Goal: Task Accomplishment & Management: Manage account settings

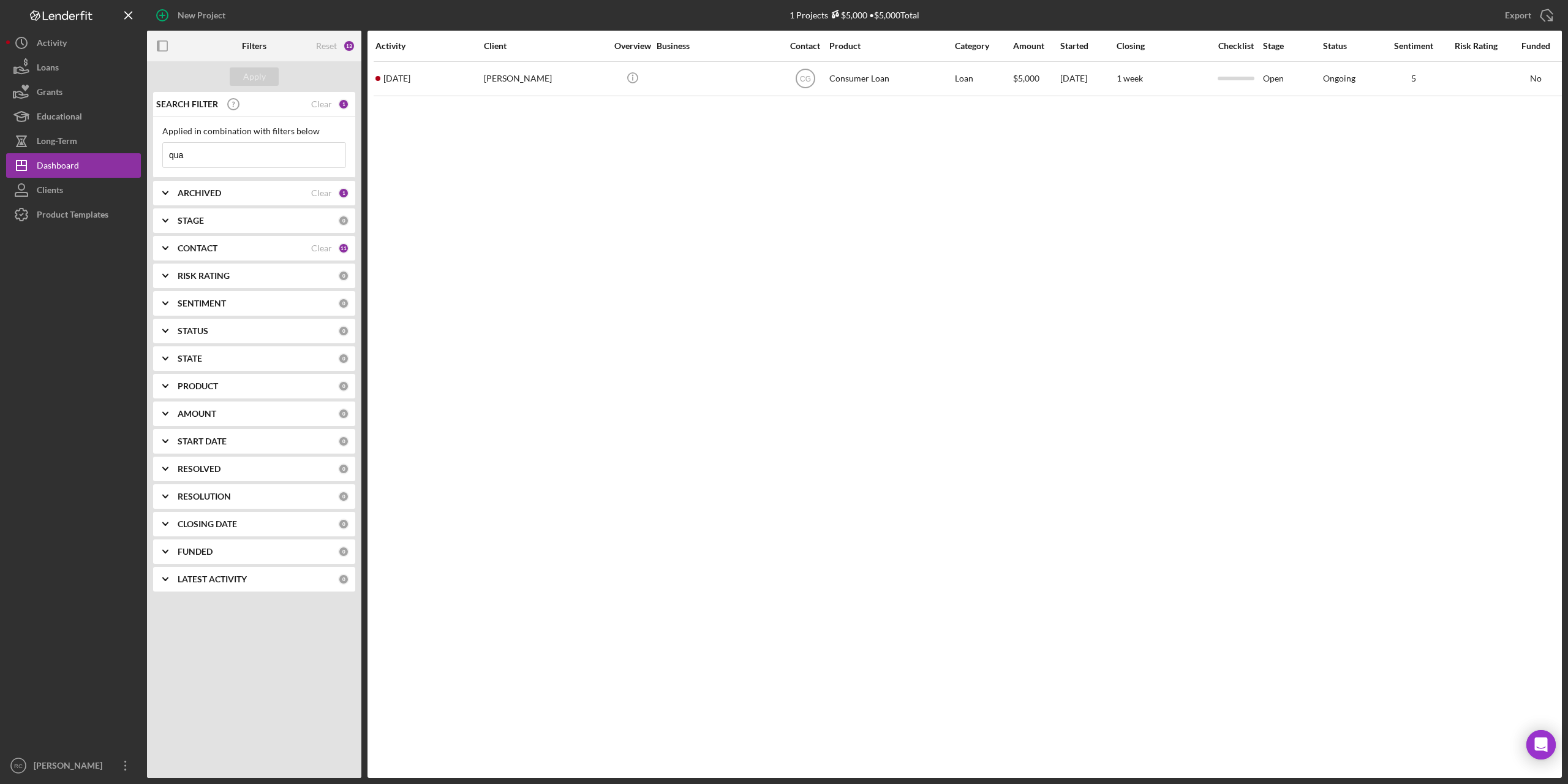
click at [205, 187] on div "ARCHIVED Clear 1" at bounding box center [263, 192] width 172 height 24
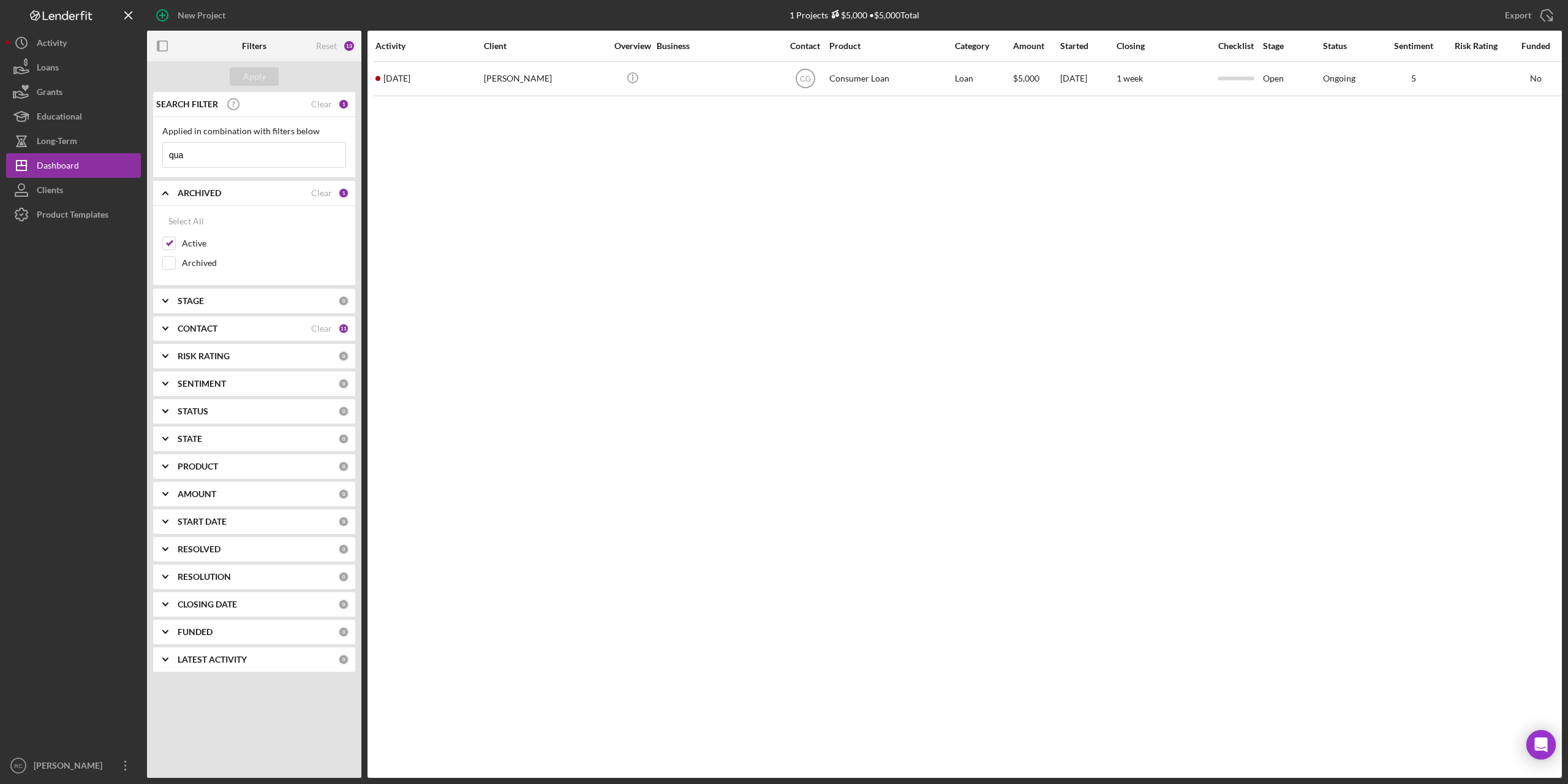
click at [208, 153] on input "qua" at bounding box center [254, 154] width 183 height 24
type input "q"
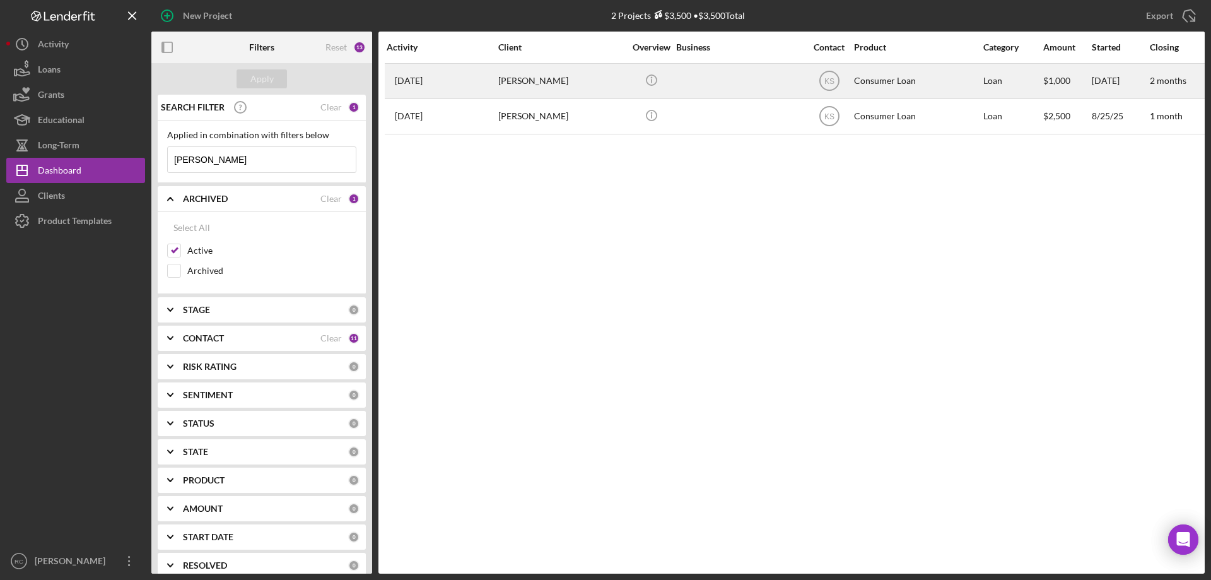
type input "[PERSON_NAME]"
click at [515, 83] on div "[PERSON_NAME]" at bounding box center [561, 80] width 126 height 33
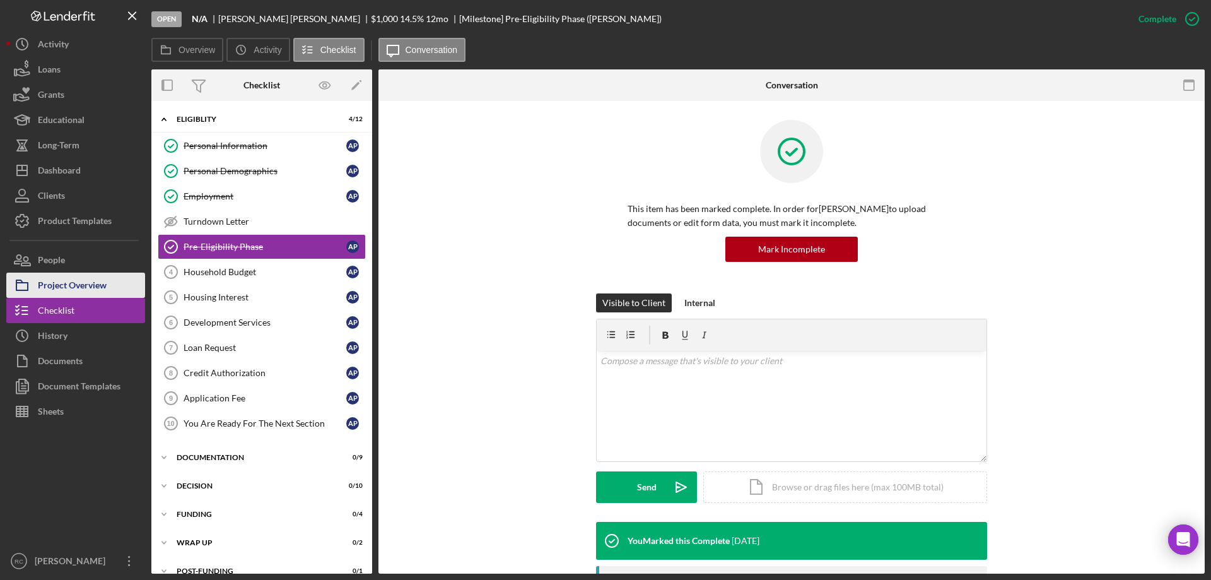
click at [61, 280] on div "Project Overview" at bounding box center [72, 287] width 69 height 28
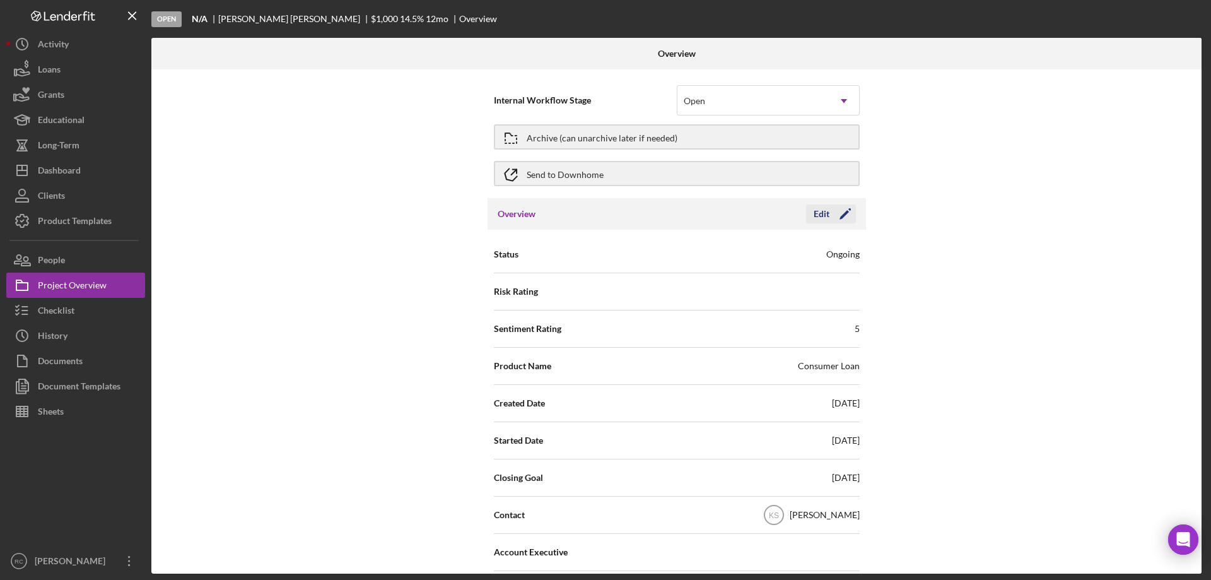
click at [836, 209] on icon "Icon/Edit" at bounding box center [846, 214] width 32 height 32
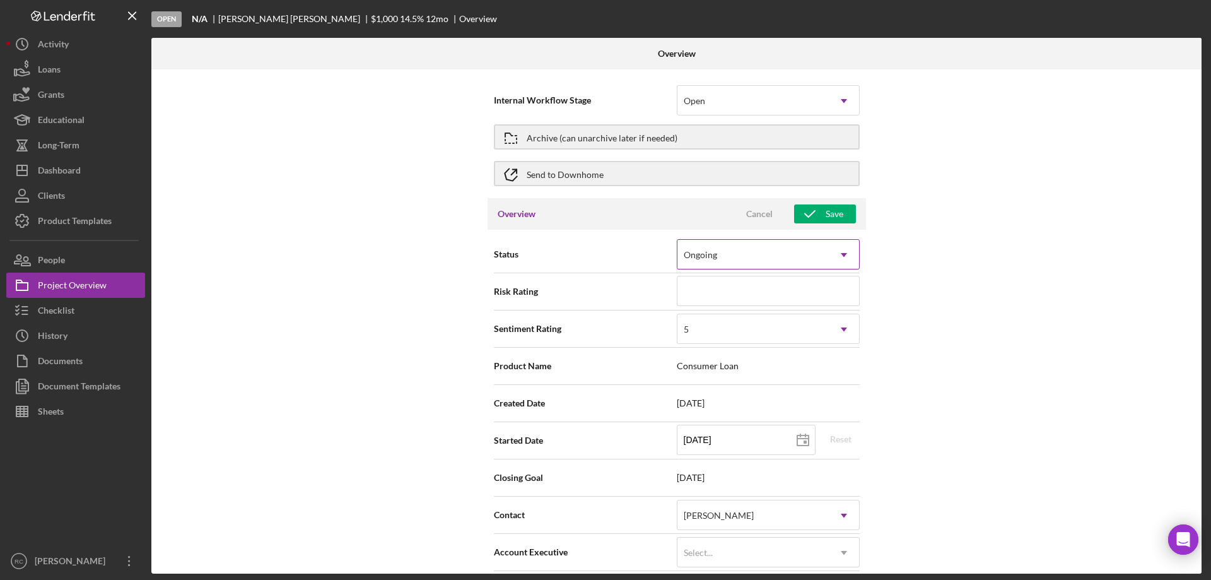
click at [800, 246] on div "Ongoing" at bounding box center [753, 254] width 151 height 29
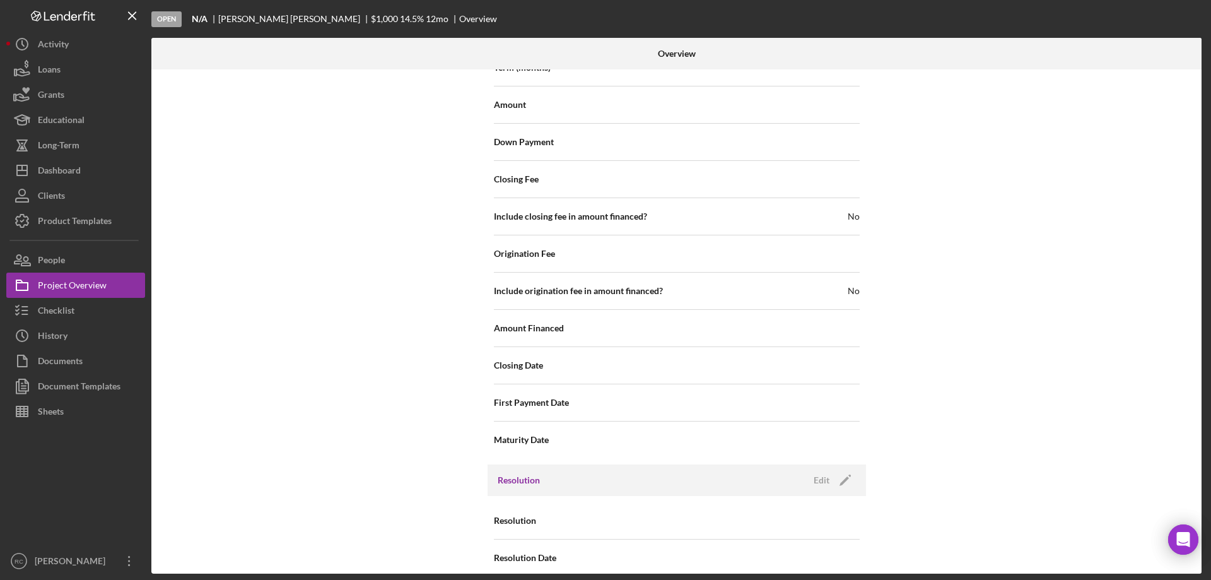
scroll to position [1445, 0]
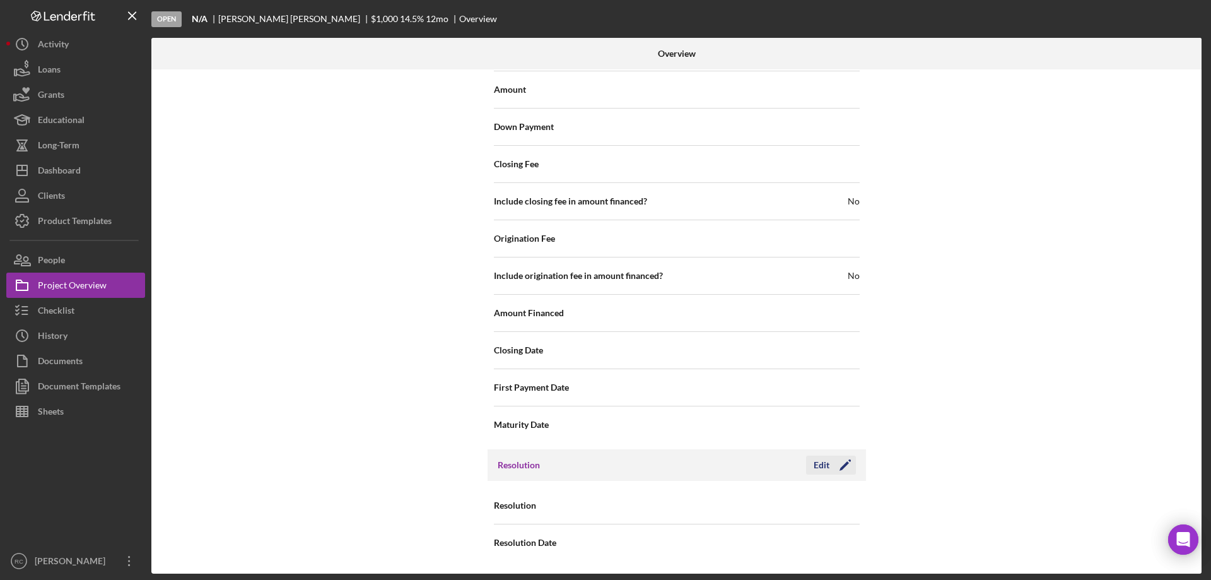
click at [846, 463] on icon "Icon/Edit" at bounding box center [846, 465] width 32 height 32
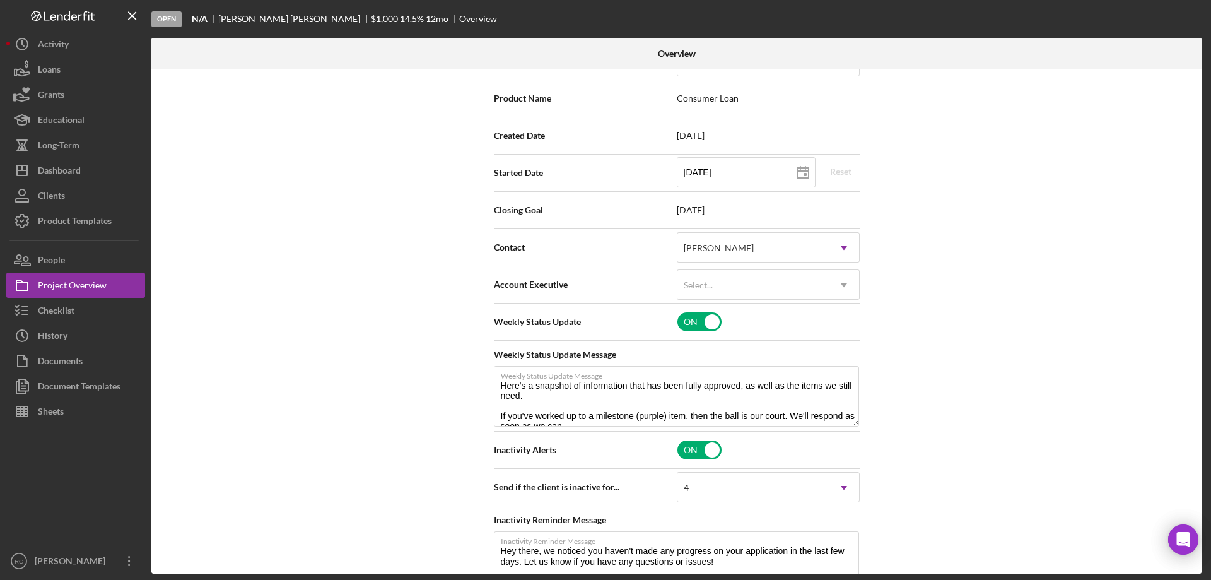
scroll to position [0, 0]
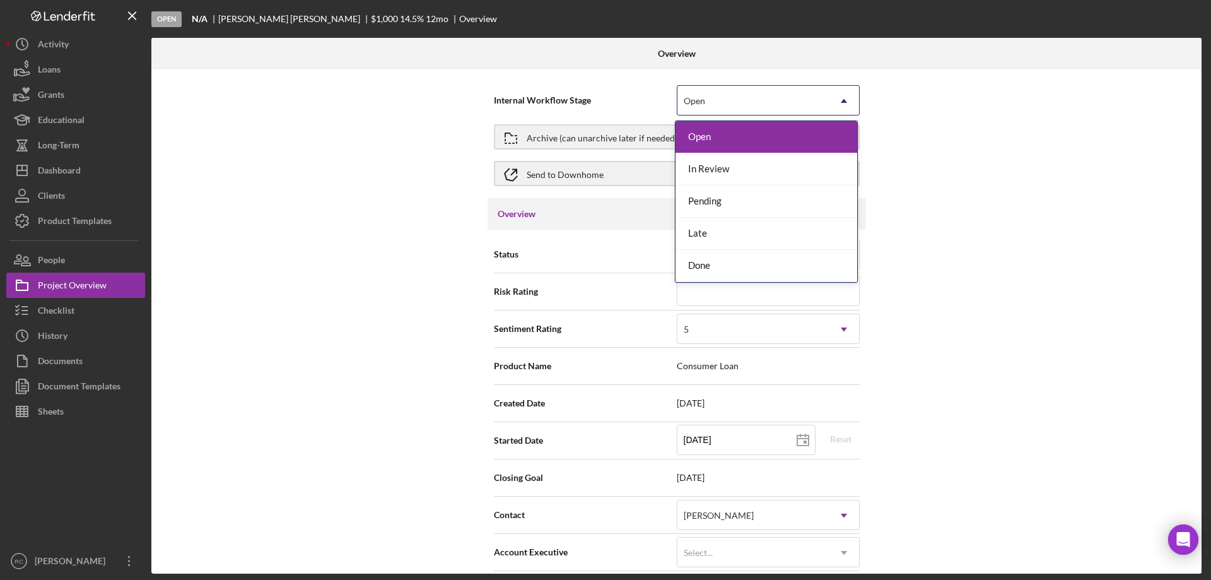
click at [765, 100] on div "Open" at bounding box center [753, 100] width 151 height 29
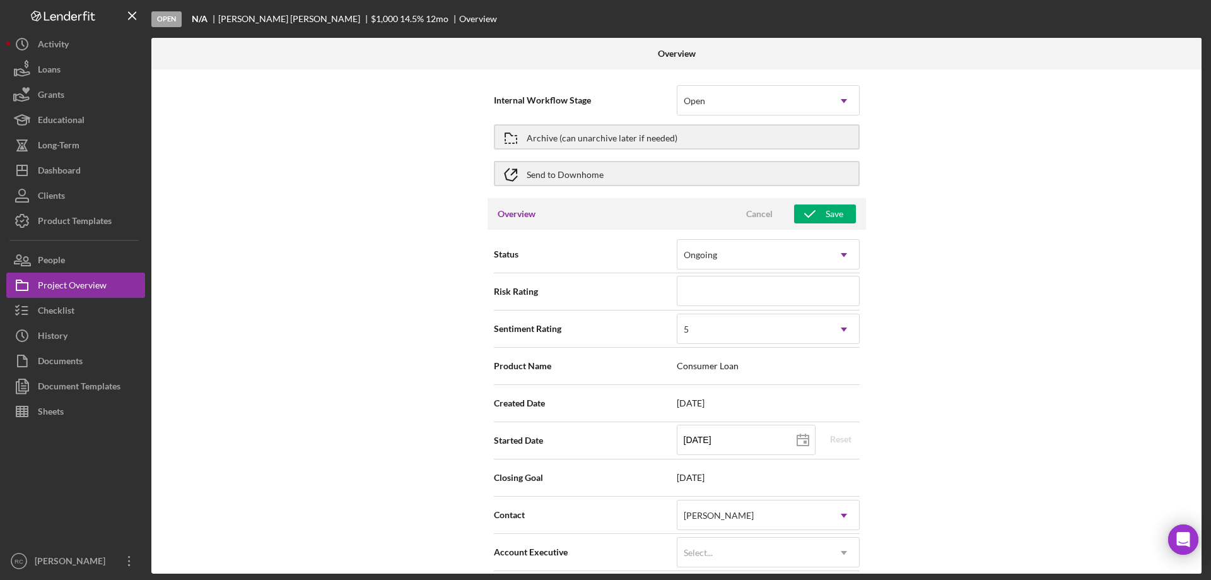
click at [1027, 155] on div "Internal Workflow Stage Open Icon/Dropdown Arrow Archive (can unarchive later i…" at bounding box center [676, 321] width 1050 height 504
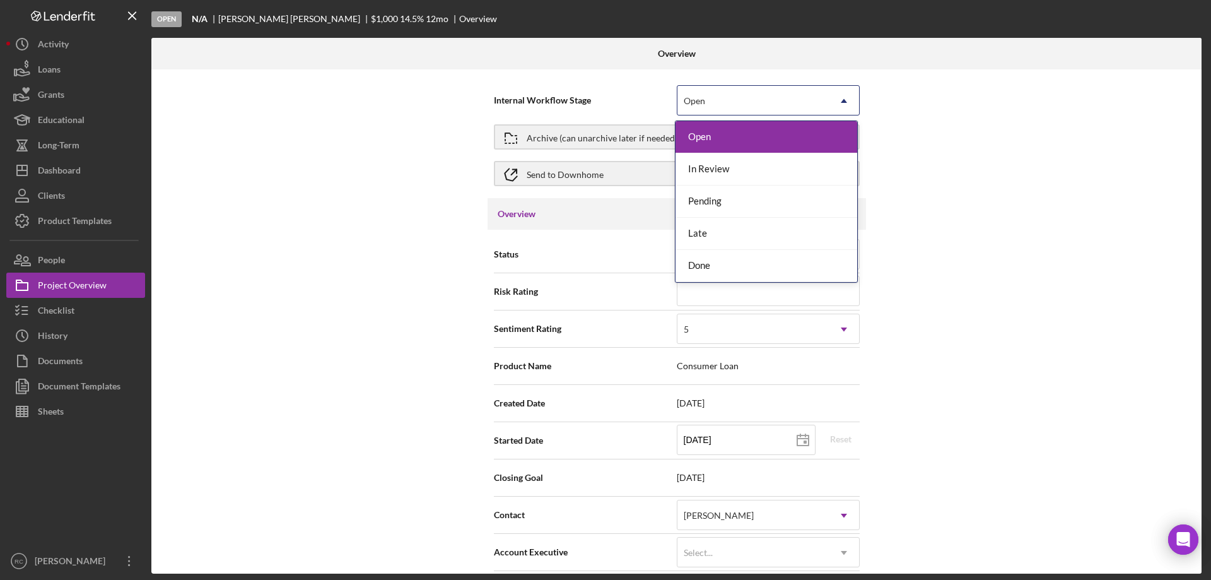
click at [738, 104] on div "Open" at bounding box center [753, 100] width 151 height 29
click at [721, 164] on div "In Review" at bounding box center [767, 169] width 182 height 32
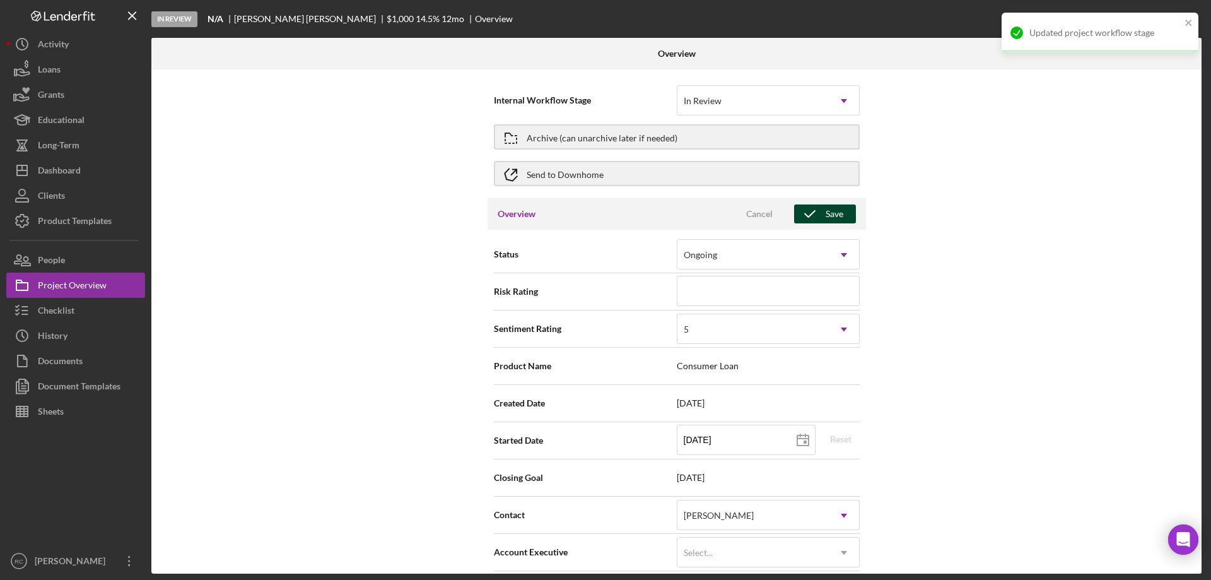
click at [833, 211] on div "Save" at bounding box center [835, 213] width 18 height 19
type textarea "Here's a snapshot of information that has been fully approved, as well as the i…"
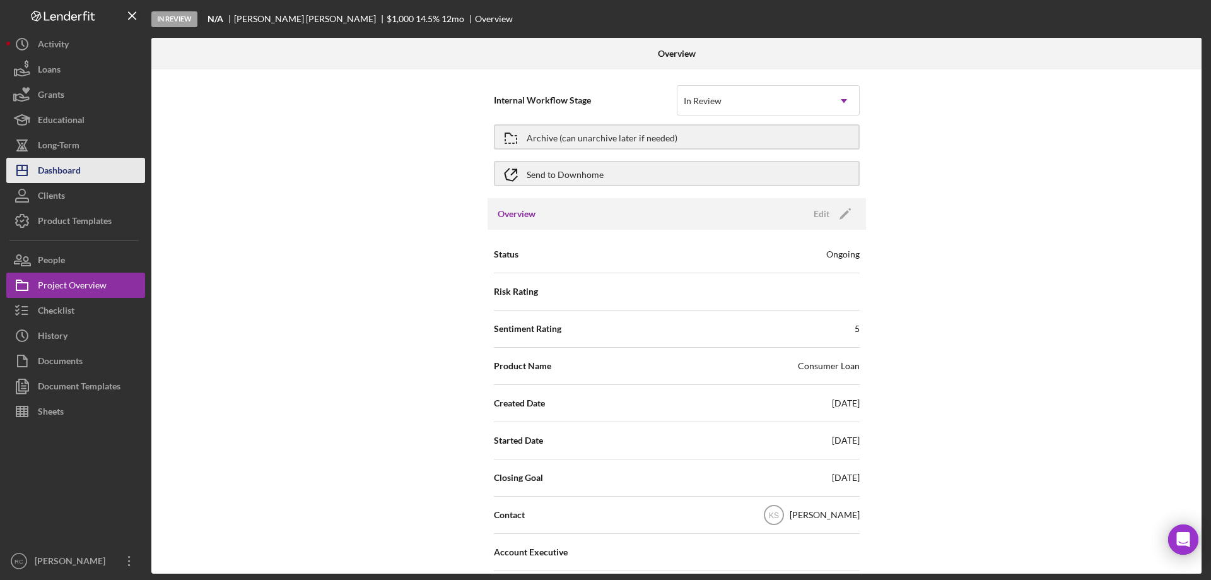
click at [57, 168] on div "Dashboard" at bounding box center [59, 172] width 43 height 28
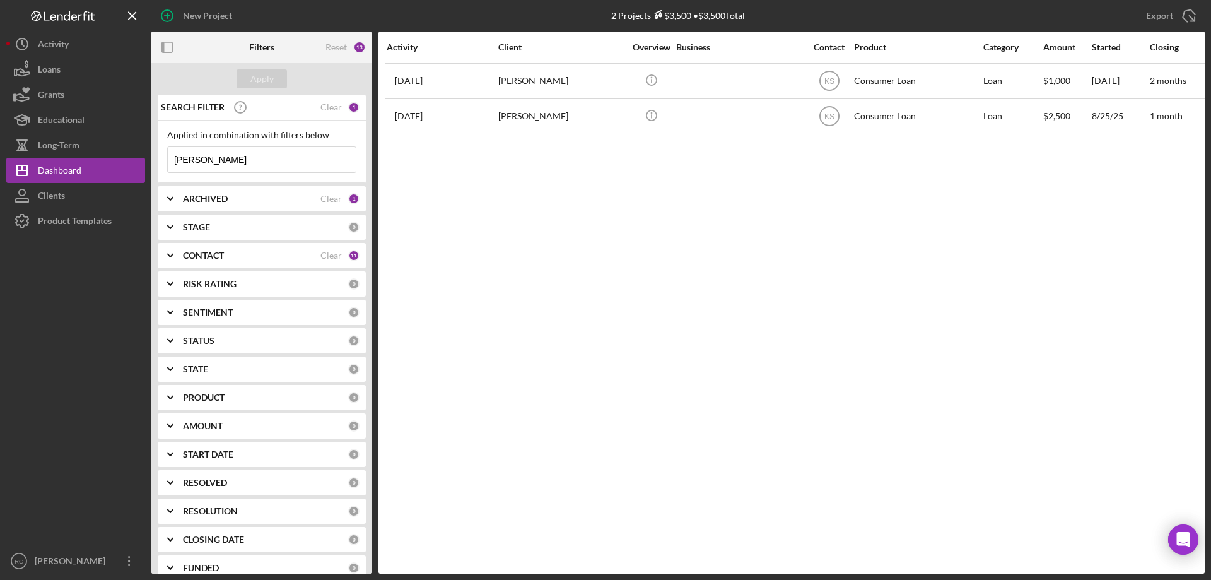
click at [211, 162] on input "[PERSON_NAME]" at bounding box center [262, 159] width 188 height 25
type input "a"
click at [256, 259] on div "CONTACT" at bounding box center [252, 255] width 138 height 10
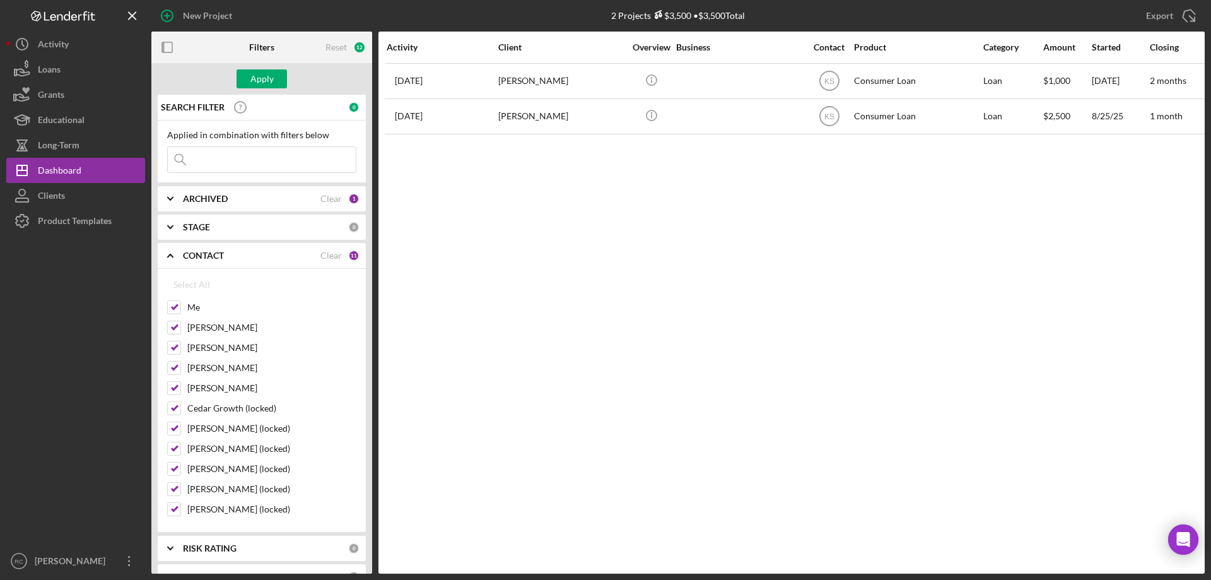
click at [266, 199] on div "ARCHIVED" at bounding box center [252, 199] width 138 height 10
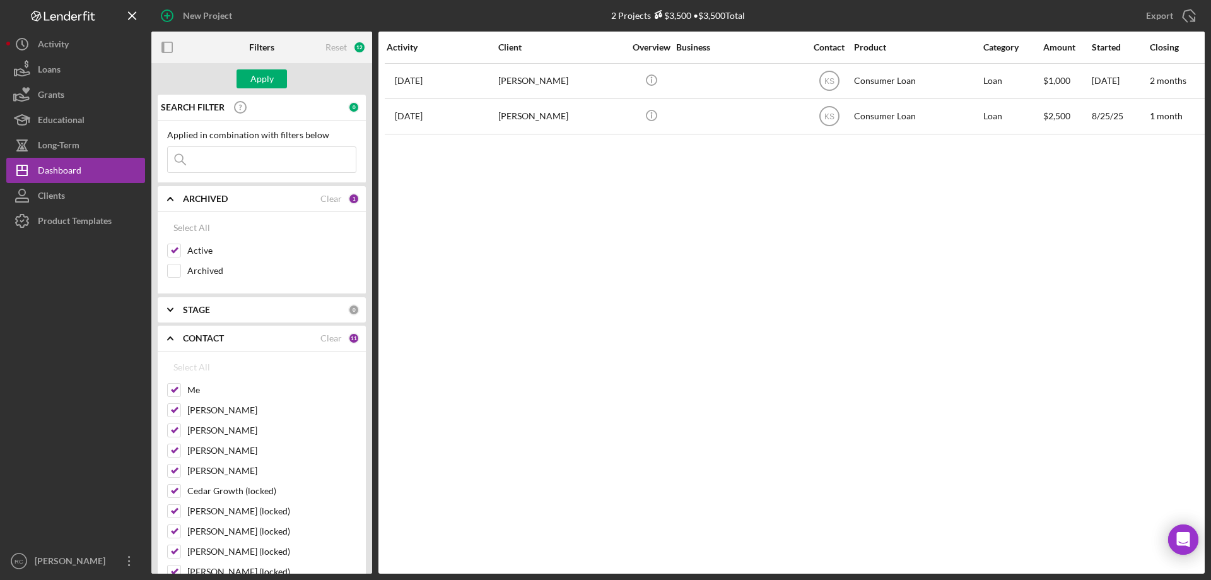
click at [262, 311] on div "STAGE" at bounding box center [265, 310] width 165 height 10
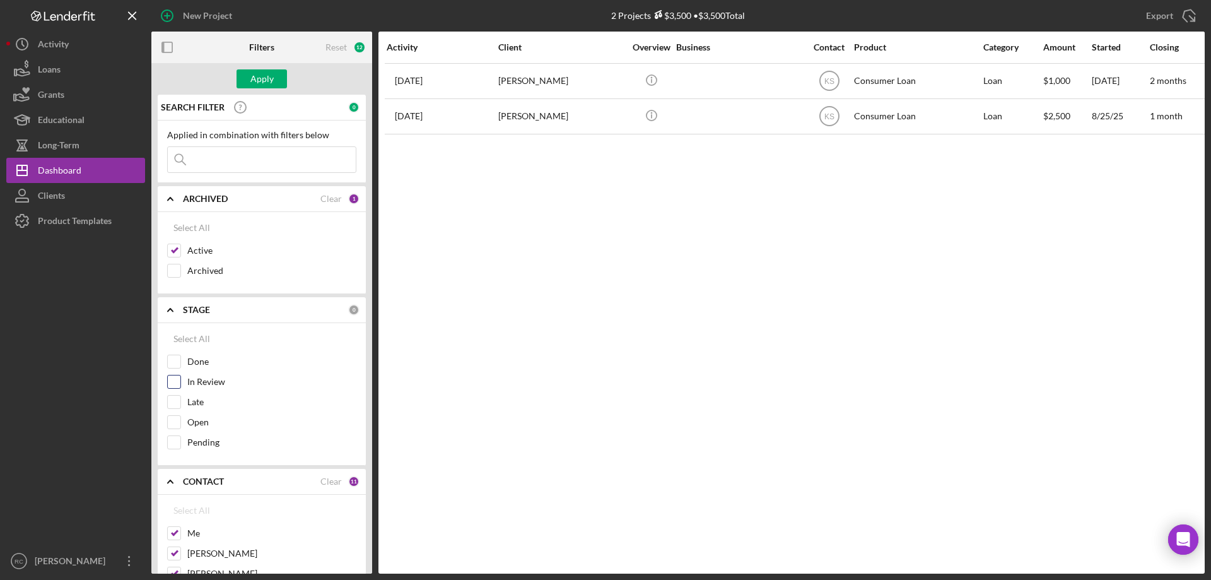
click at [175, 380] on input "In Review" at bounding box center [174, 381] width 13 height 13
checkbox input "true"
click at [261, 75] on div "Apply" at bounding box center [261, 78] width 23 height 19
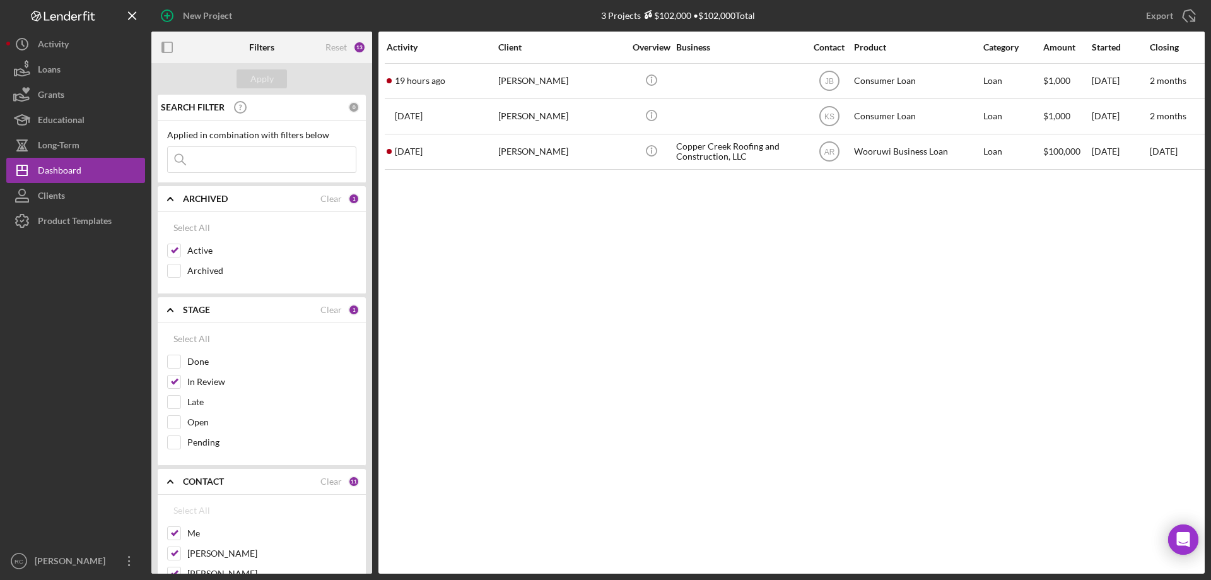
click at [358, 47] on div "13" at bounding box center [359, 47] width 13 height 13
click at [338, 47] on div "Reset" at bounding box center [336, 47] width 21 height 10
checkbox input "false"
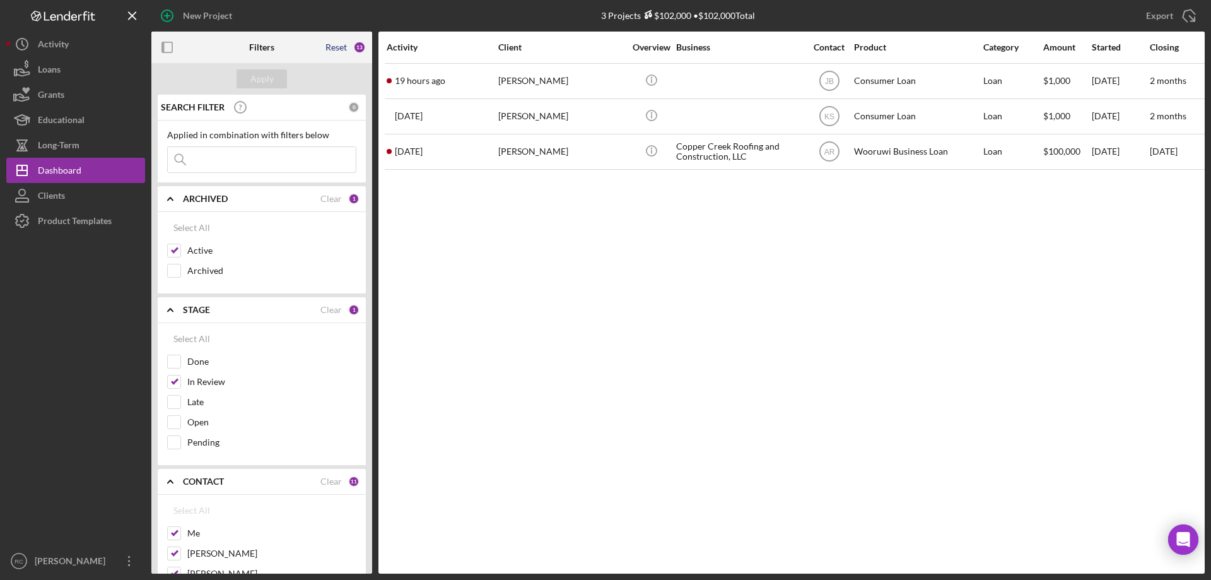
checkbox input "false"
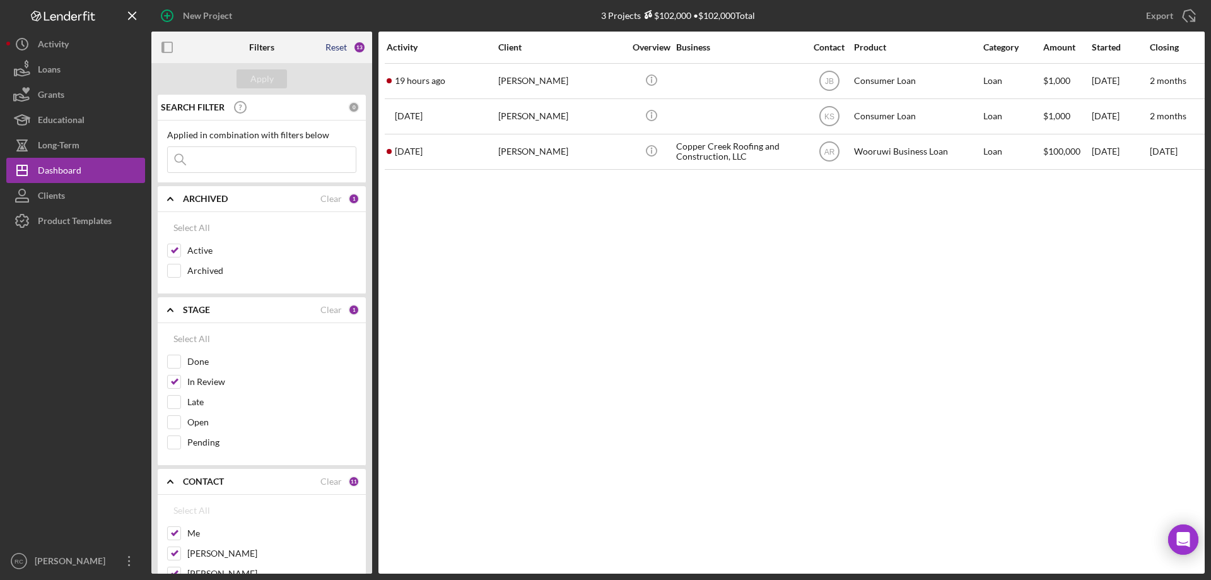
checkbox input "false"
click at [65, 167] on div "Dashboard" at bounding box center [60, 172] width 44 height 28
click at [174, 382] on input "In Review" at bounding box center [174, 381] width 13 height 13
checkbox input "true"
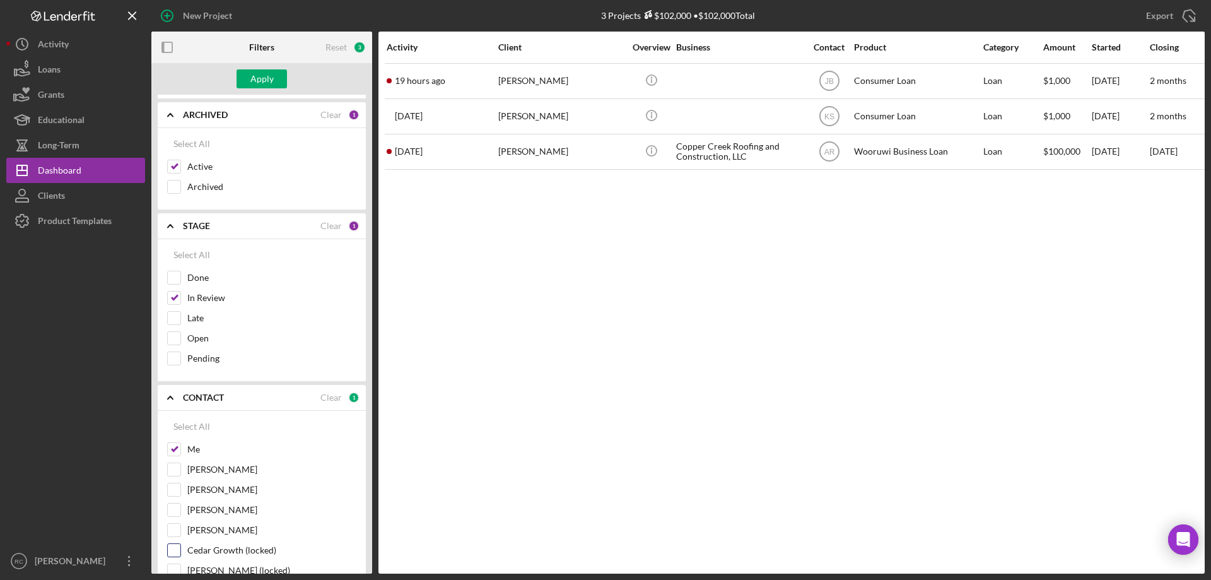
scroll to position [168, 0]
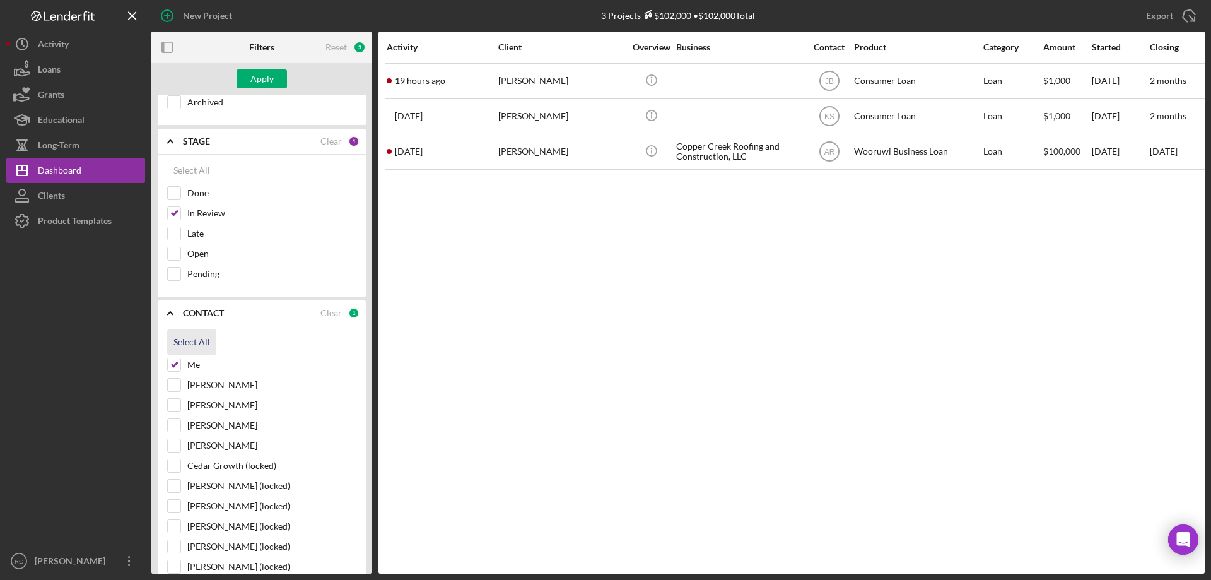
click at [186, 343] on div "Select All" at bounding box center [192, 341] width 37 height 25
checkbox input "true"
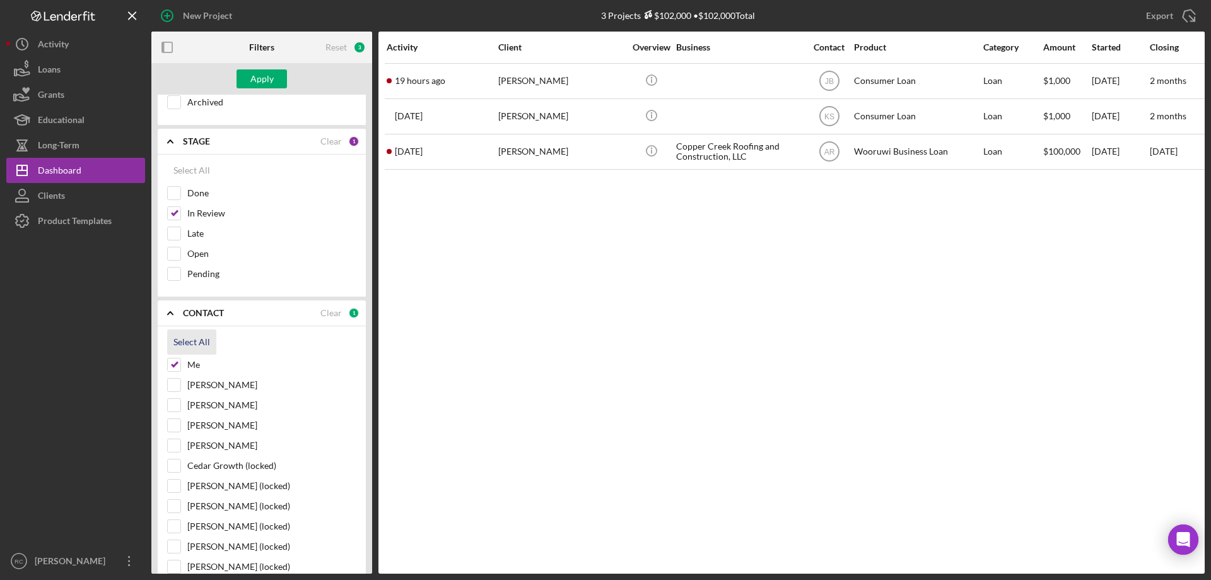
checkbox input "true"
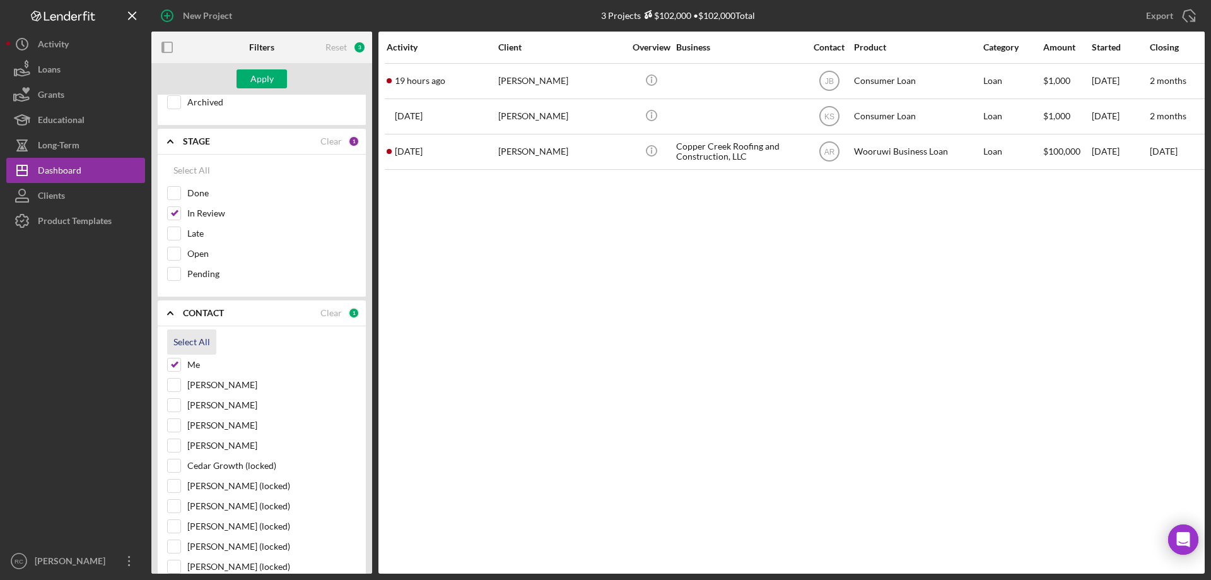
checkbox input "true"
click at [262, 76] on div "Apply" at bounding box center [261, 78] width 23 height 19
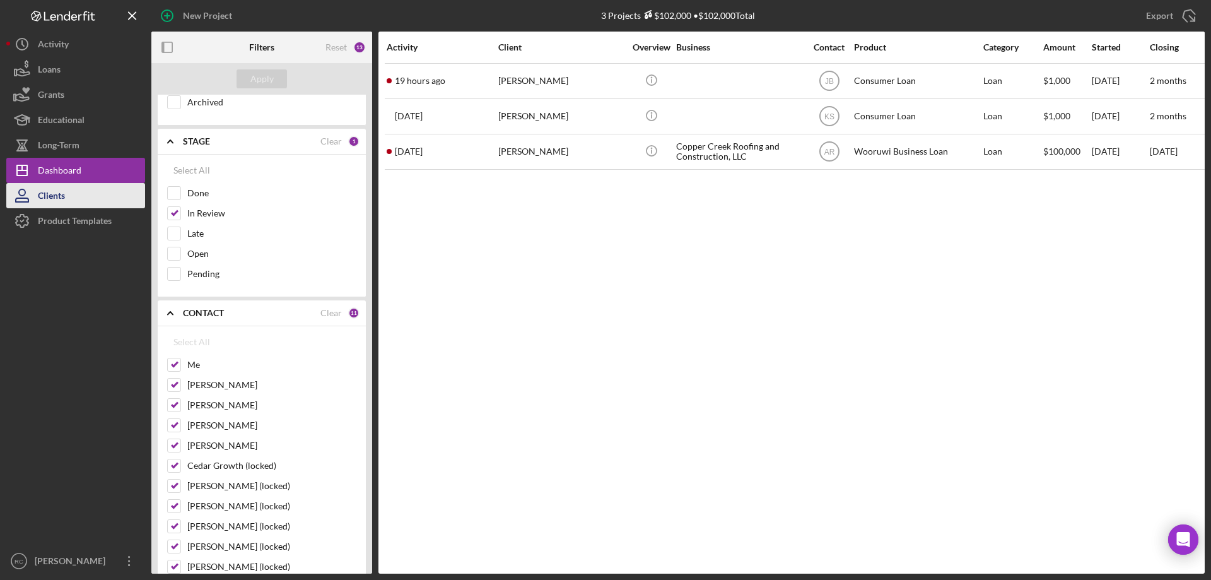
click at [67, 201] on button "Clients" at bounding box center [75, 195] width 139 height 25
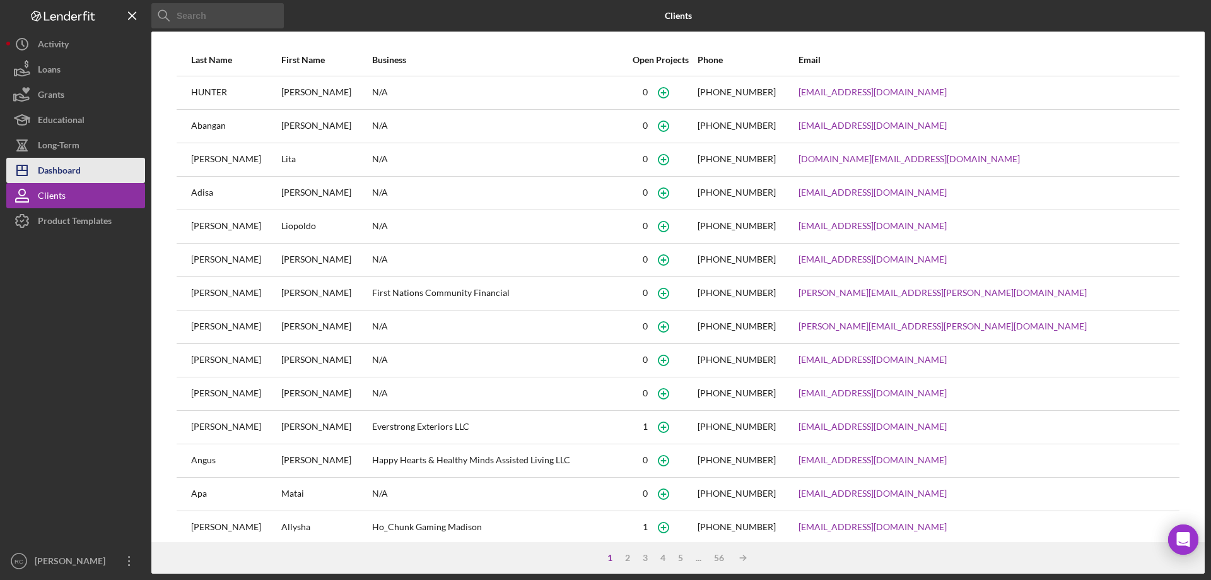
click at [61, 174] on div "Dashboard" at bounding box center [59, 172] width 43 height 28
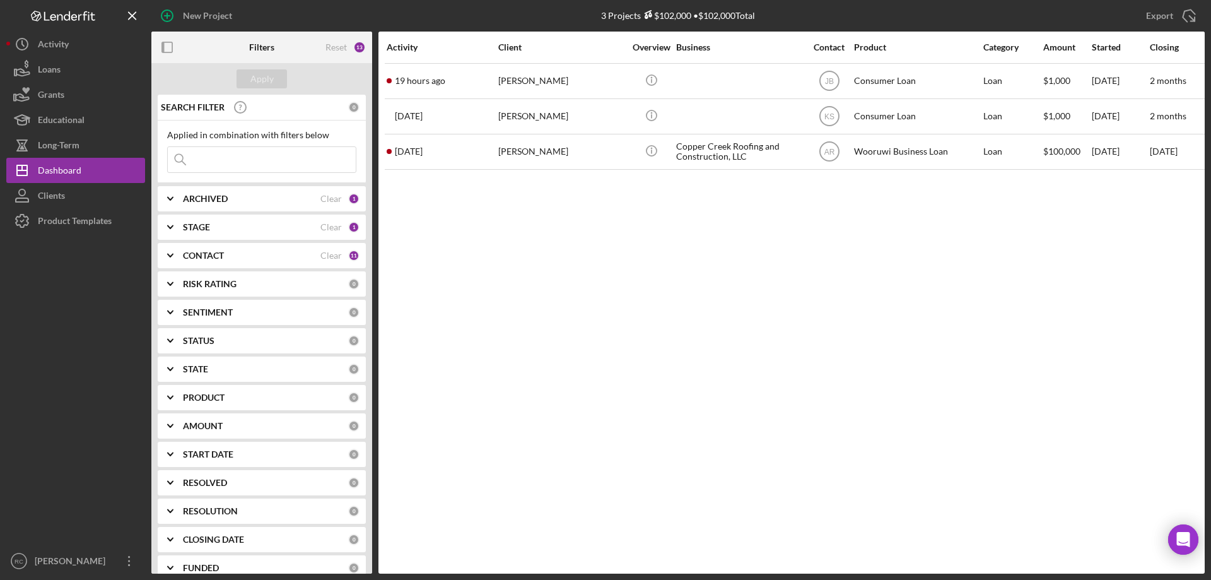
click at [274, 255] on div "CONTACT" at bounding box center [252, 255] width 138 height 10
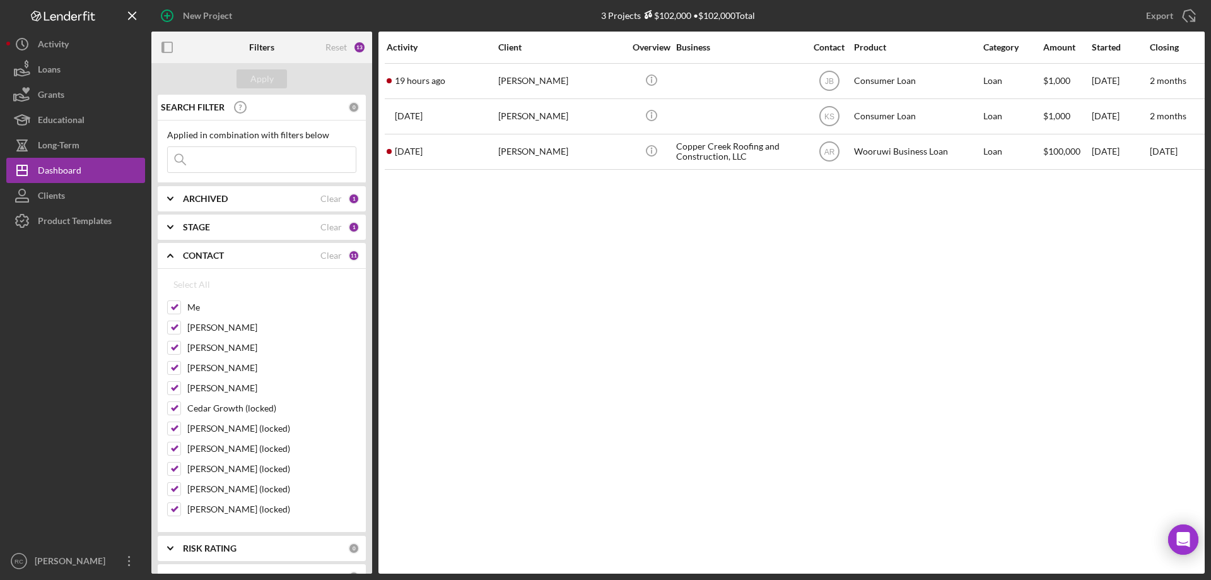
click at [252, 199] on div "ARCHIVED" at bounding box center [252, 199] width 138 height 10
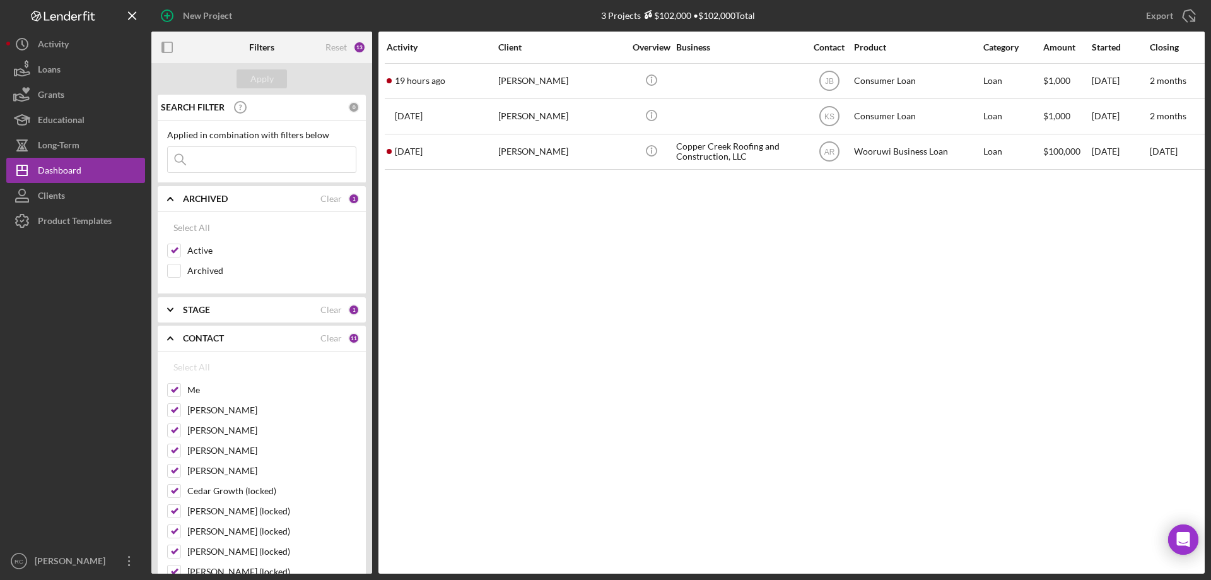
click at [234, 303] on div "STAGE Clear 1" at bounding box center [271, 309] width 177 height 25
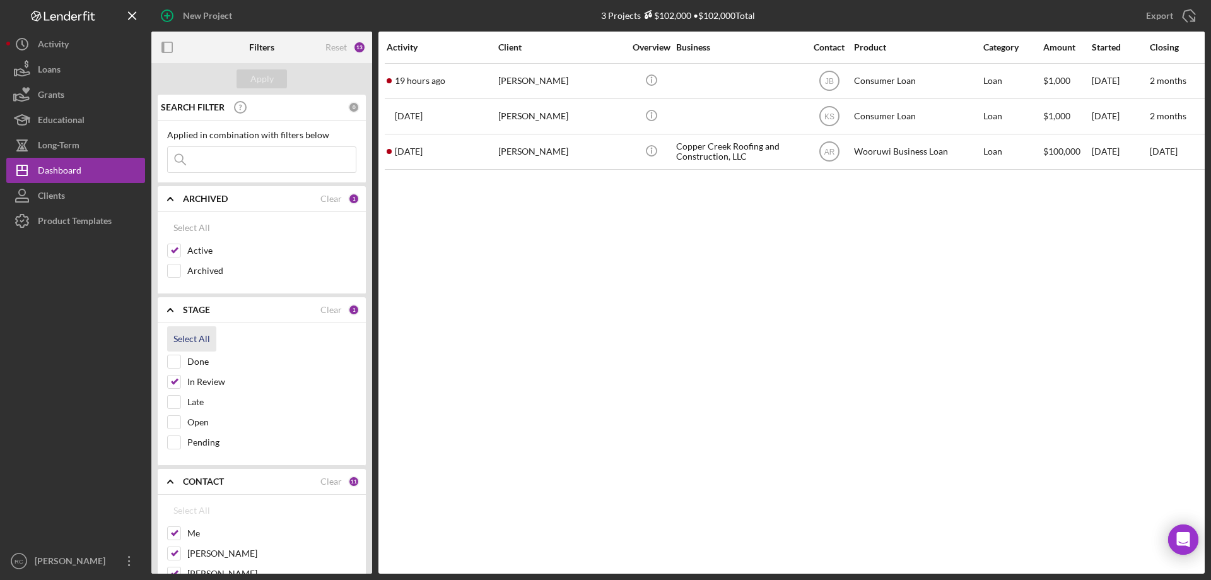
click at [203, 339] on div "Select All" at bounding box center [192, 338] width 37 height 25
checkbox input "true"
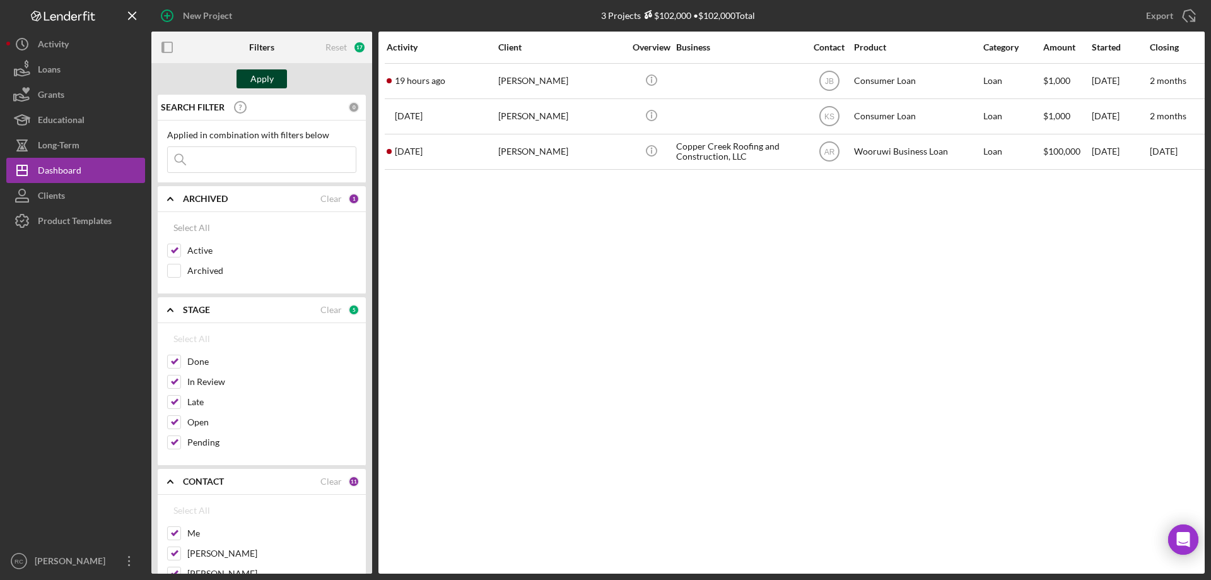
click at [266, 71] on div "Apply" at bounding box center [261, 78] width 23 height 19
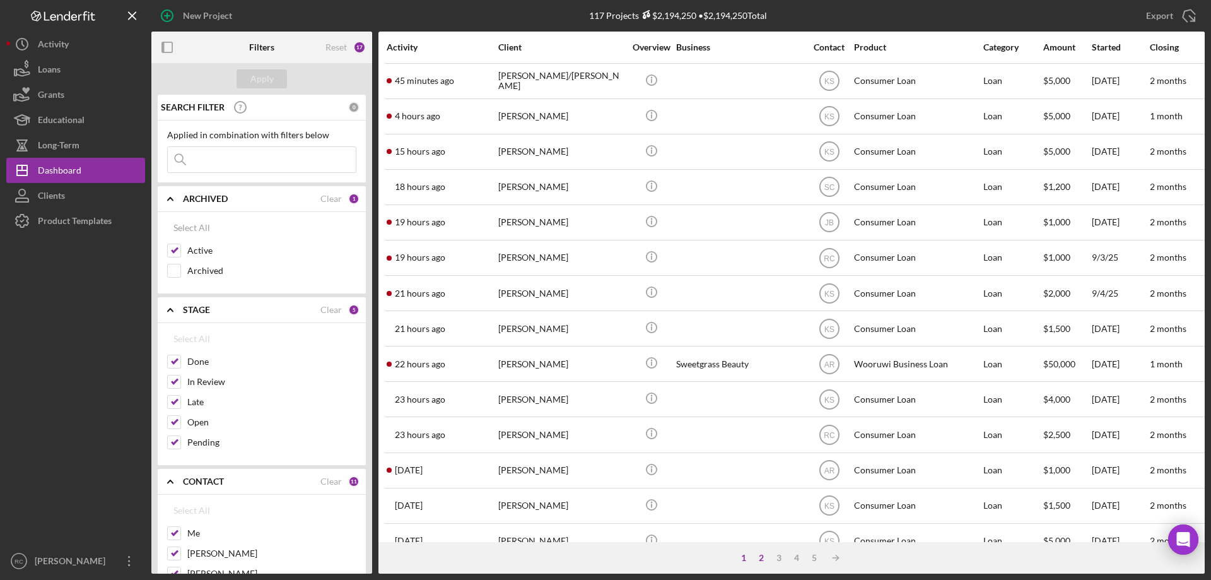
click at [761, 560] on div "2" at bounding box center [762, 558] width 18 height 10
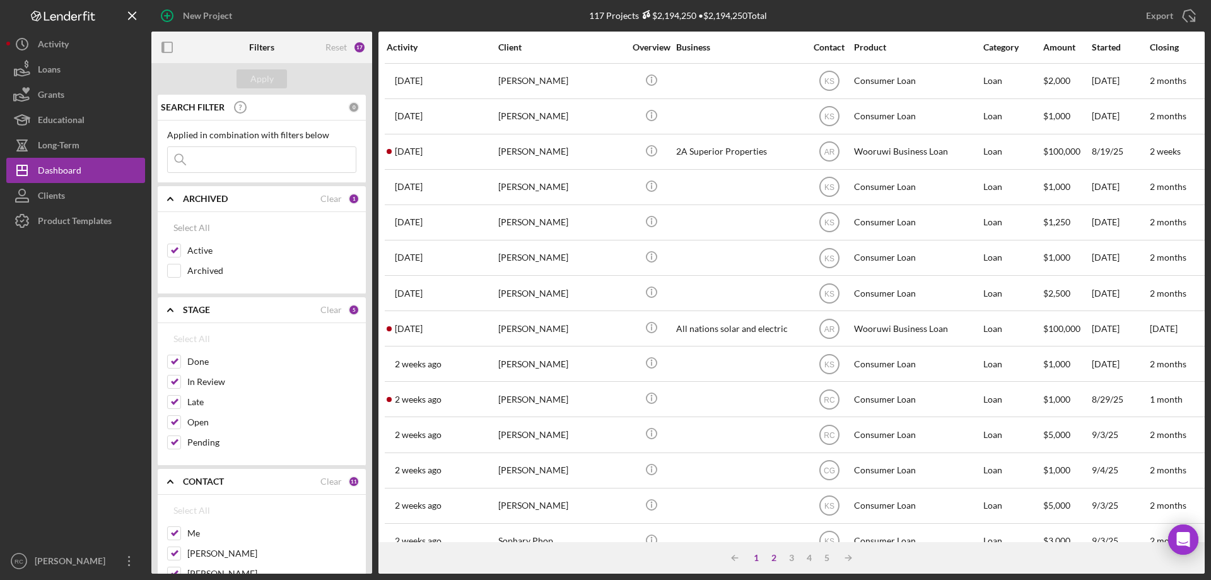
click at [757, 558] on div "1" at bounding box center [757, 558] width 18 height 10
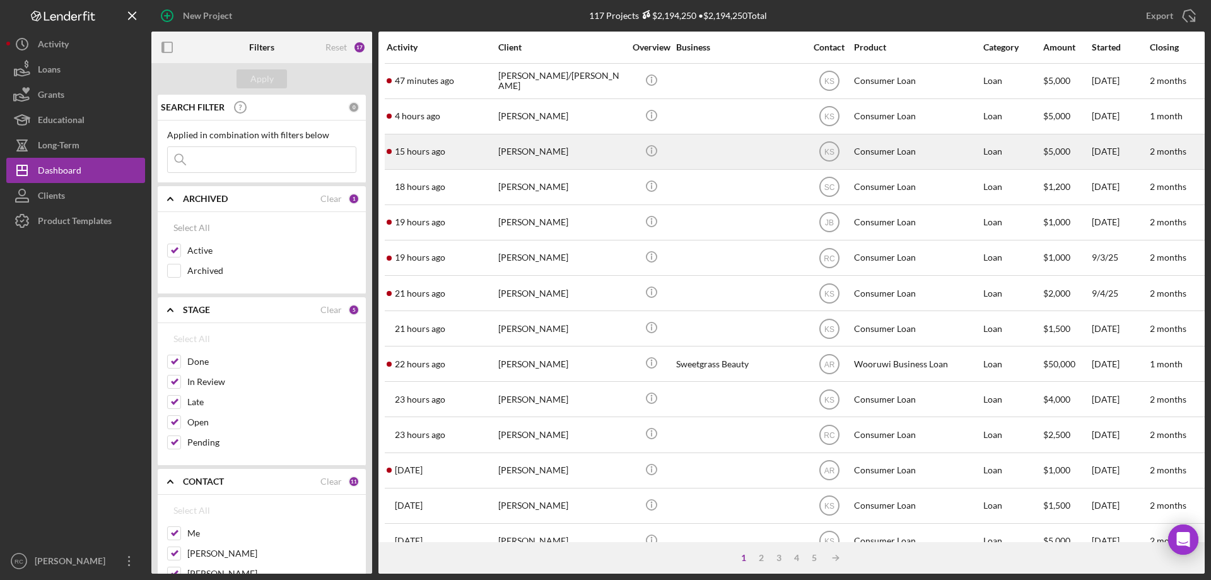
click at [514, 151] on div "[PERSON_NAME]" at bounding box center [561, 151] width 126 height 33
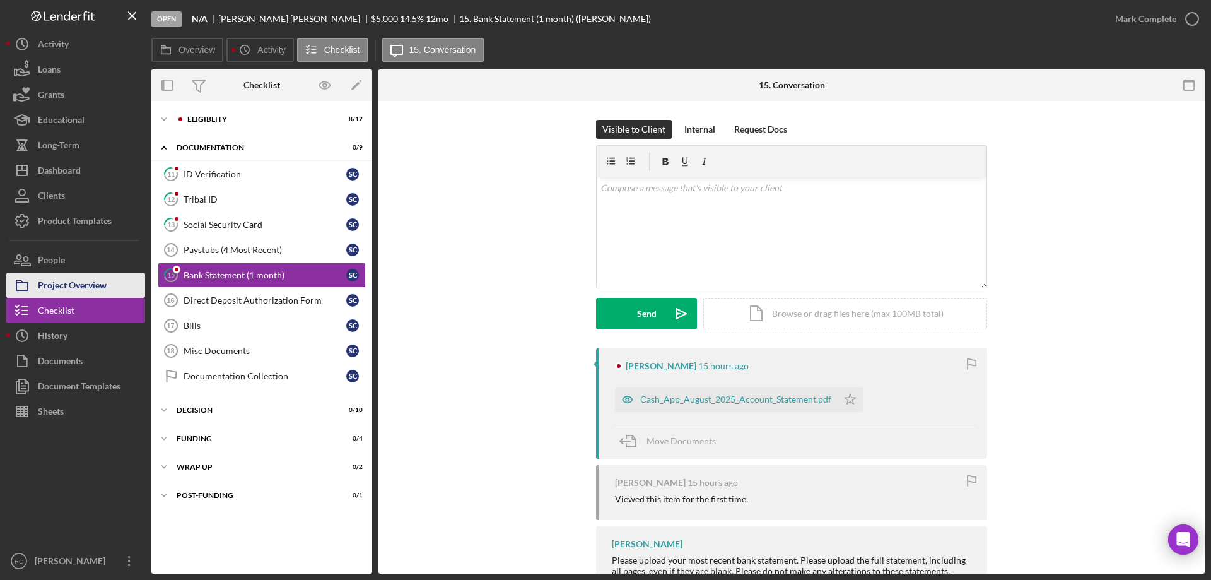
click at [103, 286] on div "Project Overview" at bounding box center [72, 287] width 69 height 28
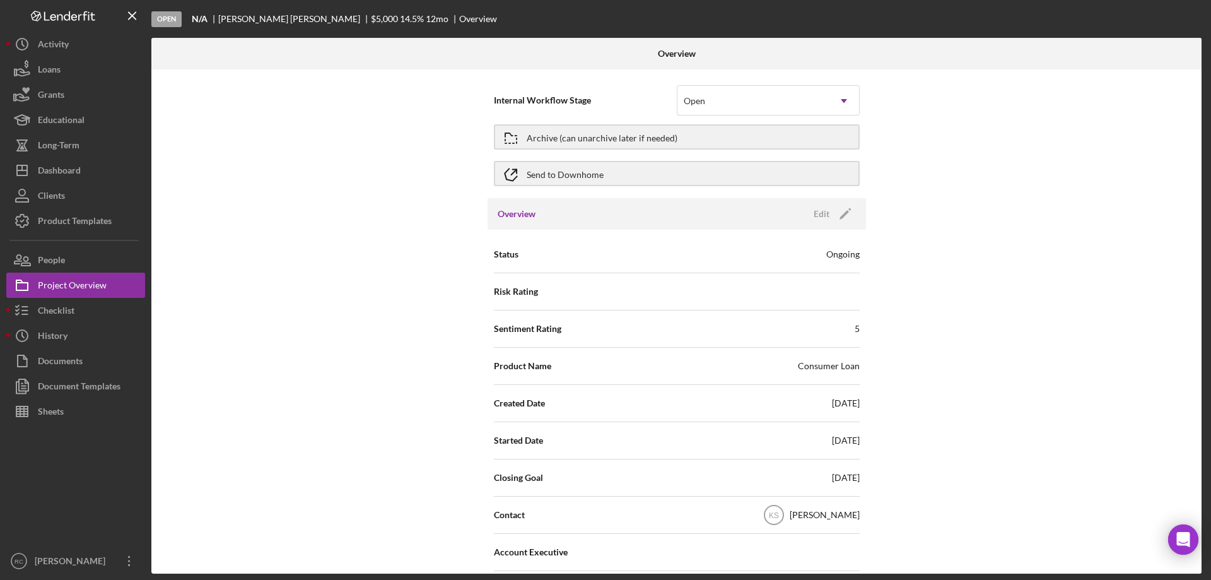
scroll to position [84, 0]
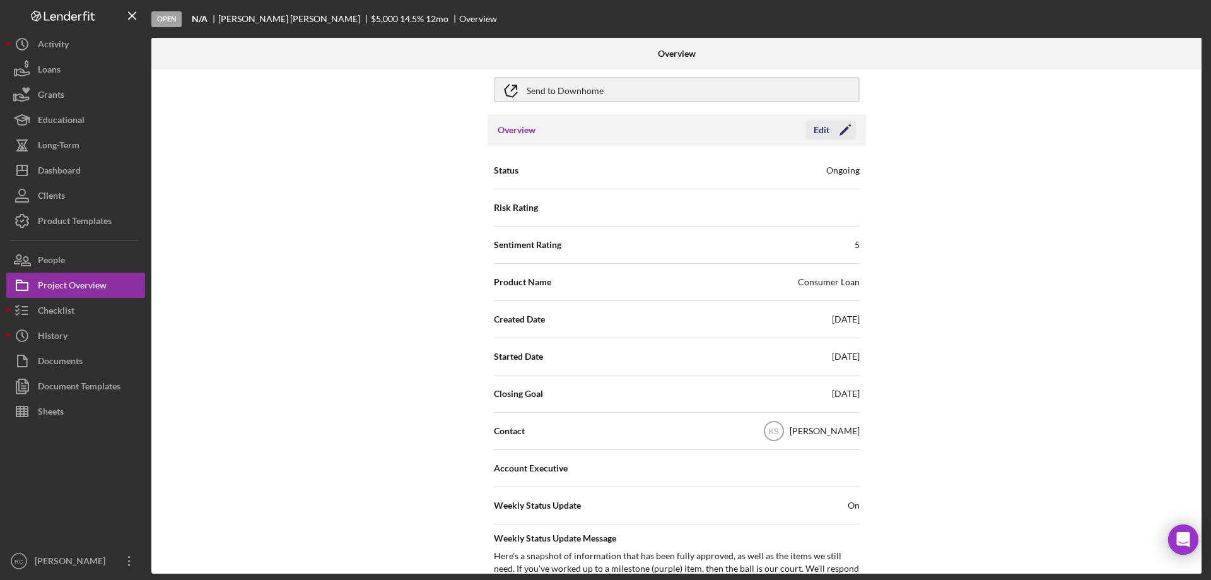
click at [847, 127] on icon "Icon/Edit" at bounding box center [846, 130] width 32 height 32
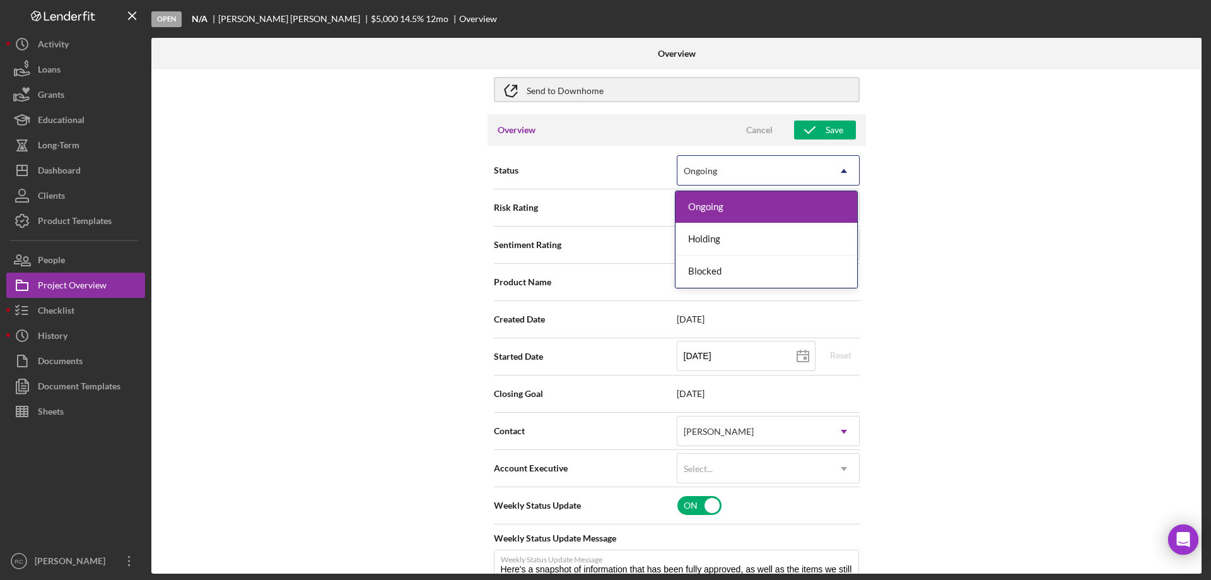
click at [789, 161] on div "Ongoing" at bounding box center [753, 170] width 151 height 29
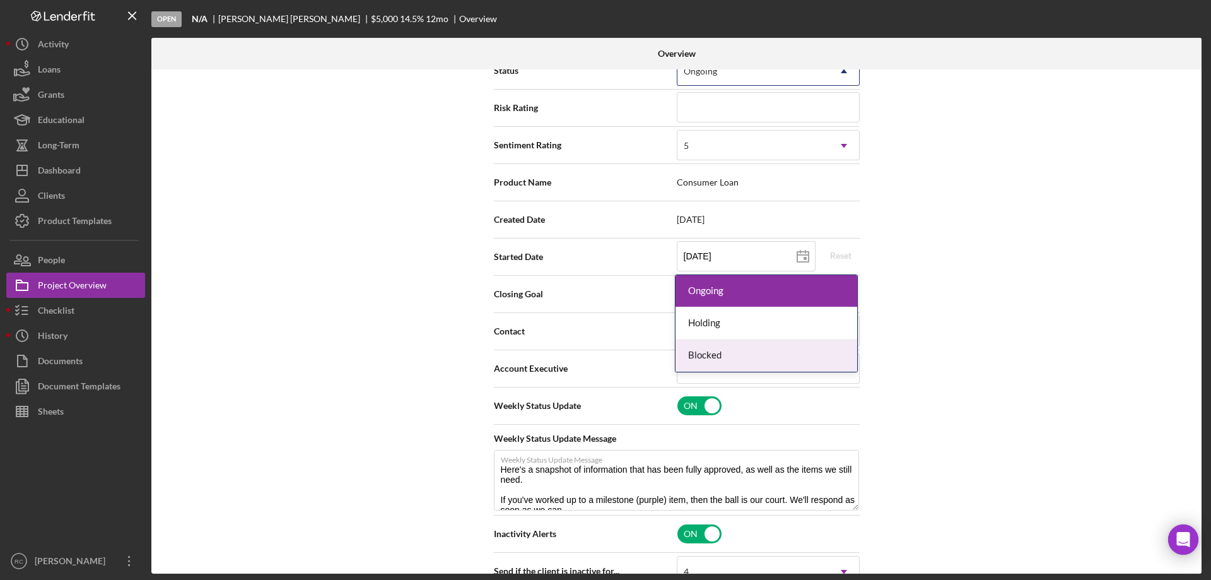
scroll to position [0, 0]
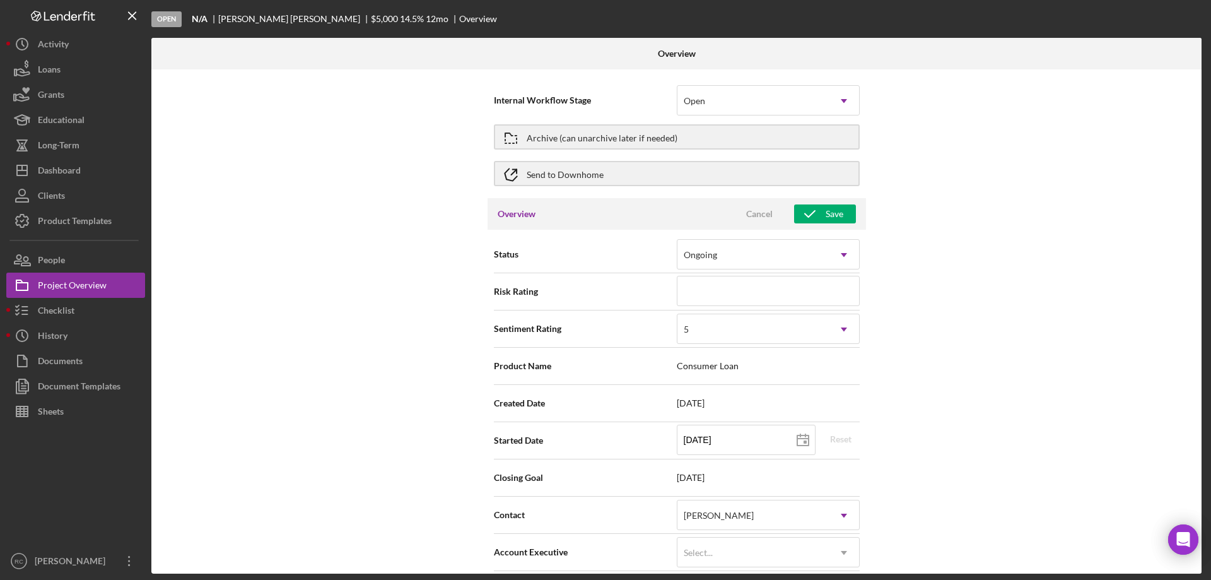
click at [1006, 264] on div "Internal Workflow Stage Open Icon/Dropdown Arrow Archive (can unarchive later i…" at bounding box center [676, 321] width 1050 height 504
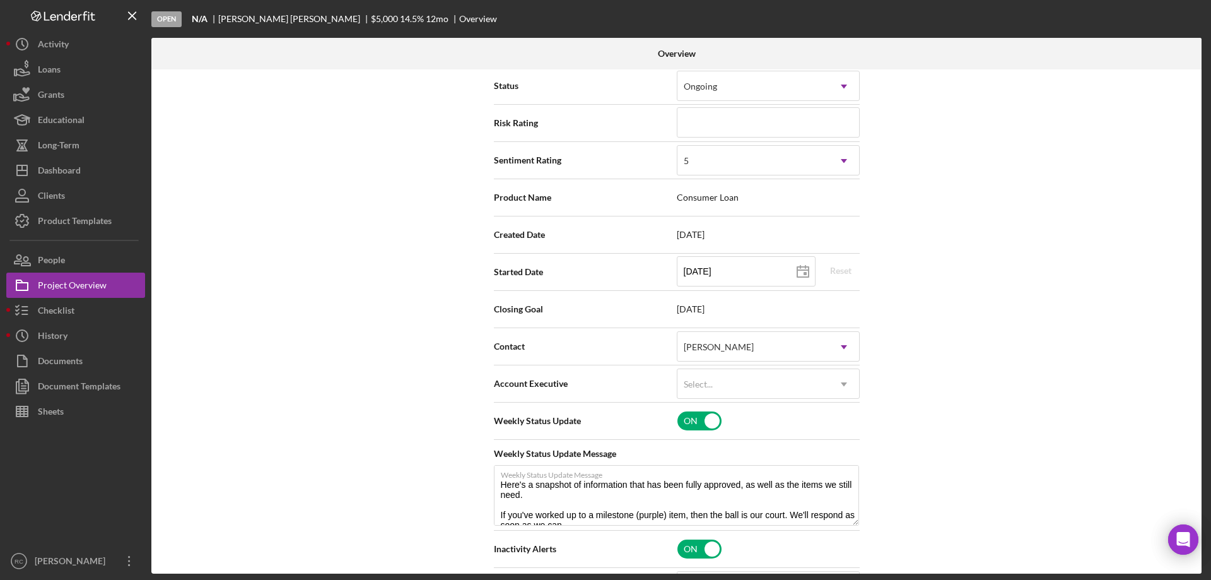
scroll to position [84, 0]
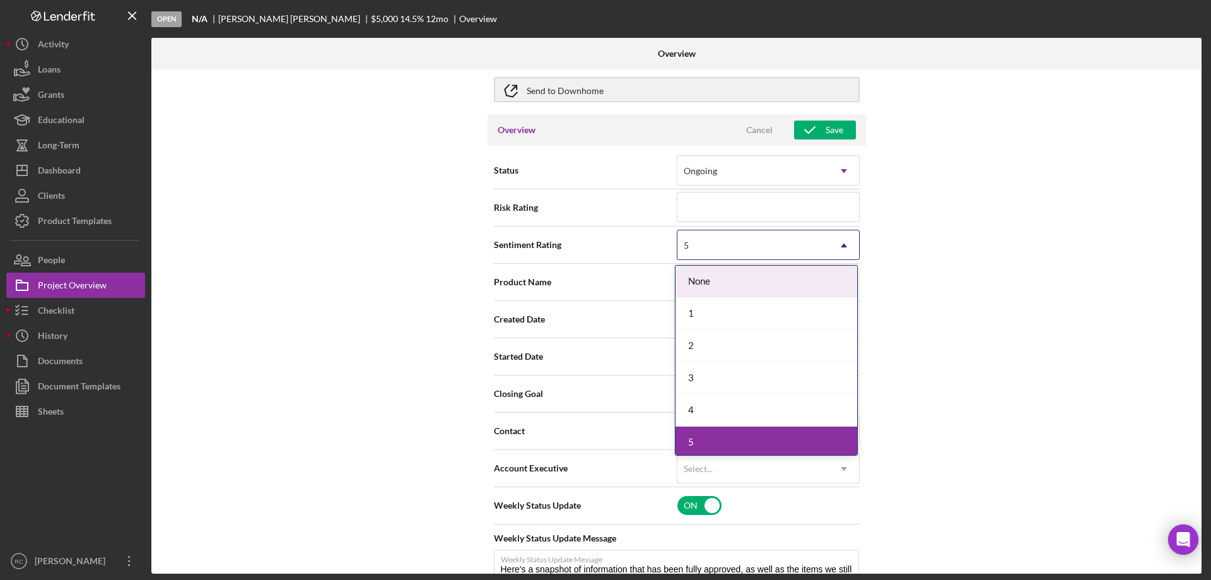
click at [788, 252] on div "5" at bounding box center [753, 245] width 151 height 29
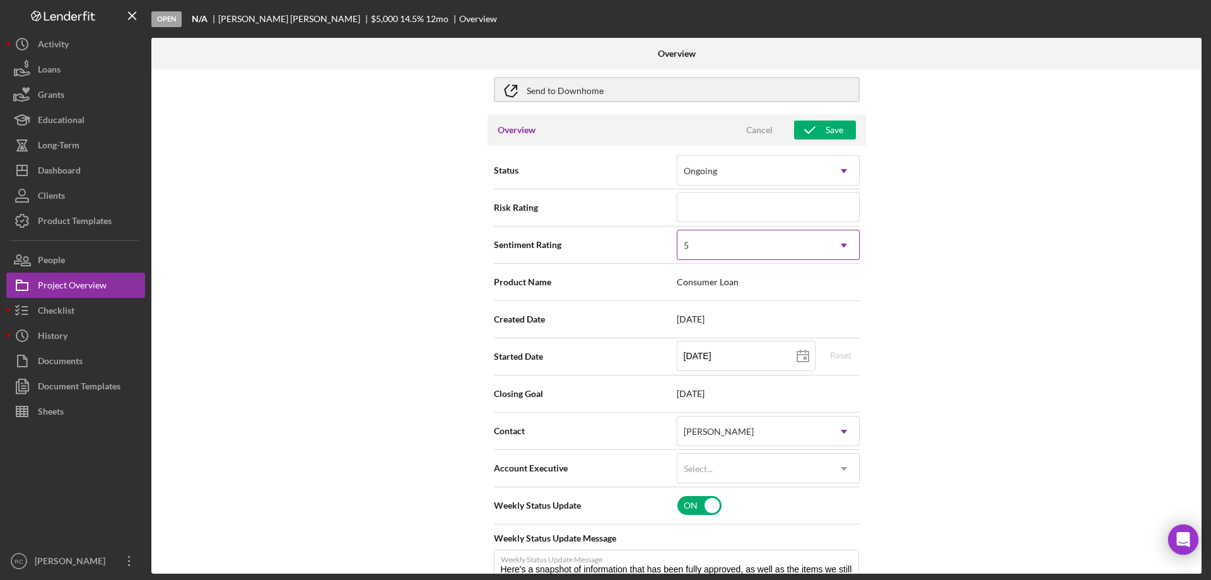
click at [788, 252] on div "5" at bounding box center [753, 245] width 151 height 29
click at [809, 182] on div "Ongoing" at bounding box center [753, 170] width 151 height 29
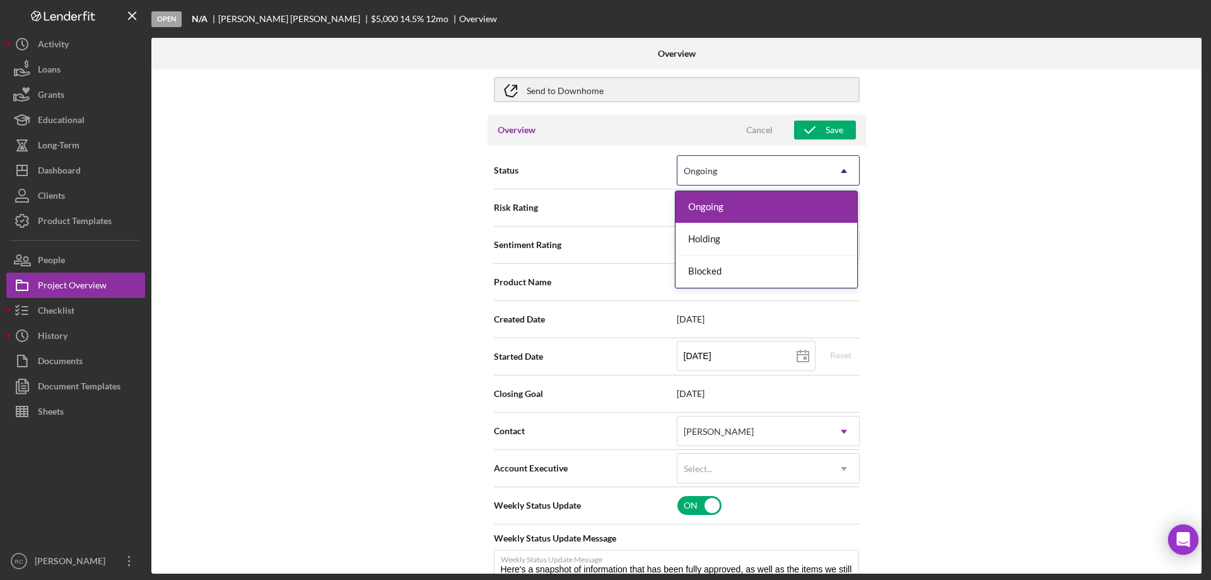
scroll to position [252, 0]
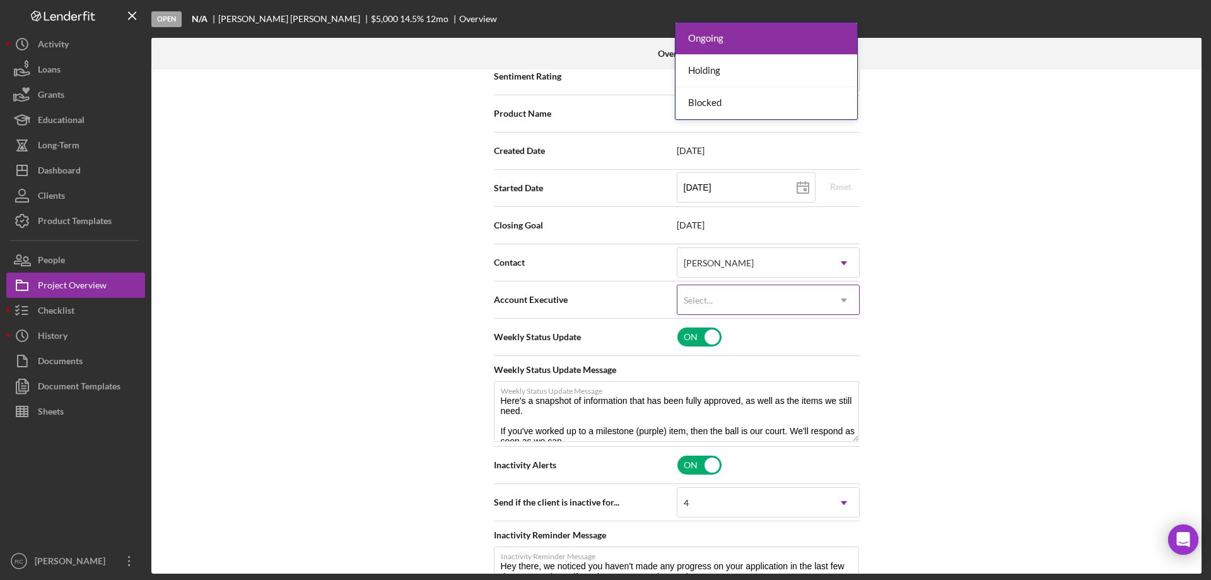
click at [800, 307] on div "Select..." at bounding box center [753, 300] width 151 height 29
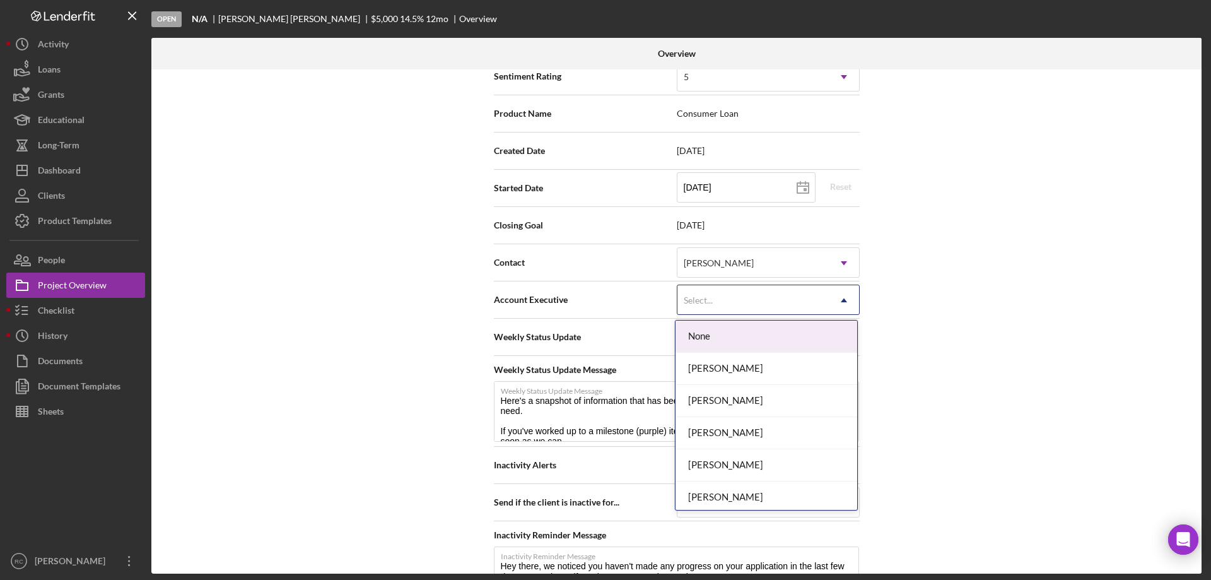
click at [992, 315] on div "Internal Workflow Stage Open Icon/Dropdown Arrow Archive (can unarchive later i…" at bounding box center [676, 321] width 1050 height 504
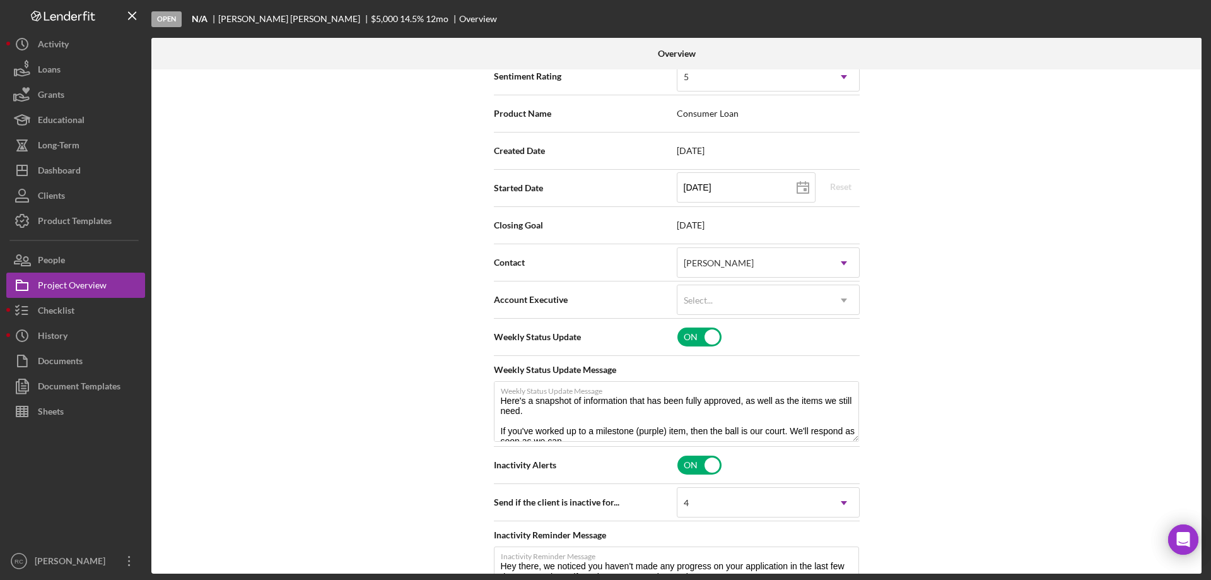
scroll to position [421, 0]
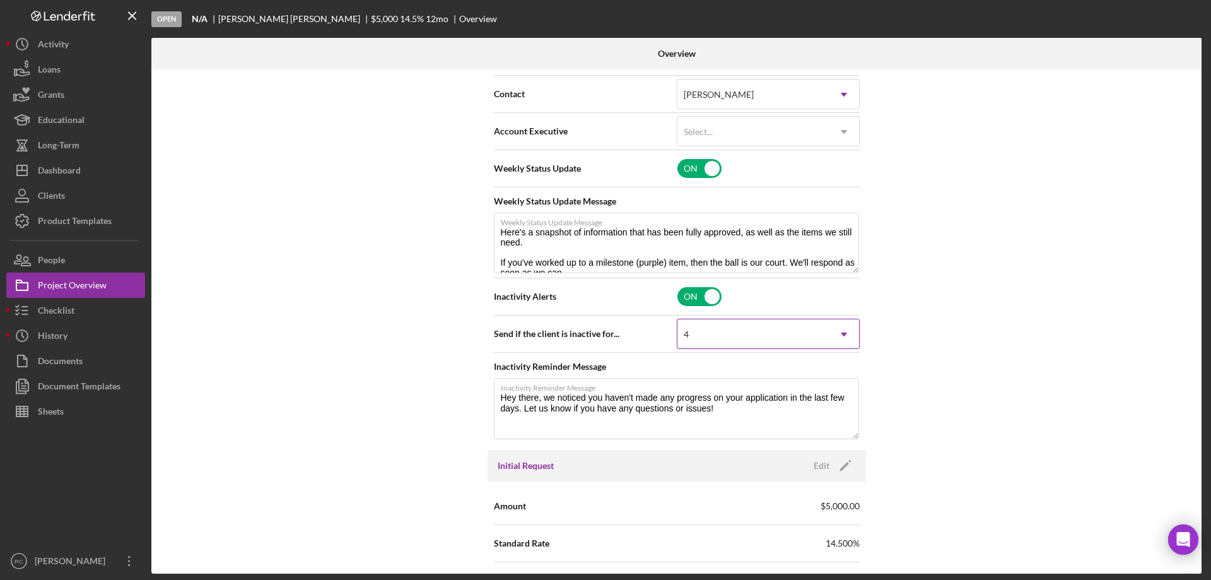
click at [820, 343] on div "4" at bounding box center [753, 334] width 151 height 29
type textarea "Here's a snapshot of information that has been fully approved, as well as the i…"
click at [1054, 363] on div "Internal Workflow Stage Open Icon/Dropdown Arrow Archive (can unarchive later i…" at bounding box center [676, 321] width 1050 height 504
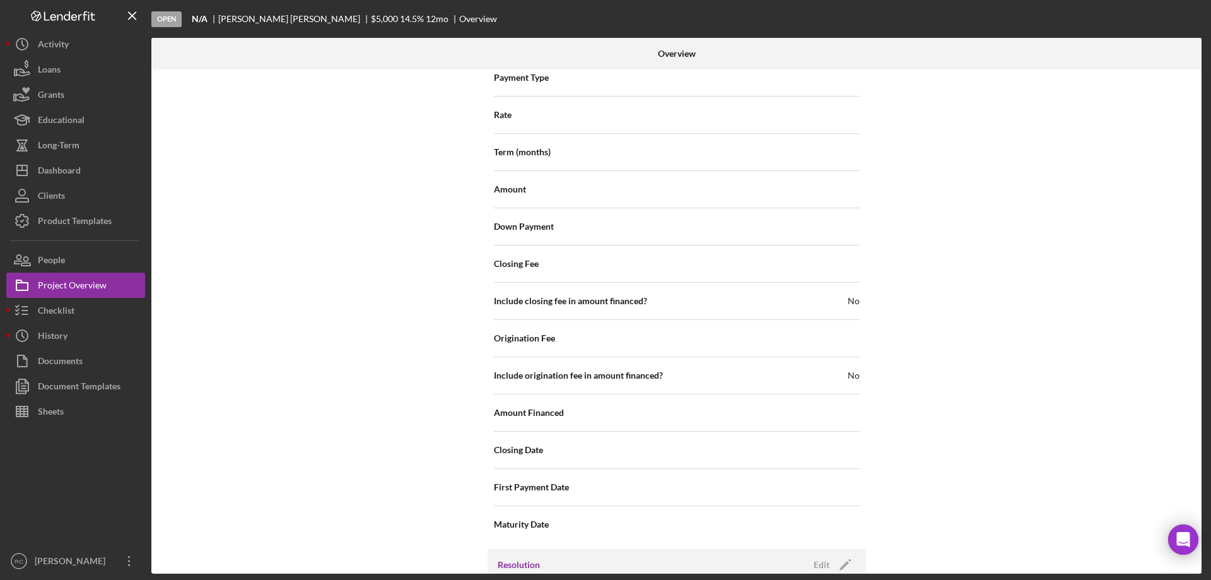
scroll to position [1445, 0]
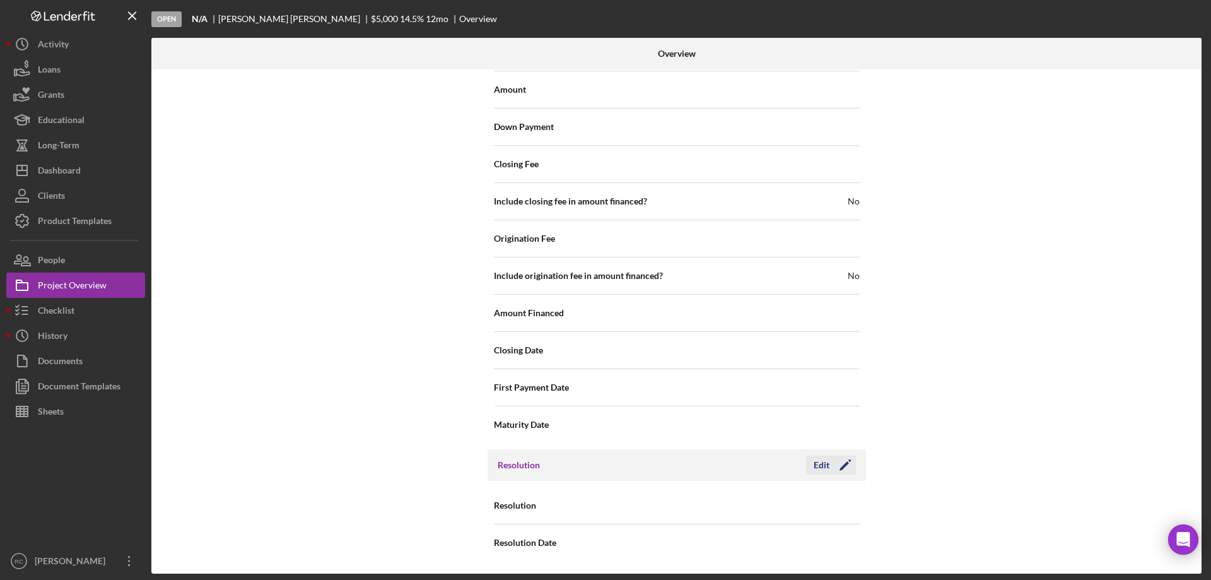
click at [847, 467] on icon "Icon/Edit" at bounding box center [846, 465] width 32 height 32
click at [825, 498] on div "Select..." at bounding box center [753, 505] width 151 height 29
click at [1033, 370] on div "Internal Workflow Stage Open Icon/Dropdown Arrow Archive (can unarchive later i…" at bounding box center [676, 321] width 1050 height 504
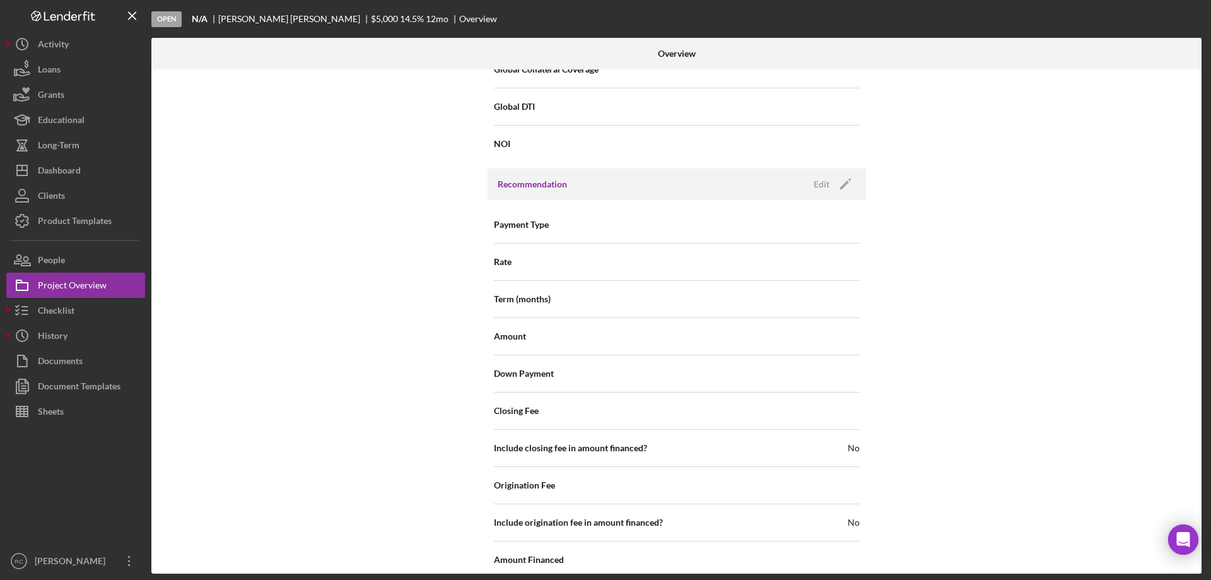
scroll to position [862, 0]
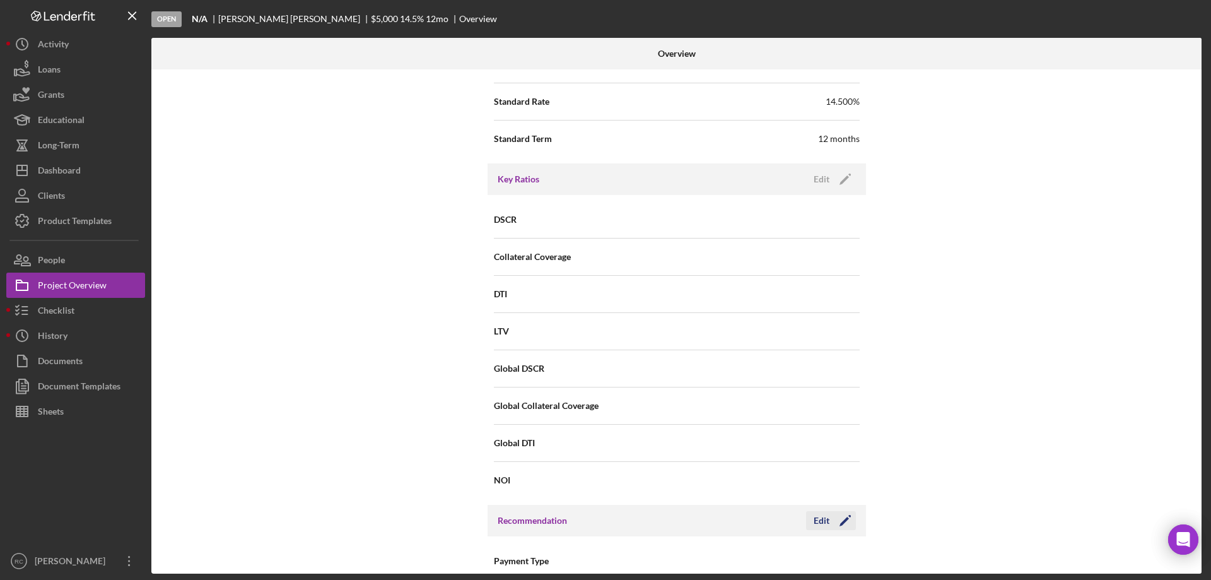
click at [844, 524] on icon "Icon/Edit" at bounding box center [846, 521] width 32 height 32
click at [967, 421] on div "Internal Workflow Stage Open Icon/Dropdown Arrow Archive (can unarchive later i…" at bounding box center [676, 321] width 1050 height 504
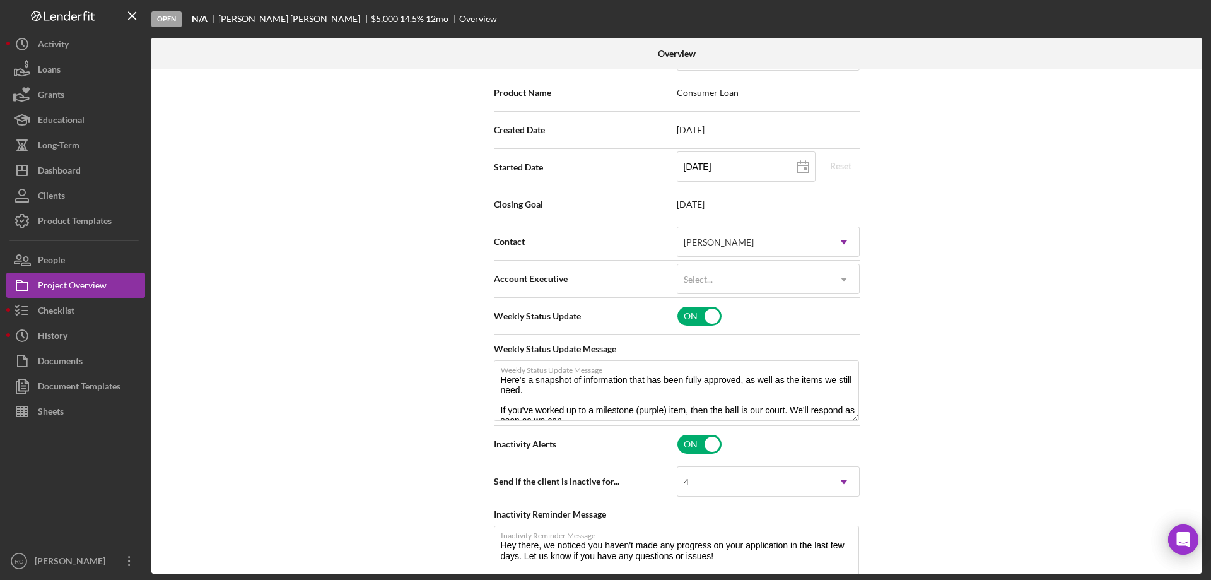
scroll to position [21, 0]
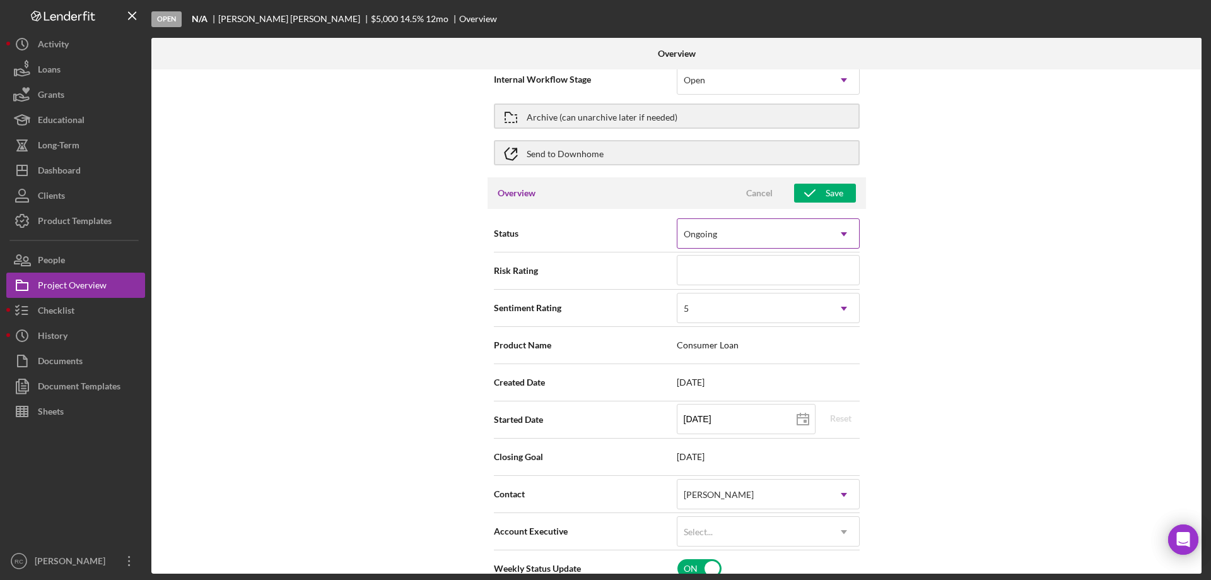
click at [806, 240] on div "Ongoing" at bounding box center [753, 234] width 151 height 29
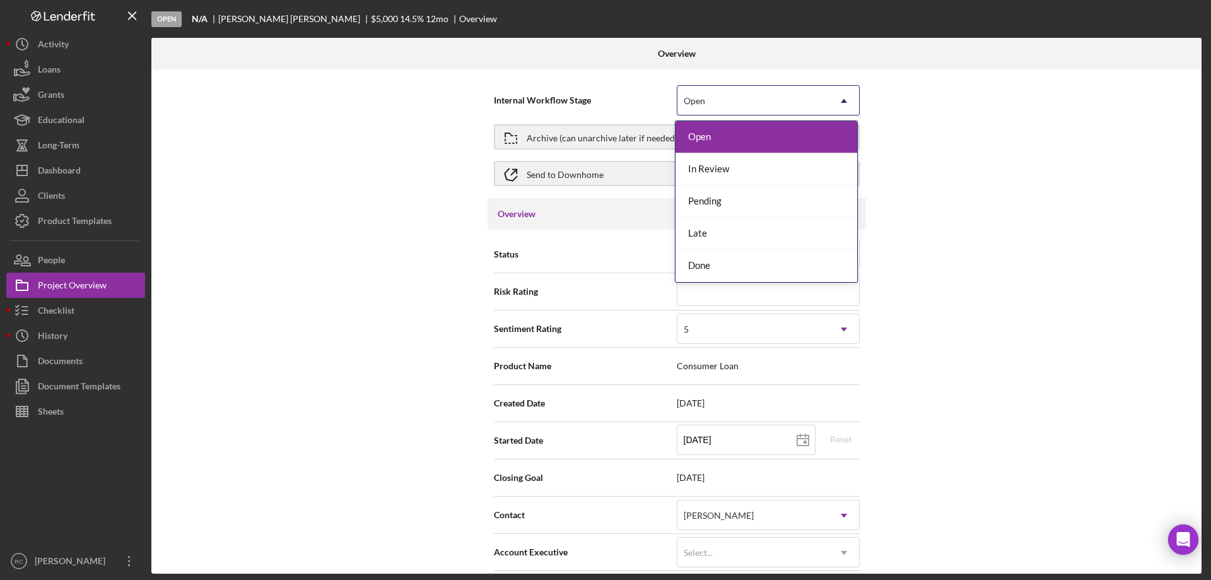
click at [798, 95] on div "Open" at bounding box center [753, 100] width 151 height 29
click at [1008, 283] on div "Internal Workflow Stage 5 results available. Use Up and Down to choose options,…" at bounding box center [676, 321] width 1050 height 504
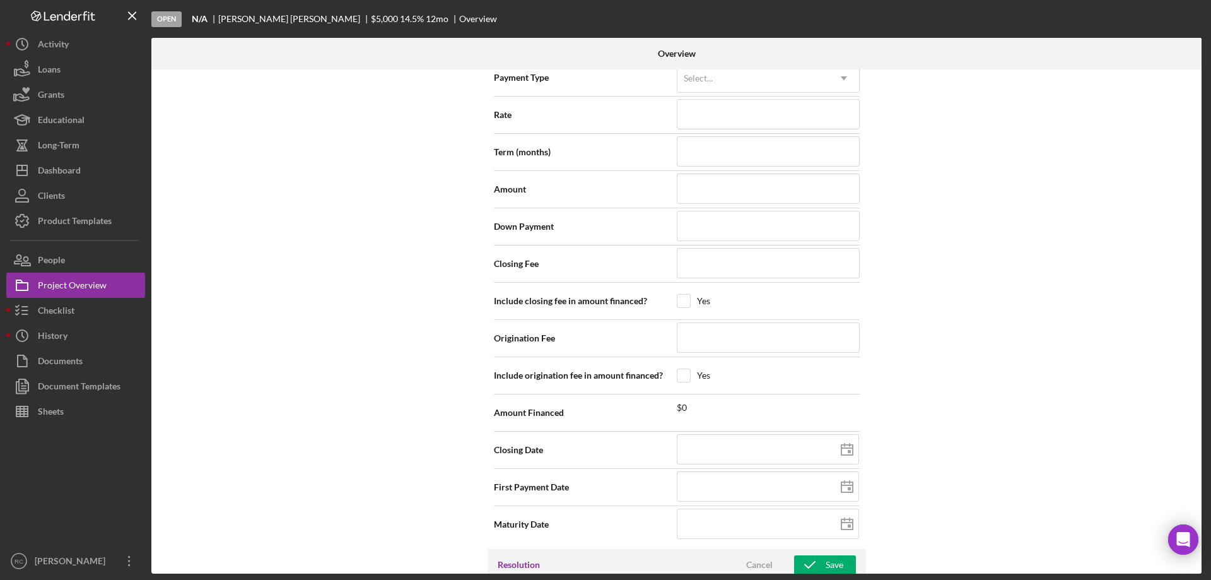
scroll to position [1178, 0]
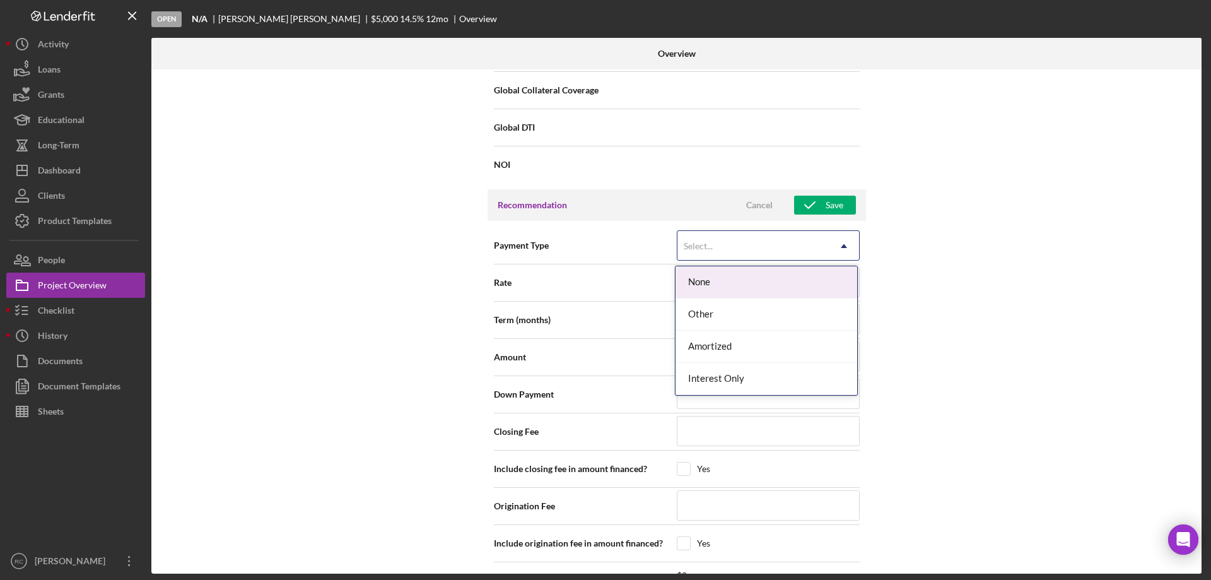
click at [755, 253] on div "Select..." at bounding box center [753, 246] width 151 height 29
click at [1035, 348] on div "Internal Workflow Stage Open Icon/Dropdown Arrow Archive (can unarchive later i…" at bounding box center [676, 321] width 1050 height 504
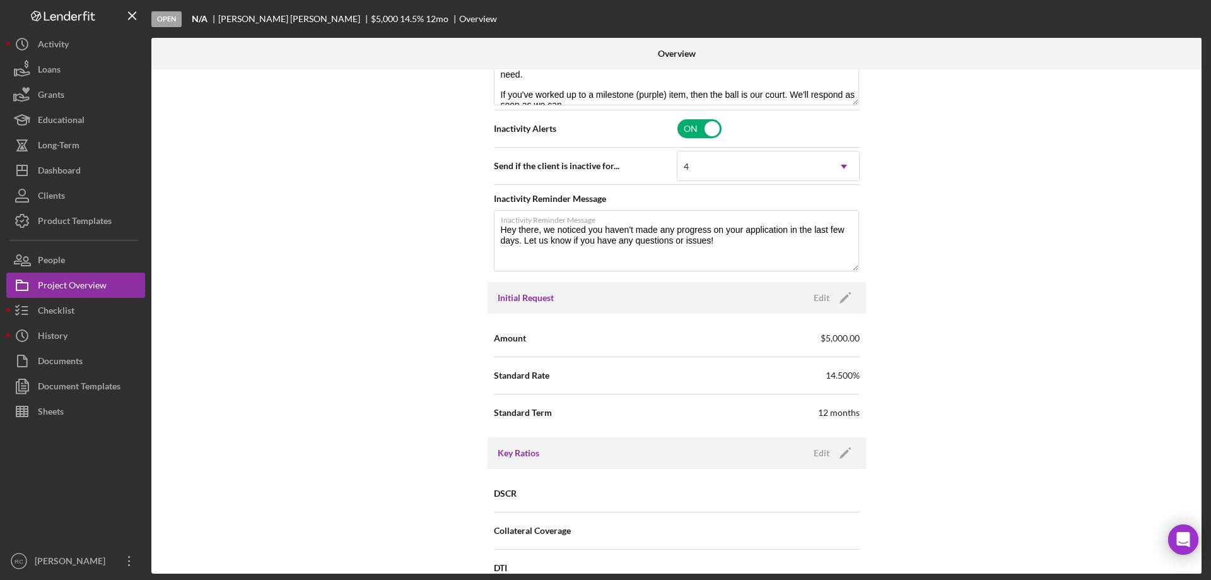
scroll to position [252, 0]
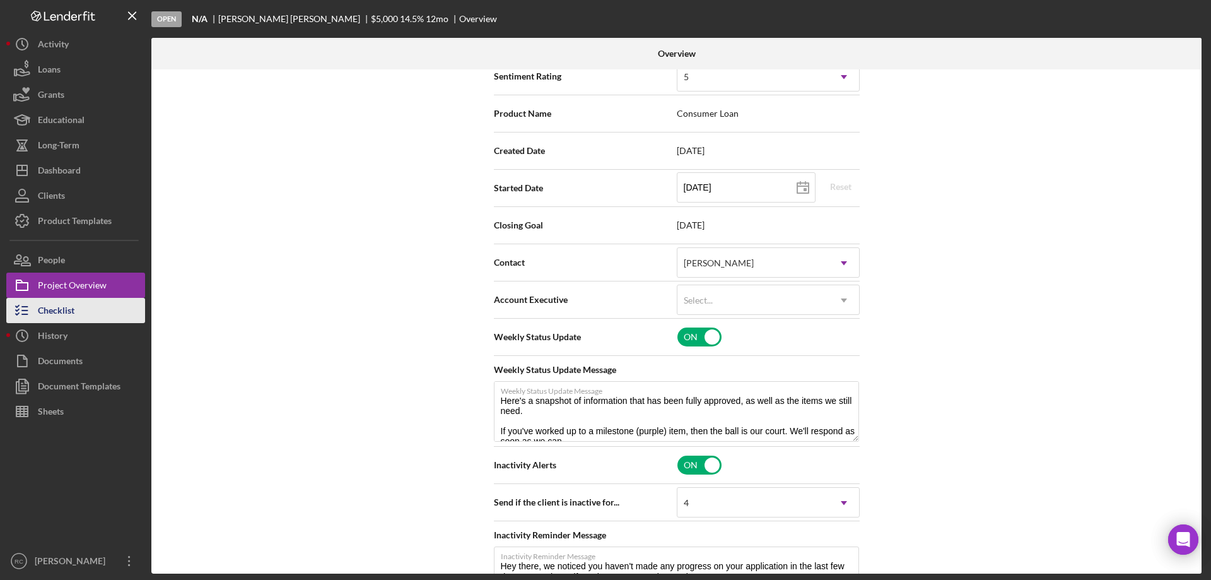
click at [54, 314] on div "Checklist" at bounding box center [56, 312] width 37 height 28
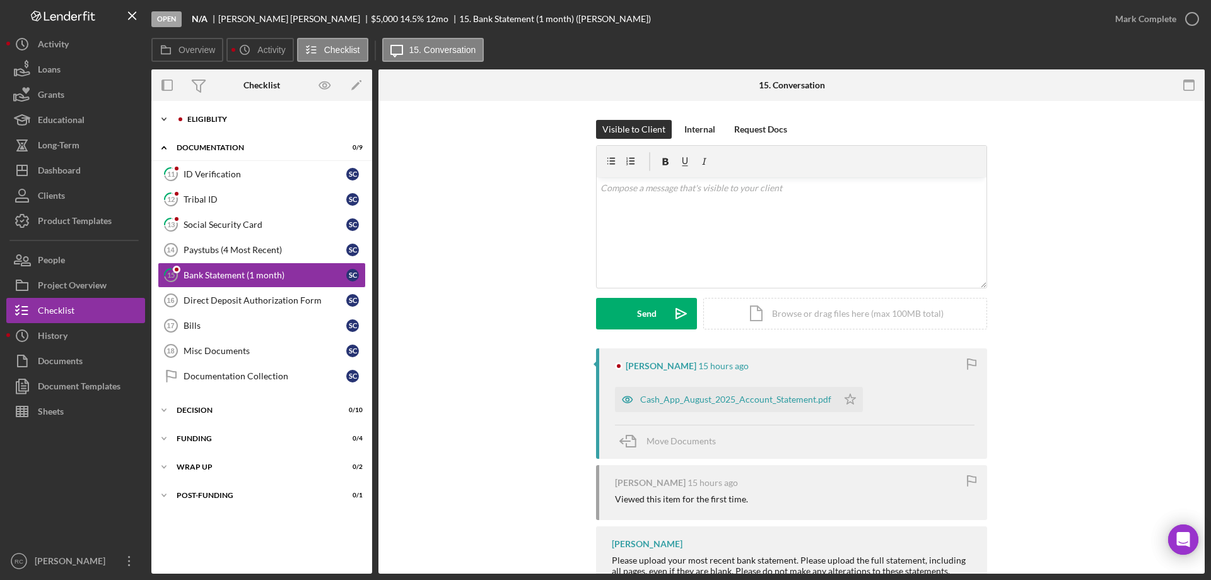
click at [218, 119] on div "Eligiblity" at bounding box center [271, 119] width 169 height 8
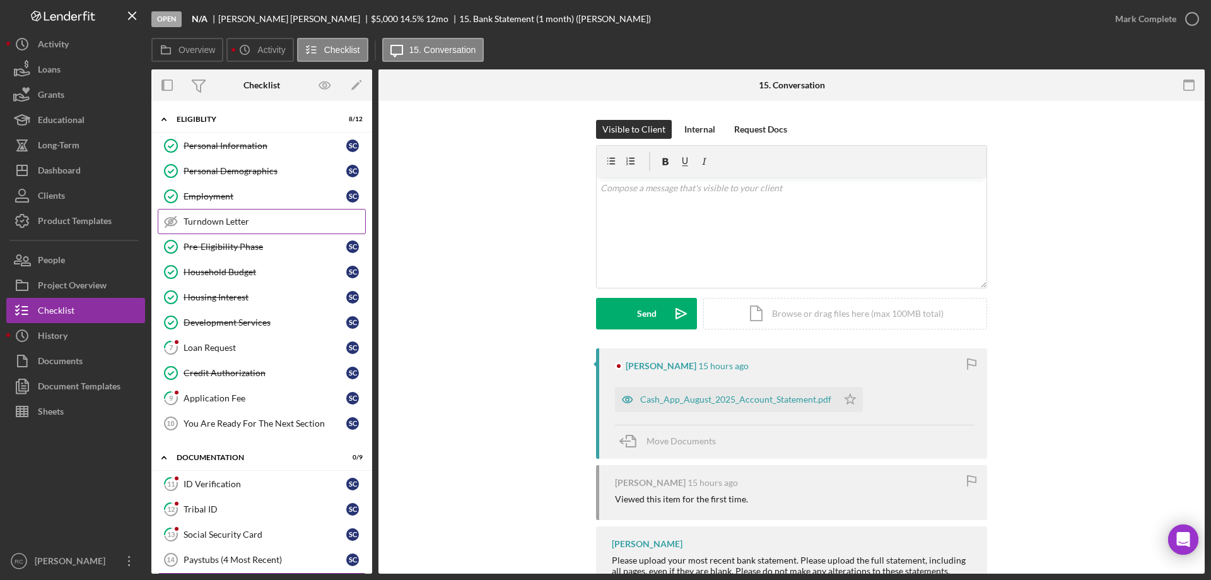
click at [243, 221] on div "Turndown Letter" at bounding box center [275, 221] width 182 height 10
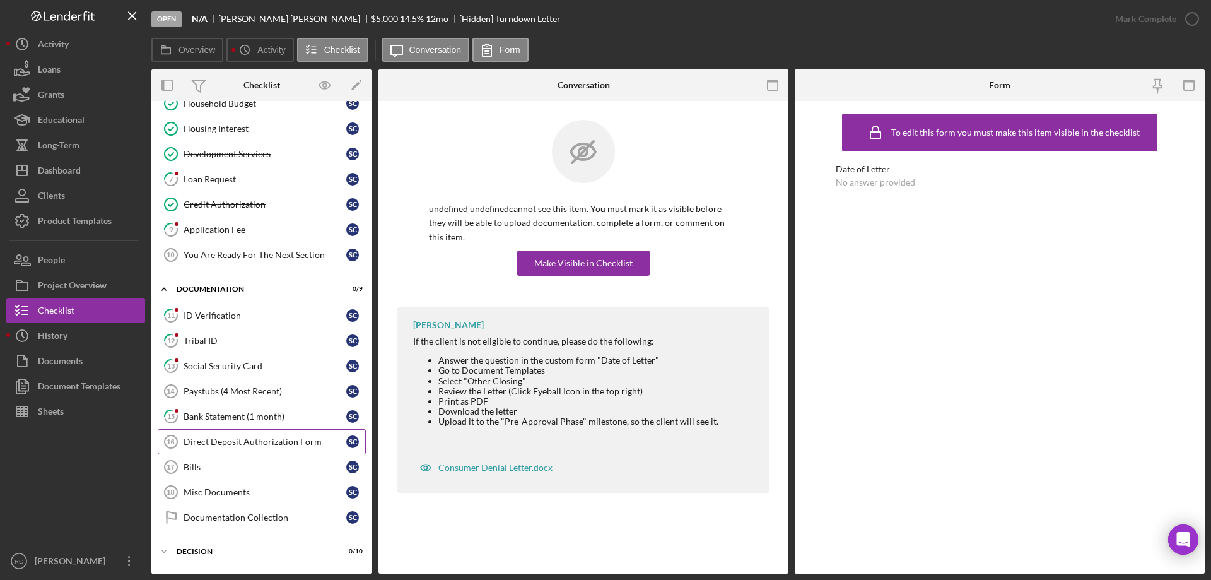
scroll to position [251, 0]
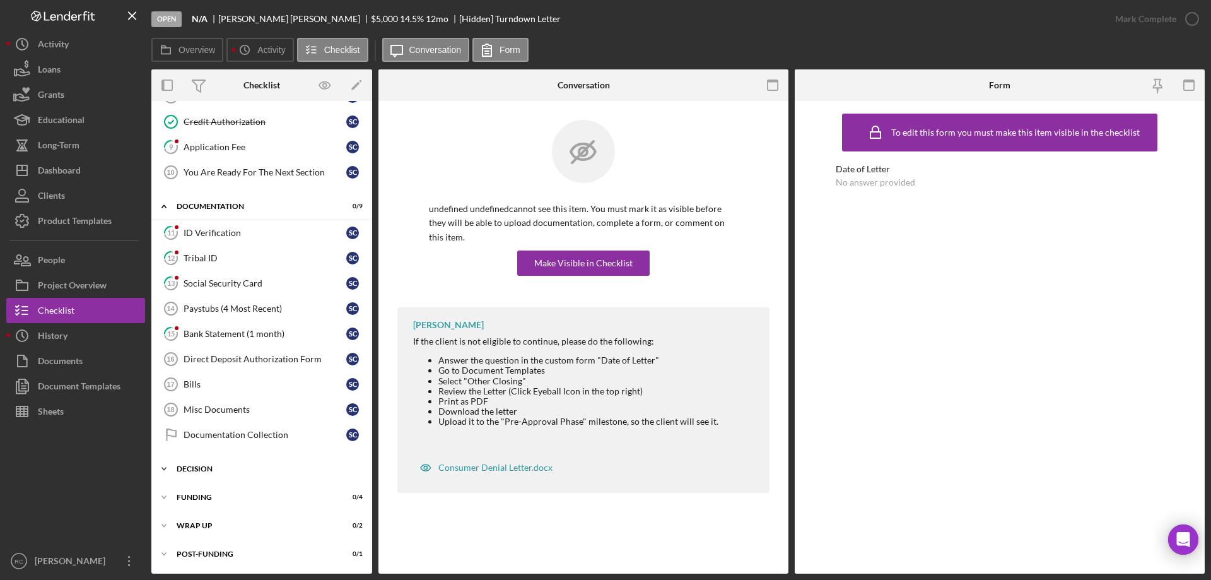
click at [212, 469] on div "Decision" at bounding box center [267, 469] width 180 height 8
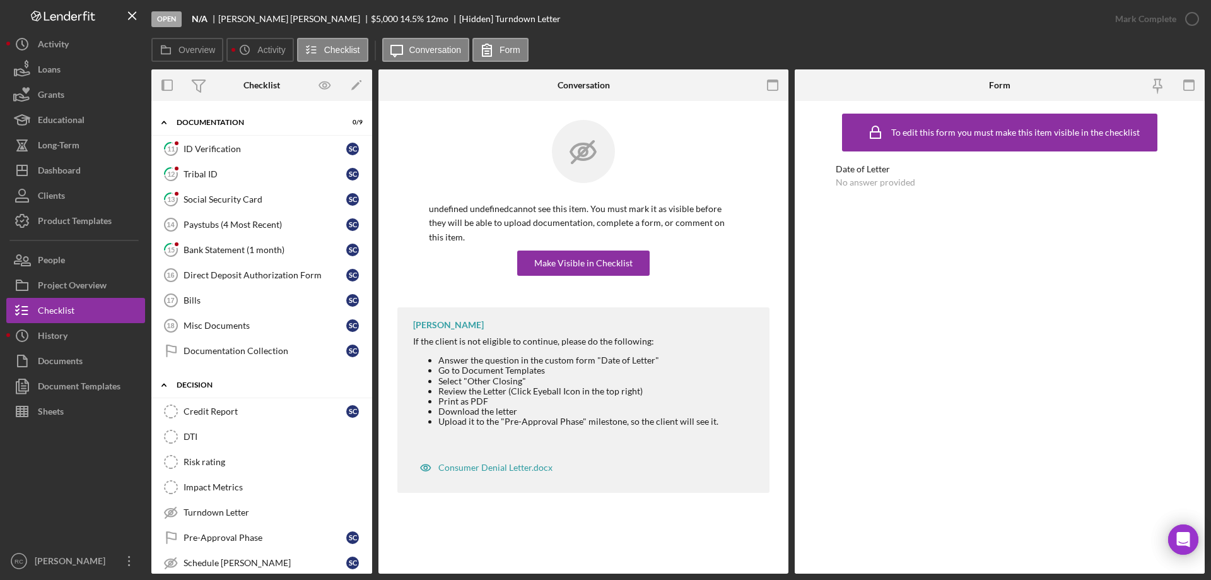
scroll to position [420, 0]
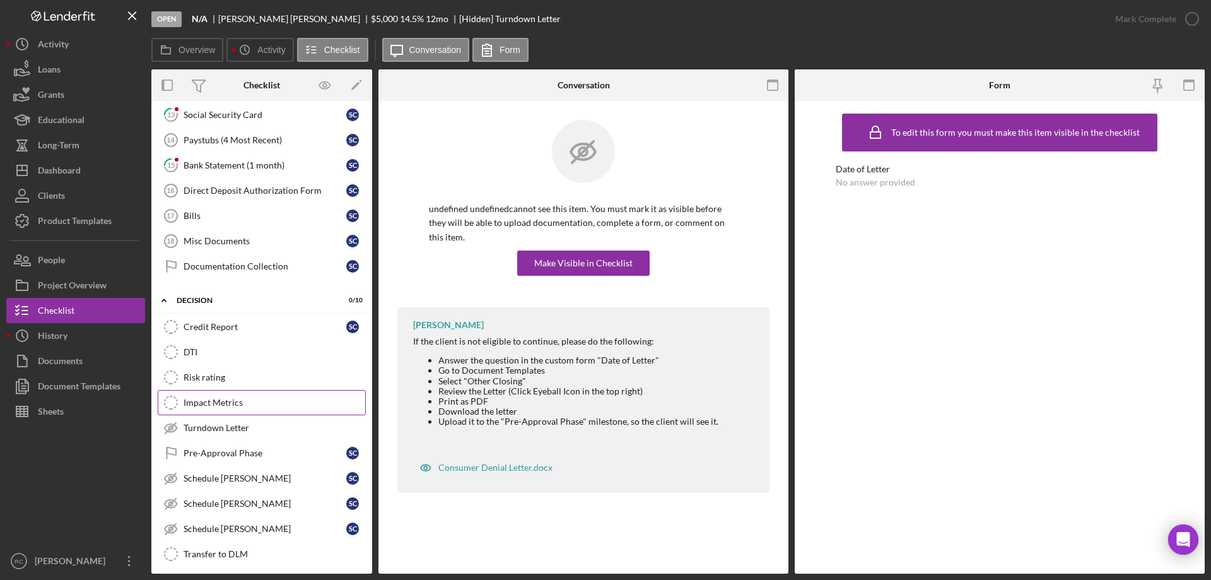
click at [223, 401] on div "Impact Metrics" at bounding box center [275, 402] width 182 height 10
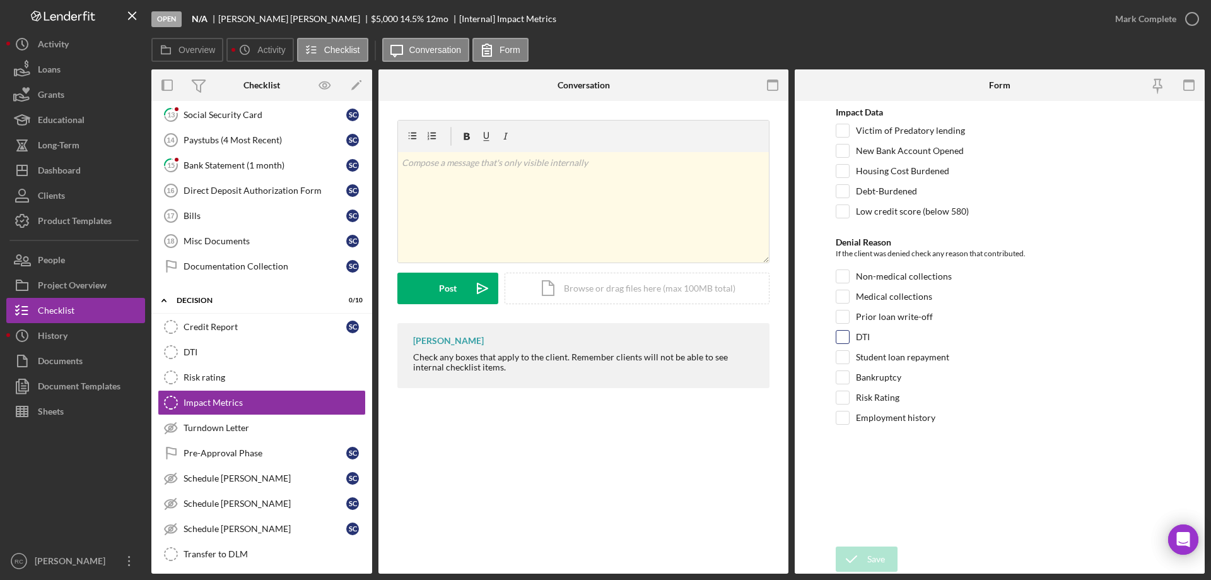
click at [841, 337] on input "DTI" at bounding box center [843, 337] width 13 height 13
checkbox input "true"
click at [218, 430] on div "Turndown Letter" at bounding box center [275, 428] width 182 height 10
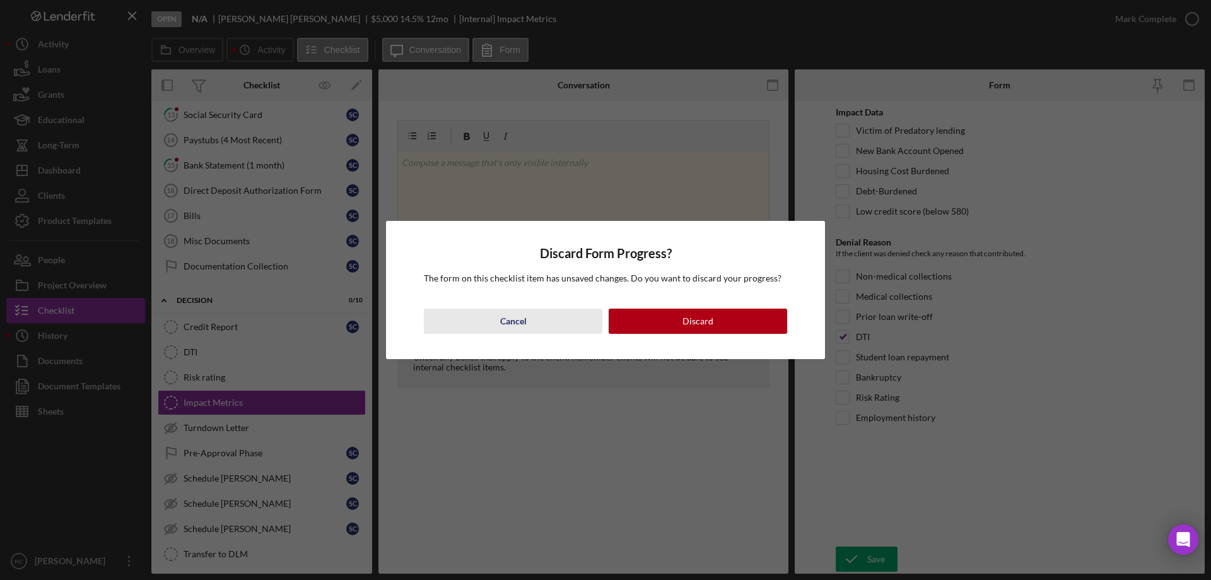
click at [507, 321] on div "Cancel" at bounding box center [513, 321] width 26 height 25
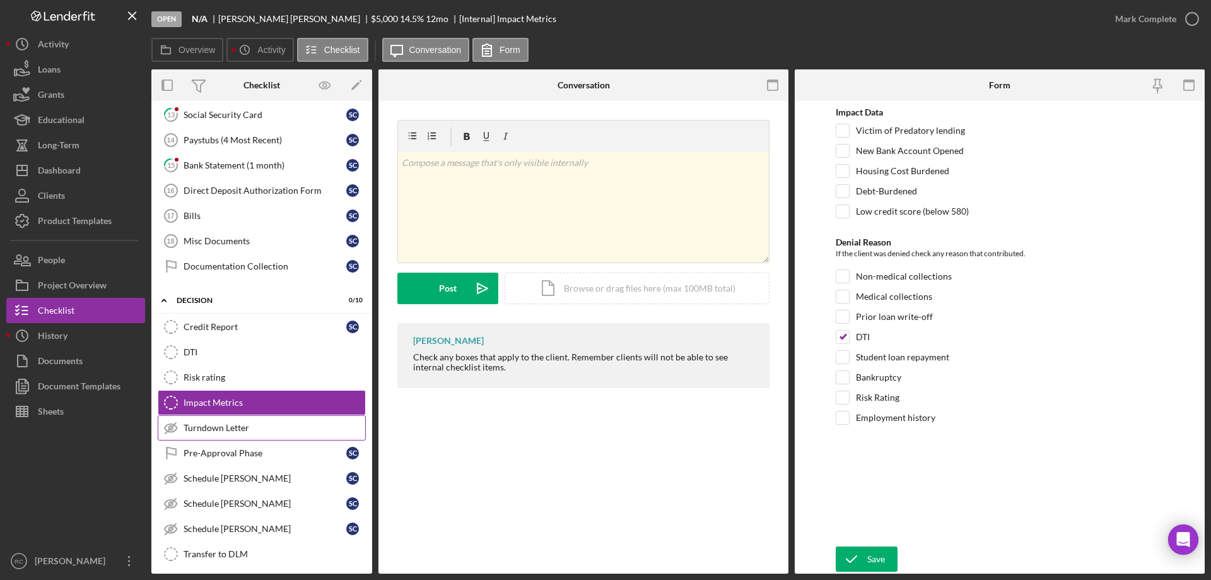
click at [221, 427] on div "Turndown Letter" at bounding box center [275, 428] width 182 height 10
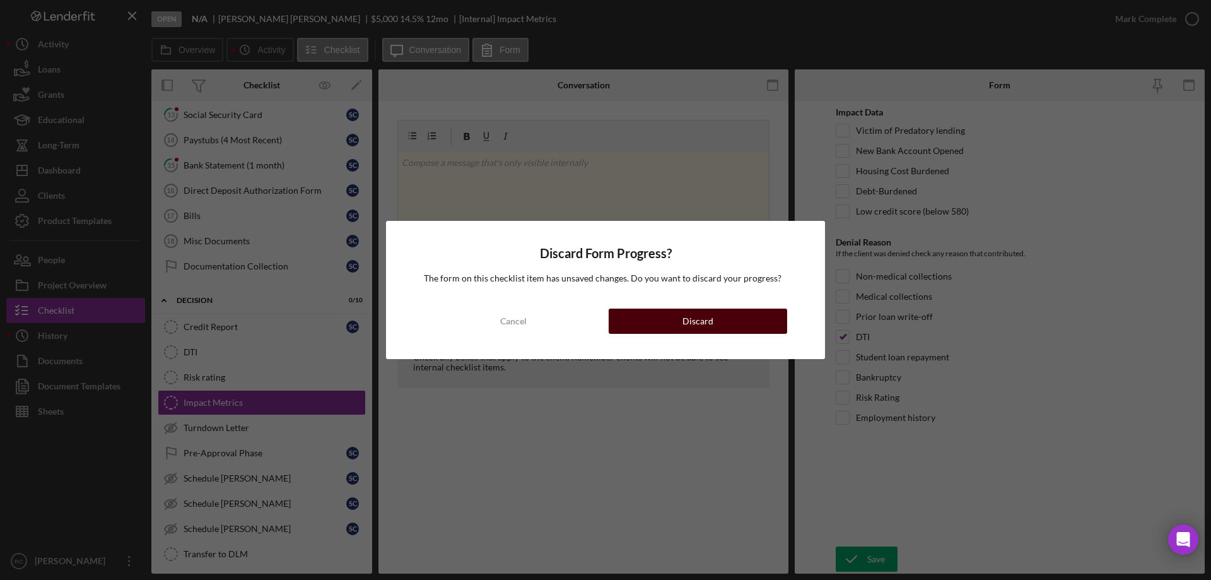
click at [714, 321] on button "Discard" at bounding box center [698, 321] width 179 height 25
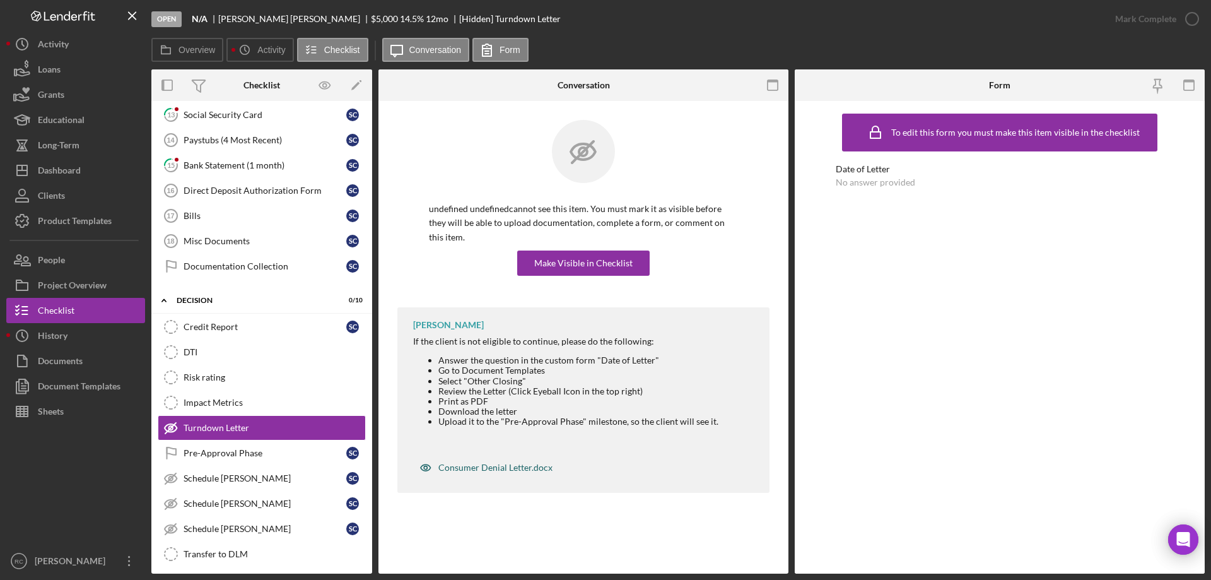
click at [512, 462] on div "Consumer Denial Letter.docx" at bounding box center [495, 467] width 114 height 10
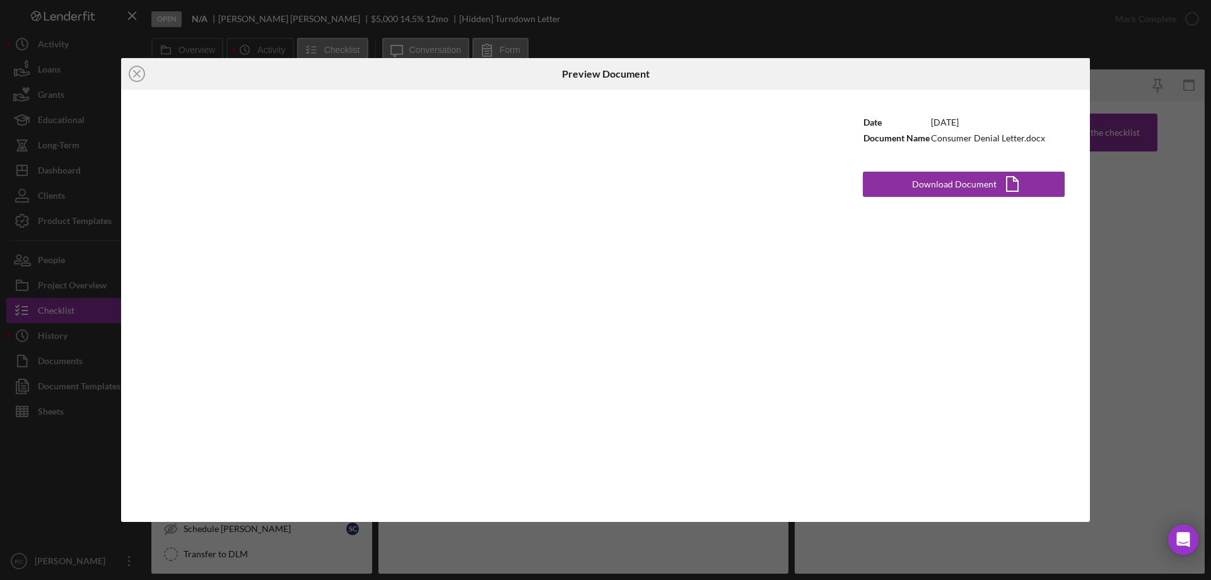
click at [806, 13] on div "Icon/Close Preview Document Date [DATE] Document Name Consumer Denial Letter.do…" at bounding box center [605, 290] width 1211 height 580
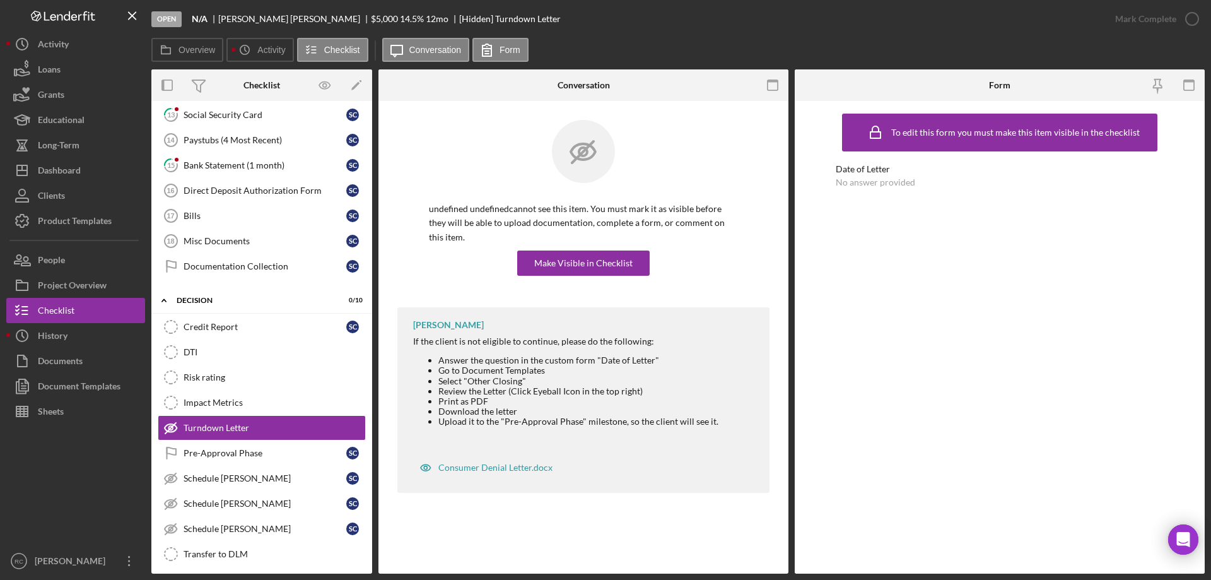
click at [891, 182] on div "No answer provided" at bounding box center [875, 182] width 79 height 10
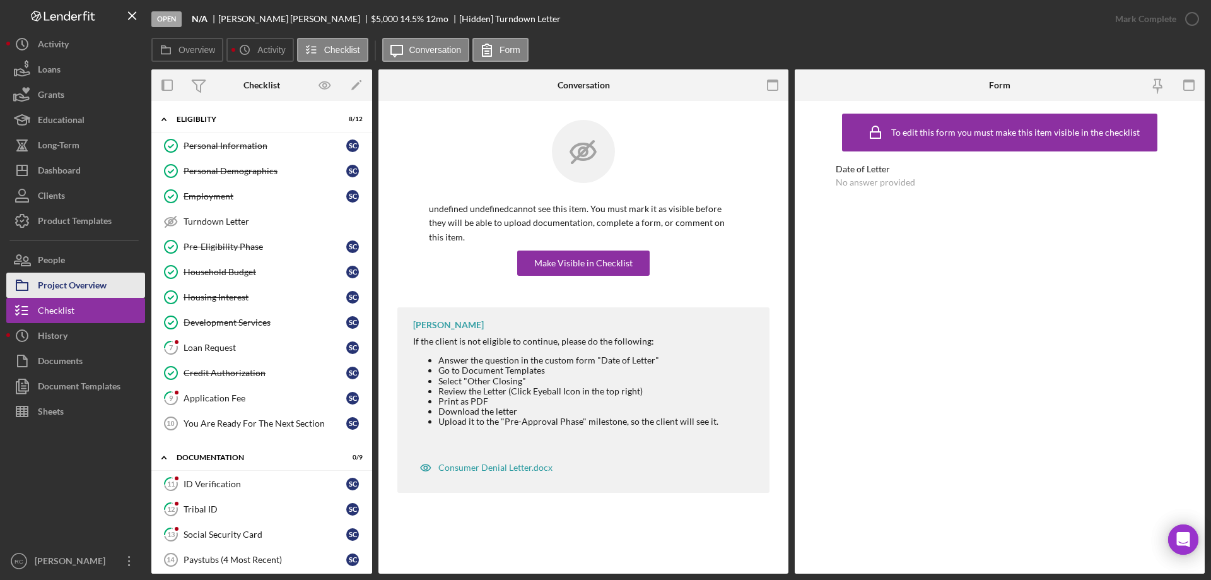
click at [91, 285] on div "Project Overview" at bounding box center [72, 287] width 69 height 28
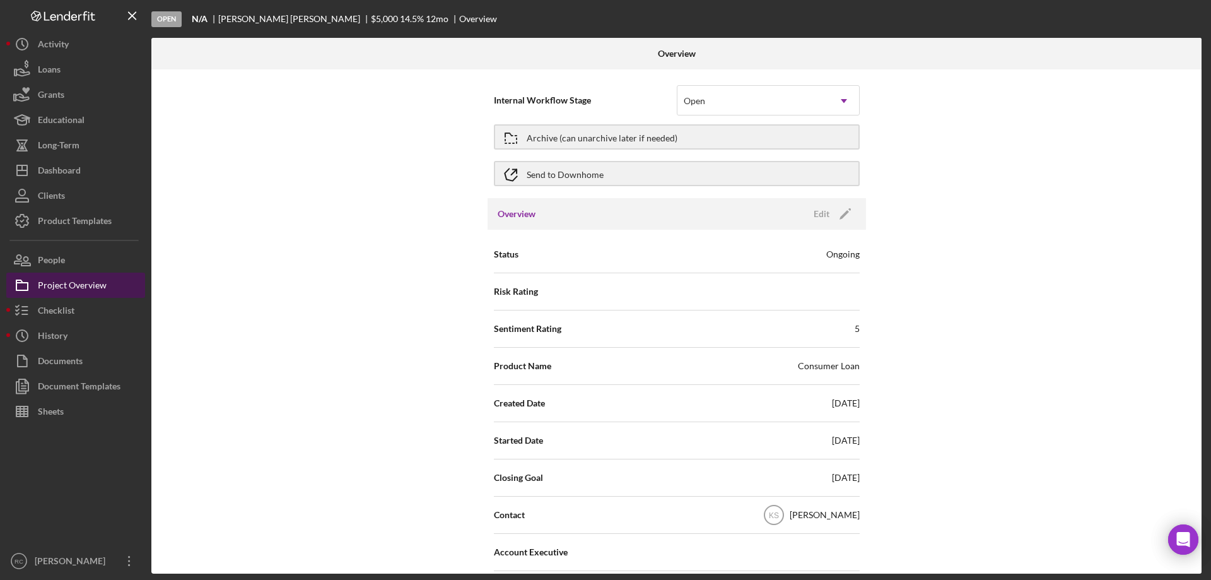
click at [67, 285] on div "Project Overview" at bounding box center [72, 287] width 69 height 28
click at [74, 308] on div "Checklist" at bounding box center [56, 312] width 37 height 28
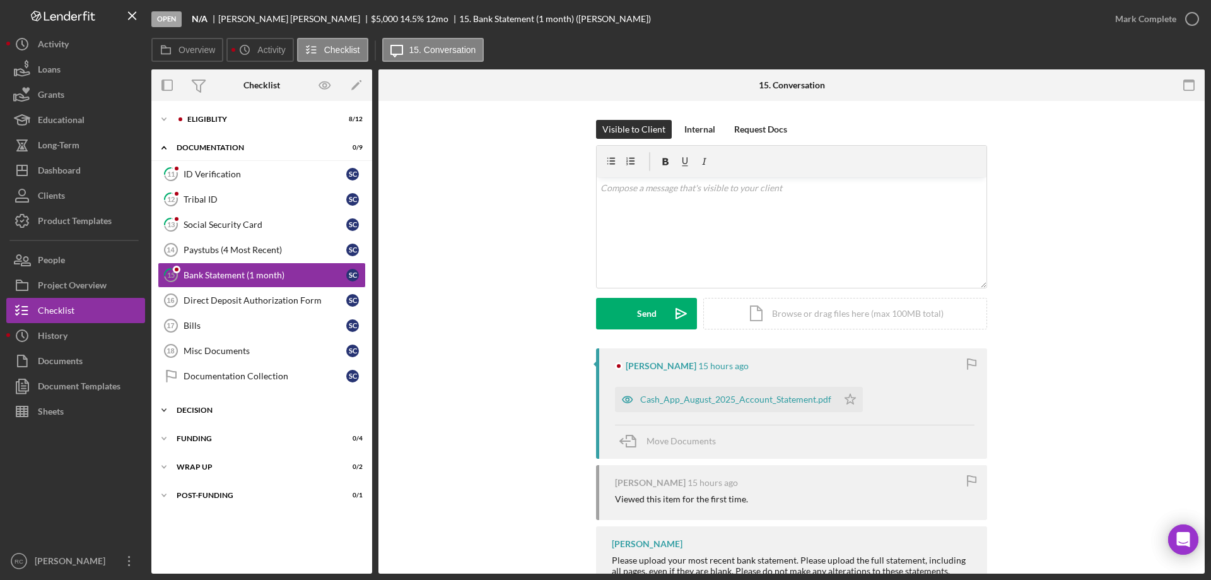
click at [199, 409] on div "Decision" at bounding box center [267, 410] width 180 height 8
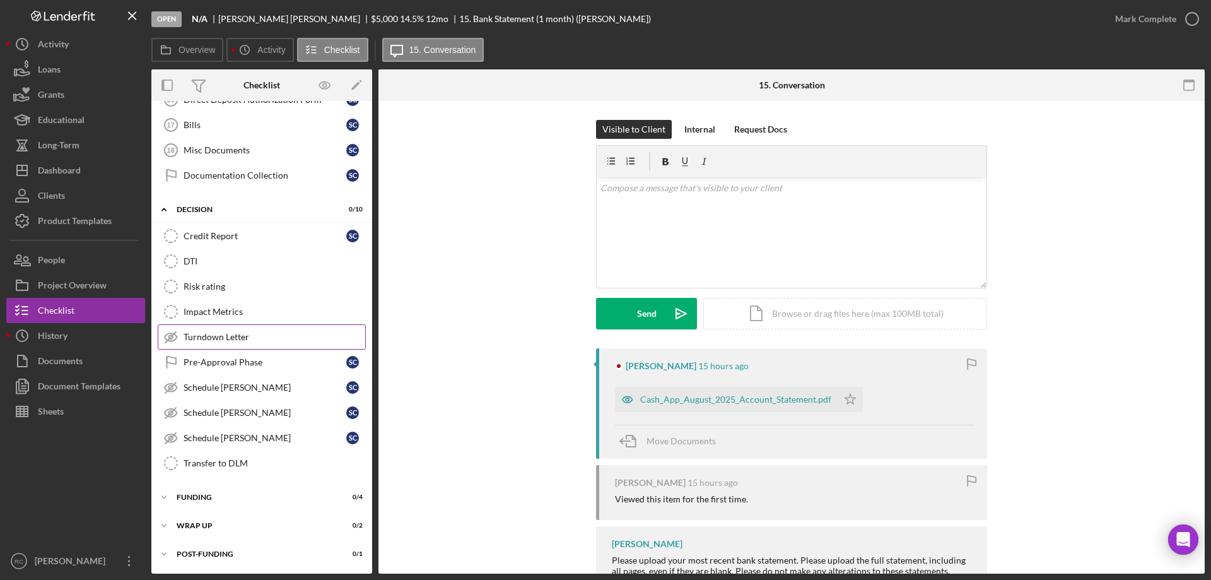
click at [218, 343] on link "Turndown Letter Turndown Letter" at bounding box center [262, 336] width 208 height 25
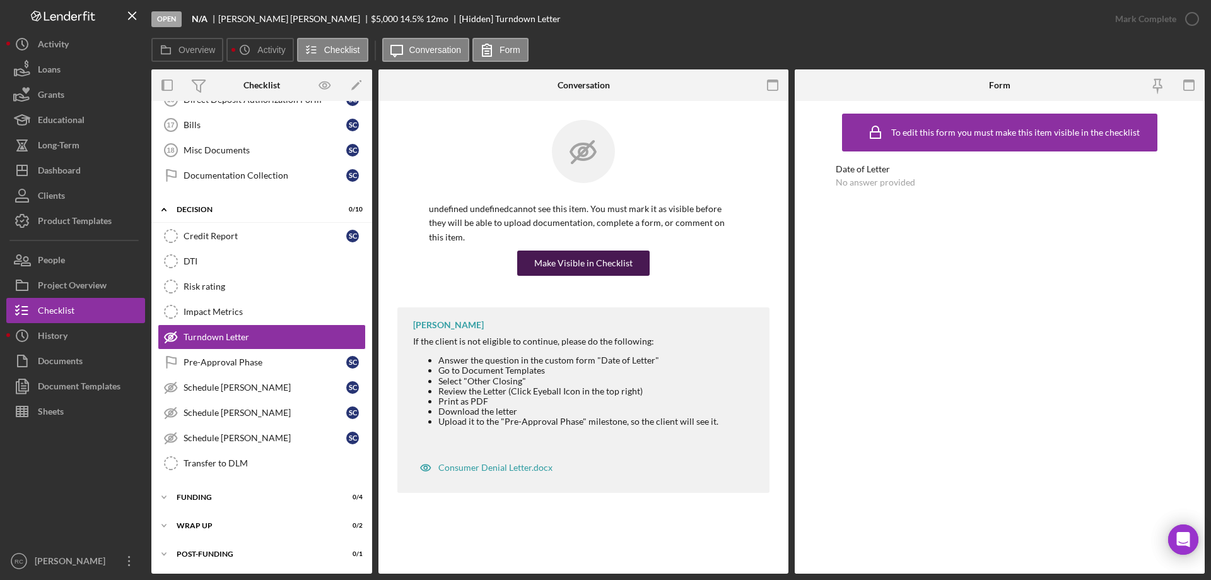
click at [560, 250] on div "Make Visible in Checklist" at bounding box center [583, 262] width 98 height 25
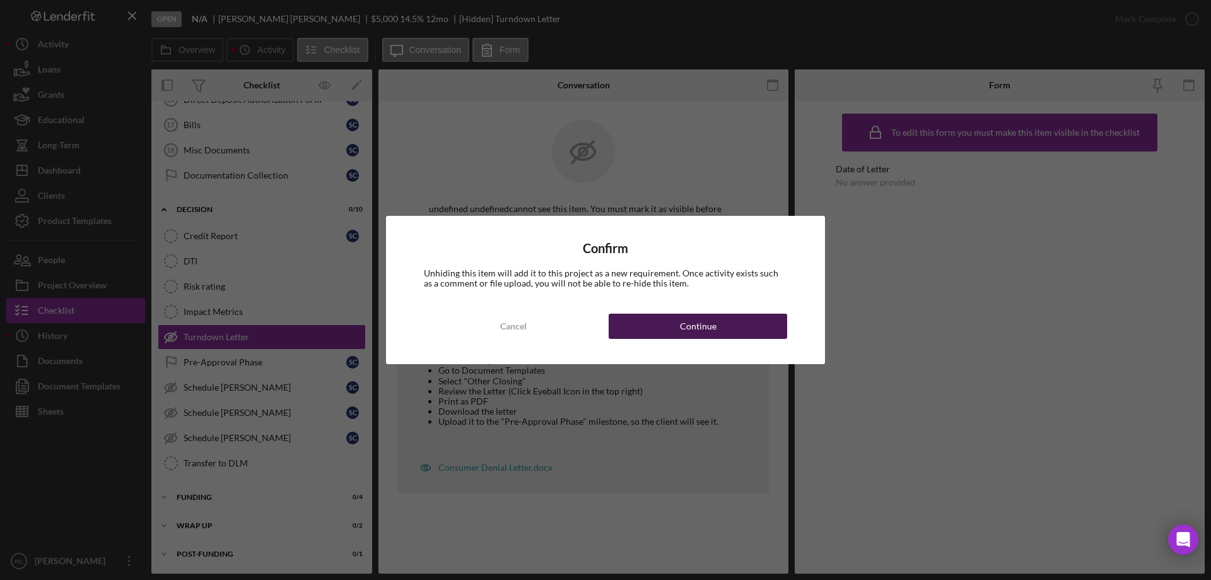
click at [695, 327] on div "Continue" at bounding box center [698, 326] width 37 height 25
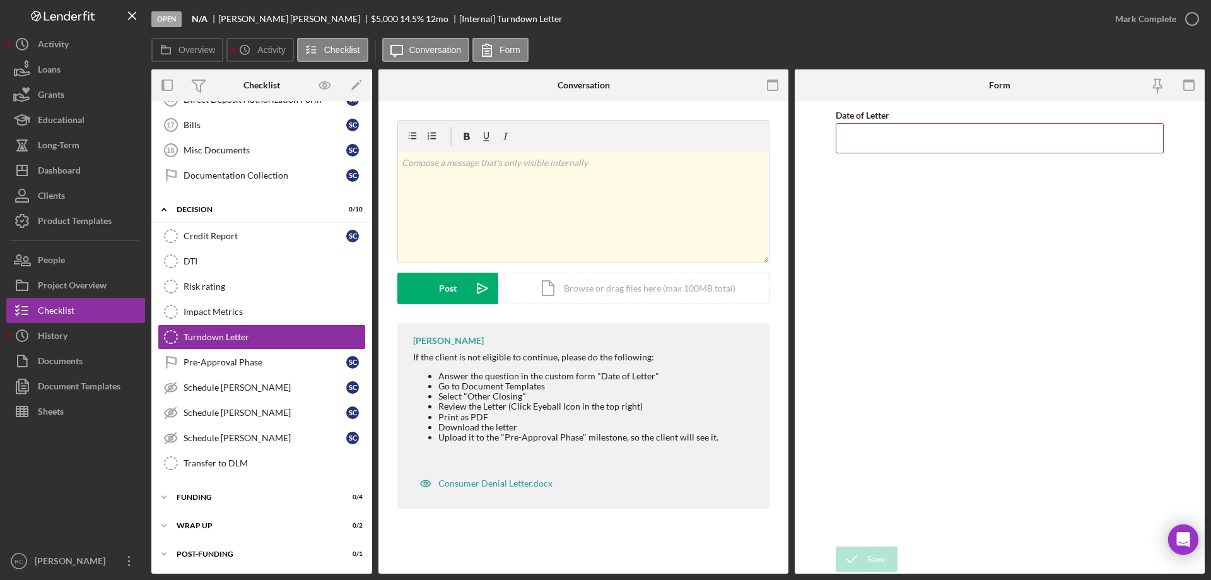
click at [887, 145] on input "Date of Letter" at bounding box center [1000, 138] width 328 height 30
click at [899, 136] on input "09/dd/yyyy" at bounding box center [1000, 138] width 328 height 30
type input "0m/dd/yyyy"
type input "[DATE]"
click at [884, 557] on div "Save" at bounding box center [877, 558] width 18 height 25
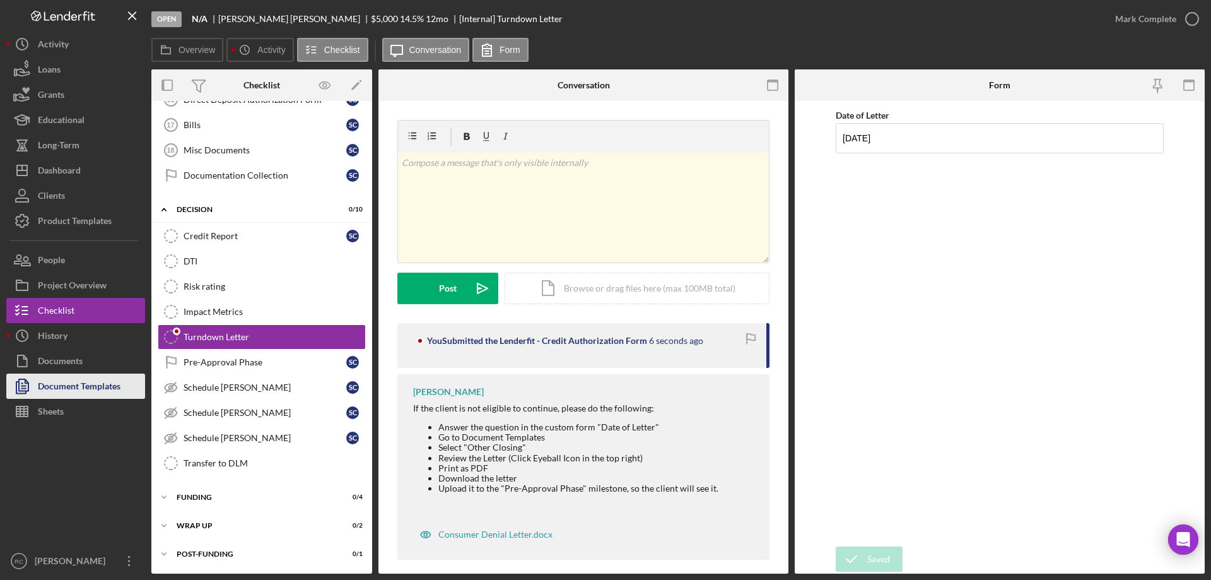
click at [96, 384] on div "Document Templates" at bounding box center [79, 388] width 83 height 28
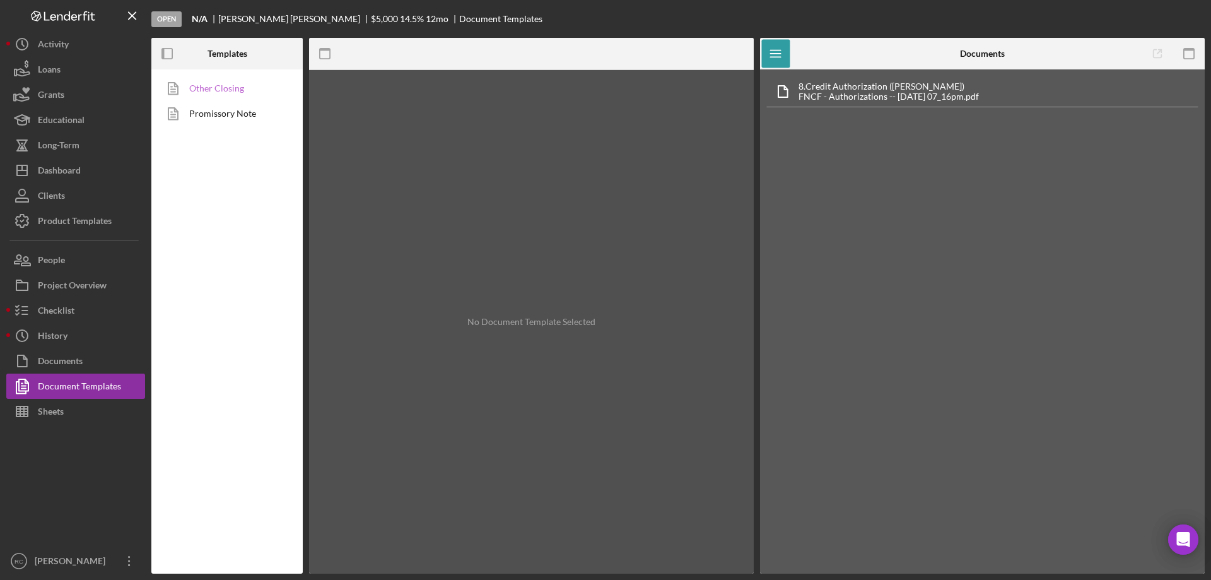
click at [233, 89] on link "Other Closing" at bounding box center [224, 88] width 132 height 25
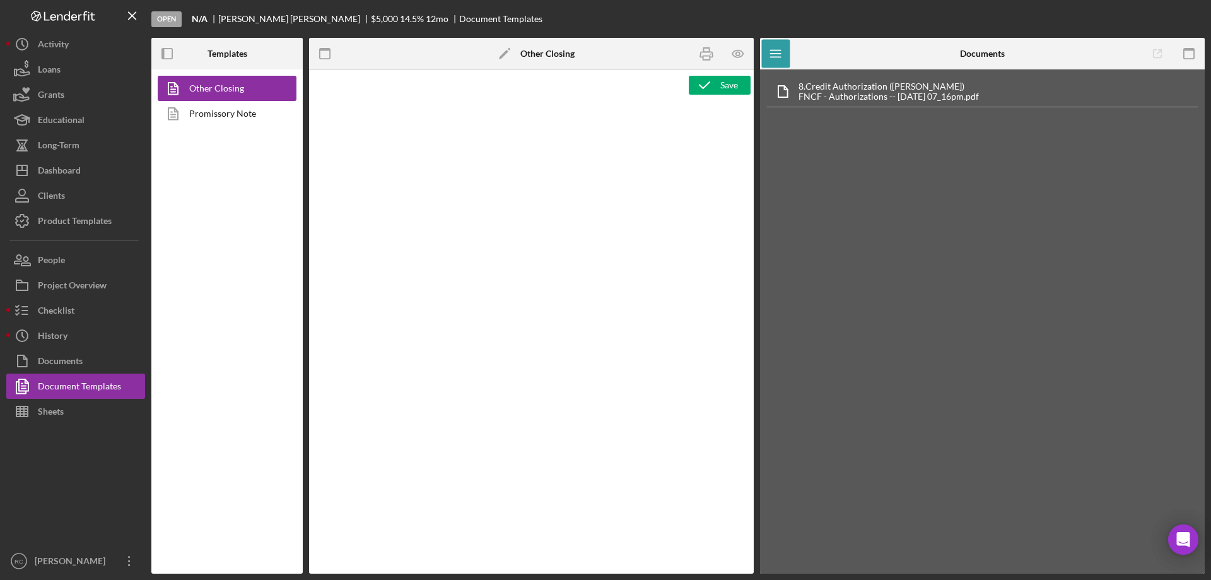
type textarea "<p style="margin-top: 0pt; margin-bottom: 0pt;">&nbsp;</p> <p style="margin-top…"
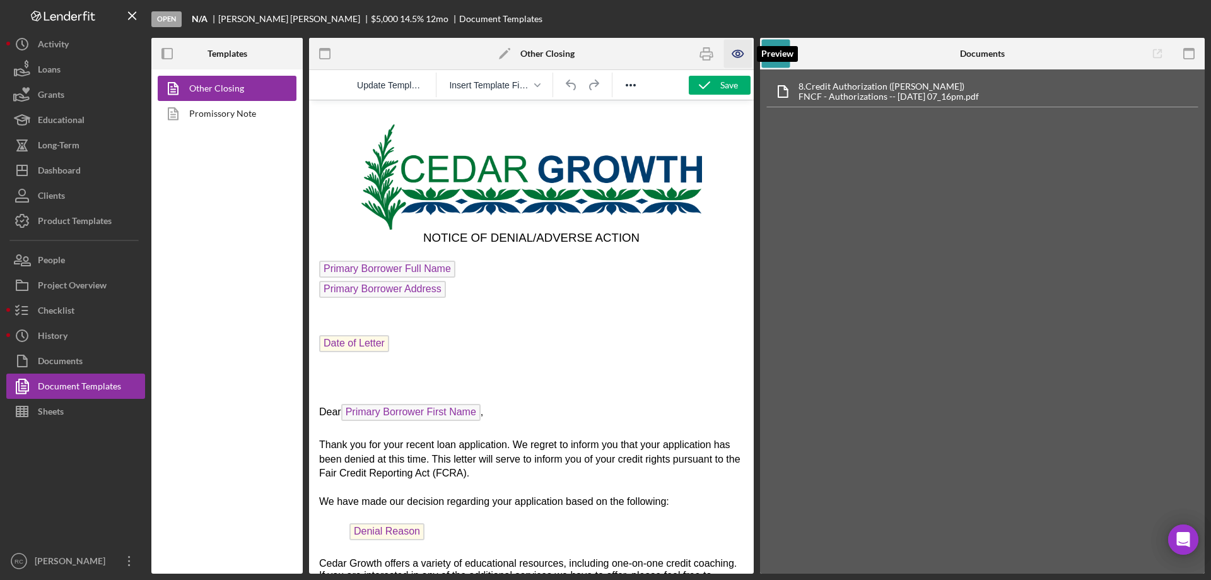
click at [737, 52] on icon "button" at bounding box center [738, 54] width 28 height 28
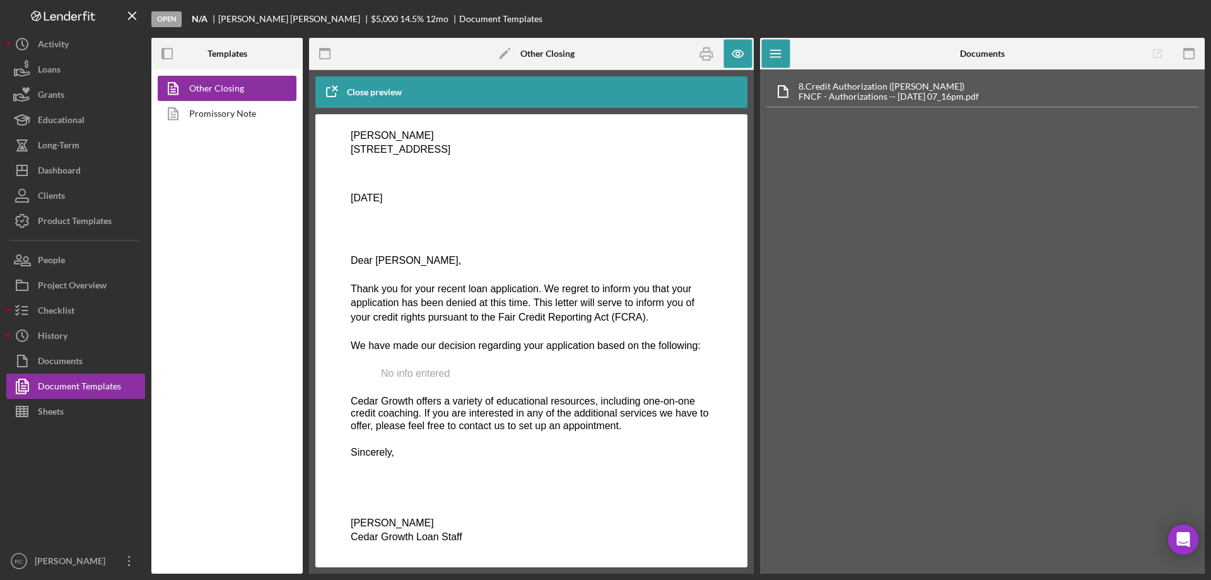
scroll to position [4, 0]
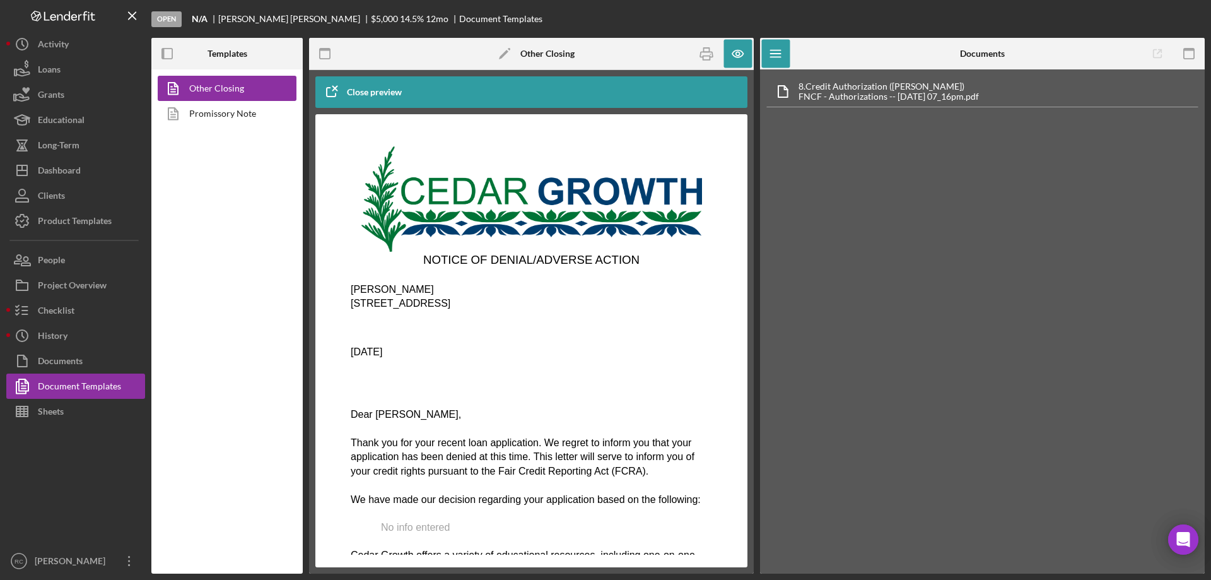
click at [431, 305] on span "[STREET_ADDRESS]" at bounding box center [401, 303] width 100 height 11
click at [430, 305] on span "[STREET_ADDRESS]" at bounding box center [401, 303] width 100 height 11
click at [78, 286] on div "Project Overview" at bounding box center [72, 287] width 69 height 28
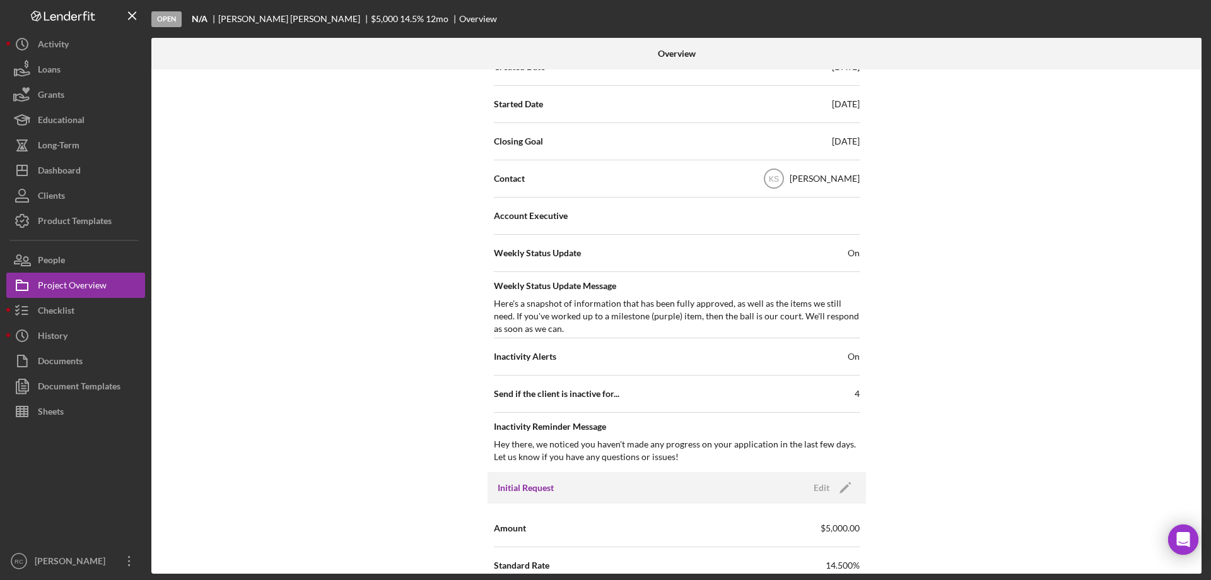
scroll to position [589, 0]
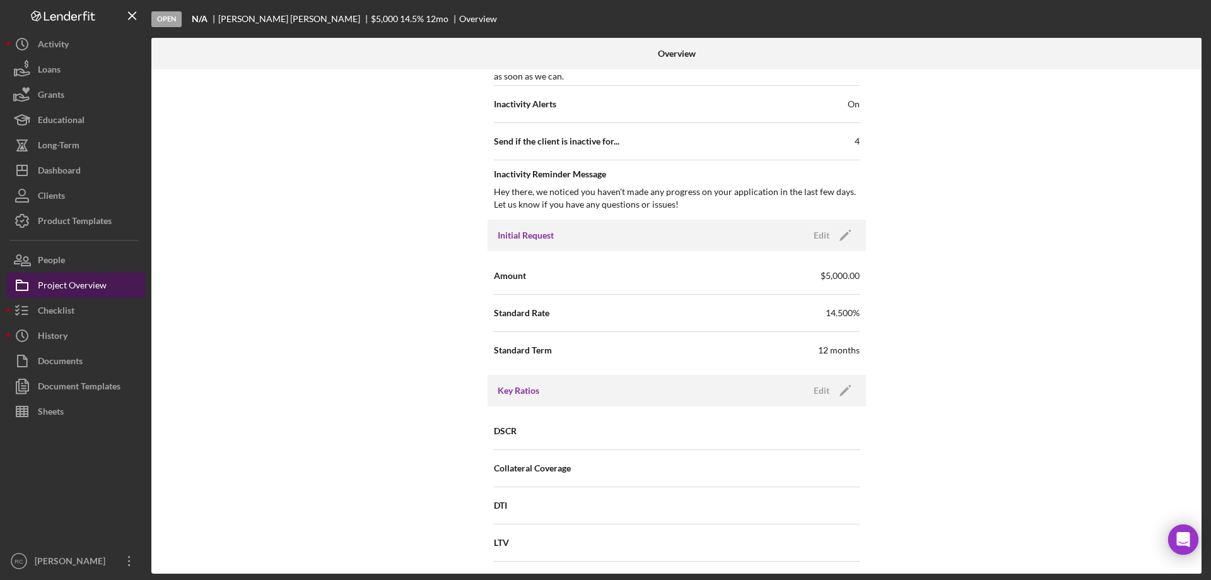
click at [76, 283] on div "Project Overview" at bounding box center [72, 287] width 69 height 28
click at [68, 287] on div "Project Overview" at bounding box center [72, 287] width 69 height 28
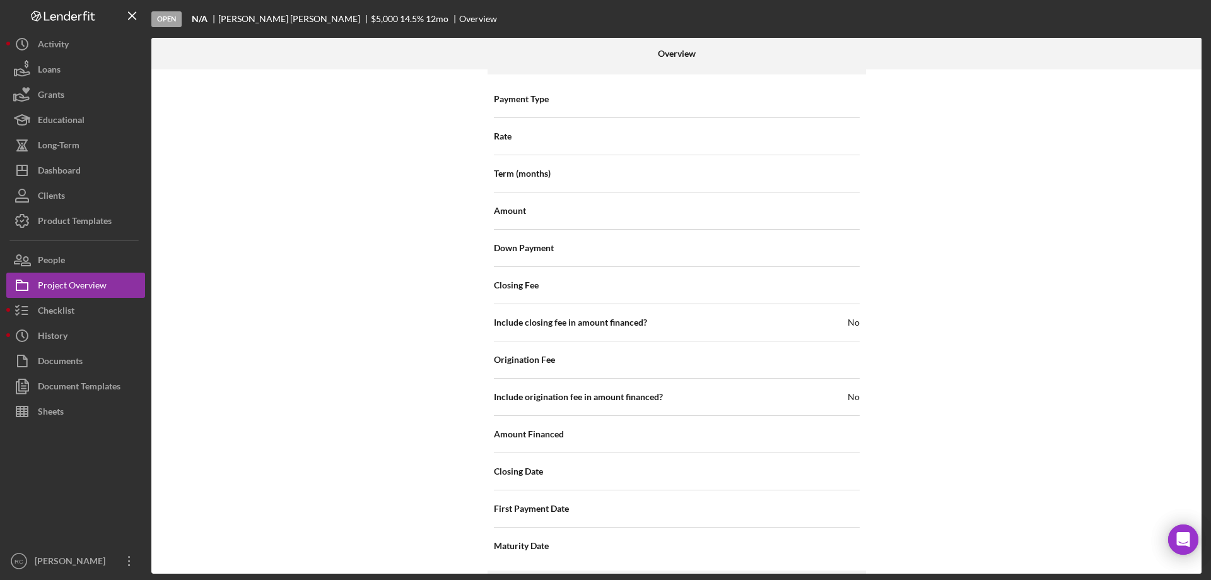
scroll to position [1383, 0]
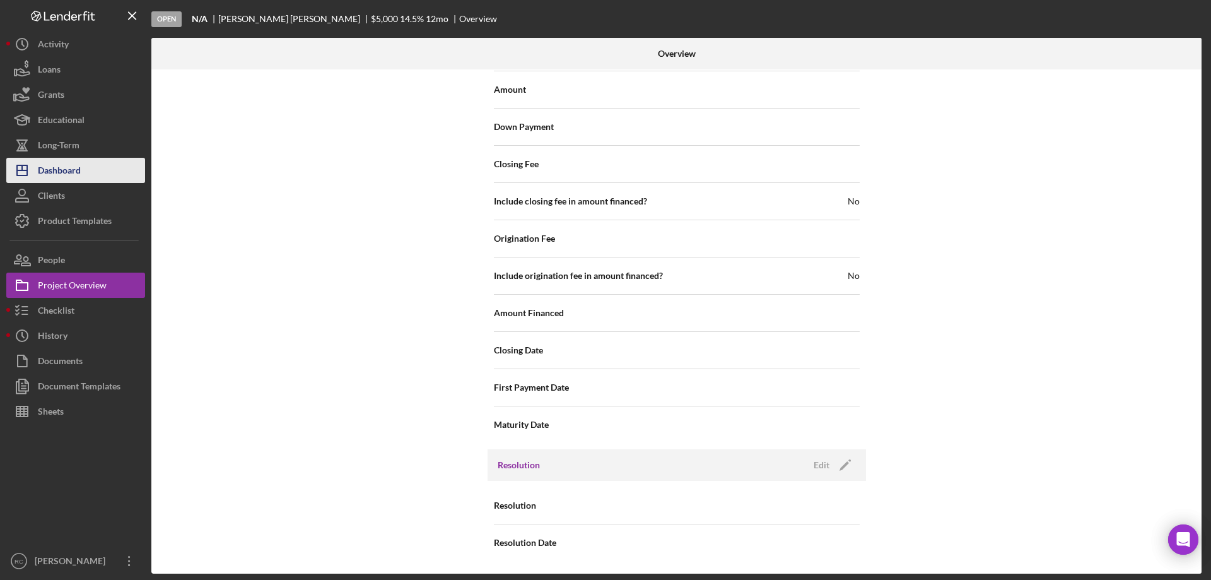
drag, startPoint x: 66, startPoint y: 172, endPoint x: 79, endPoint y: 173, distance: 13.3
click at [66, 172] on div "Dashboard" at bounding box center [59, 172] width 43 height 28
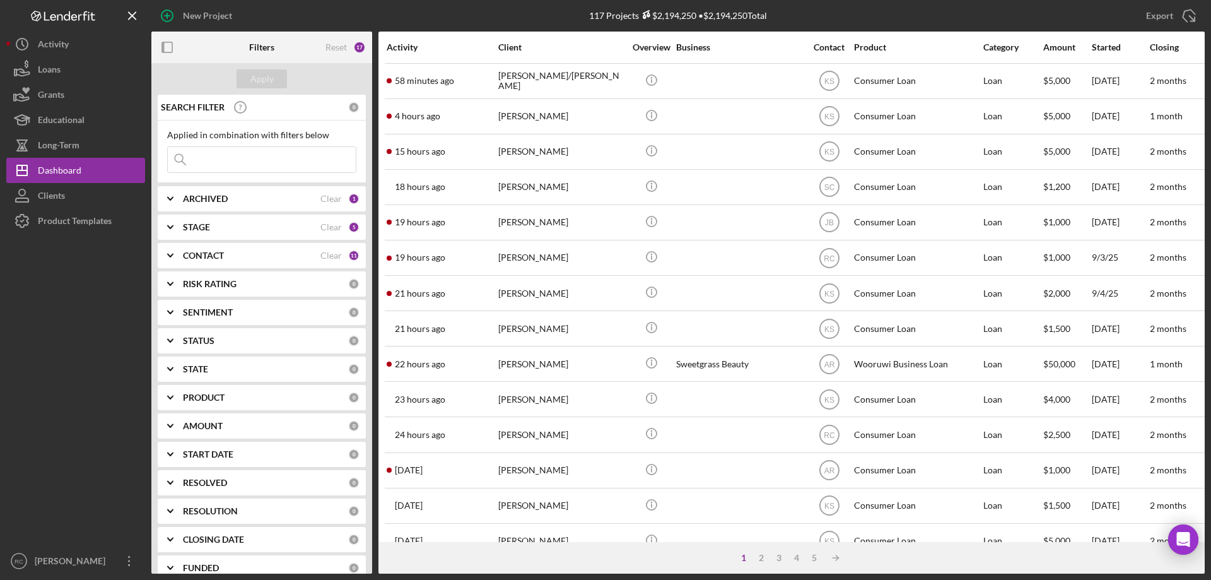
click at [254, 262] on div "CONTACT Clear 11" at bounding box center [271, 255] width 177 height 25
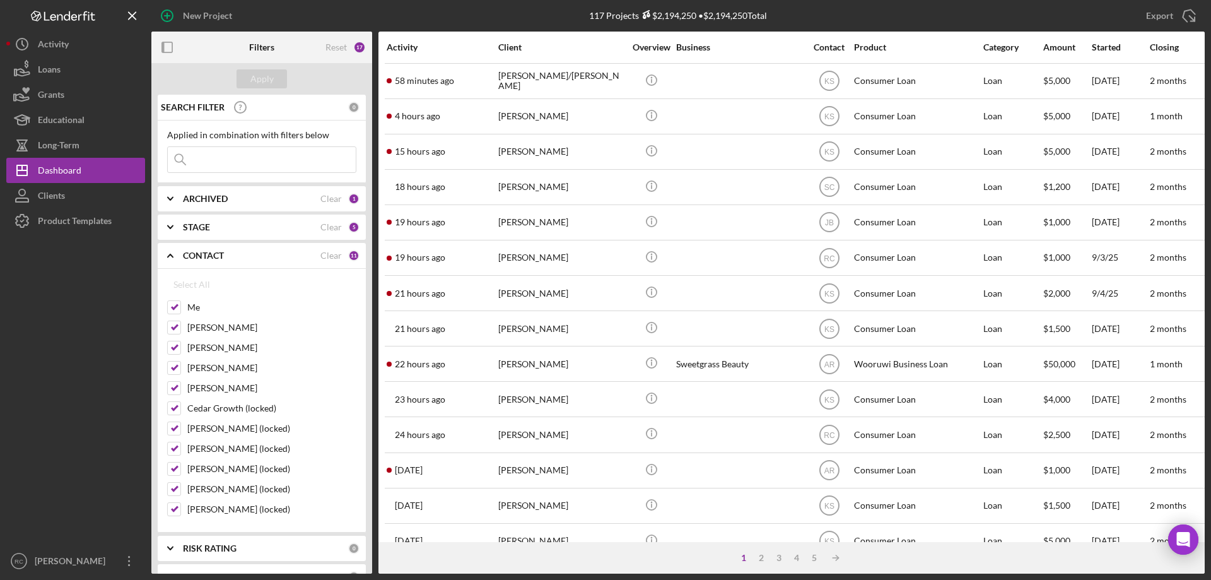
click at [234, 225] on div "STAGE" at bounding box center [252, 227] width 138 height 10
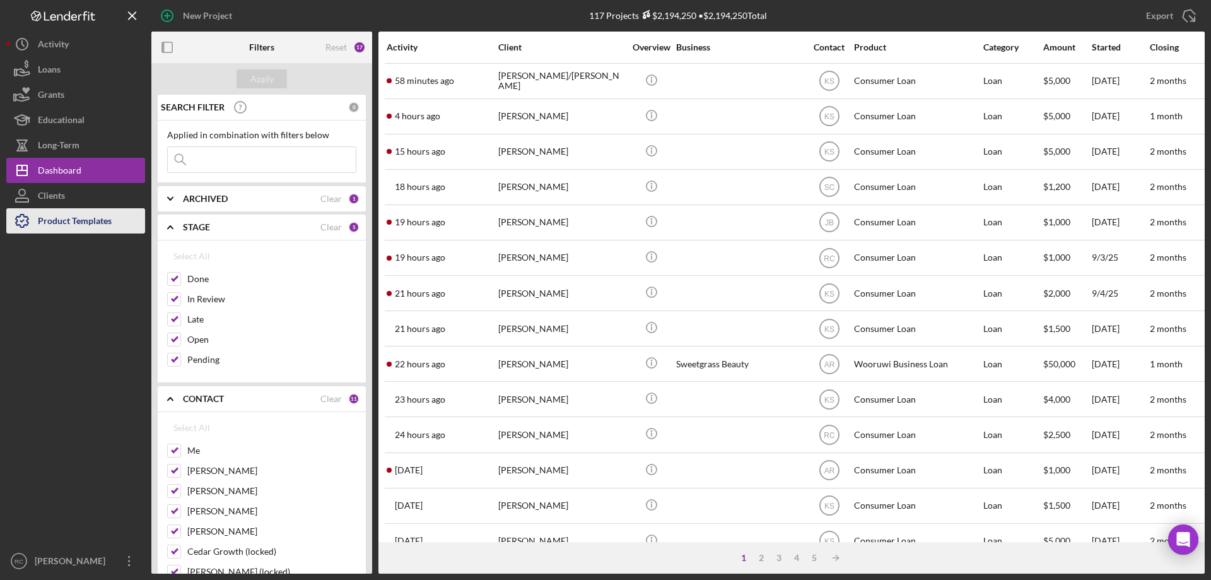
click at [66, 220] on div "Product Templates" at bounding box center [75, 222] width 74 height 28
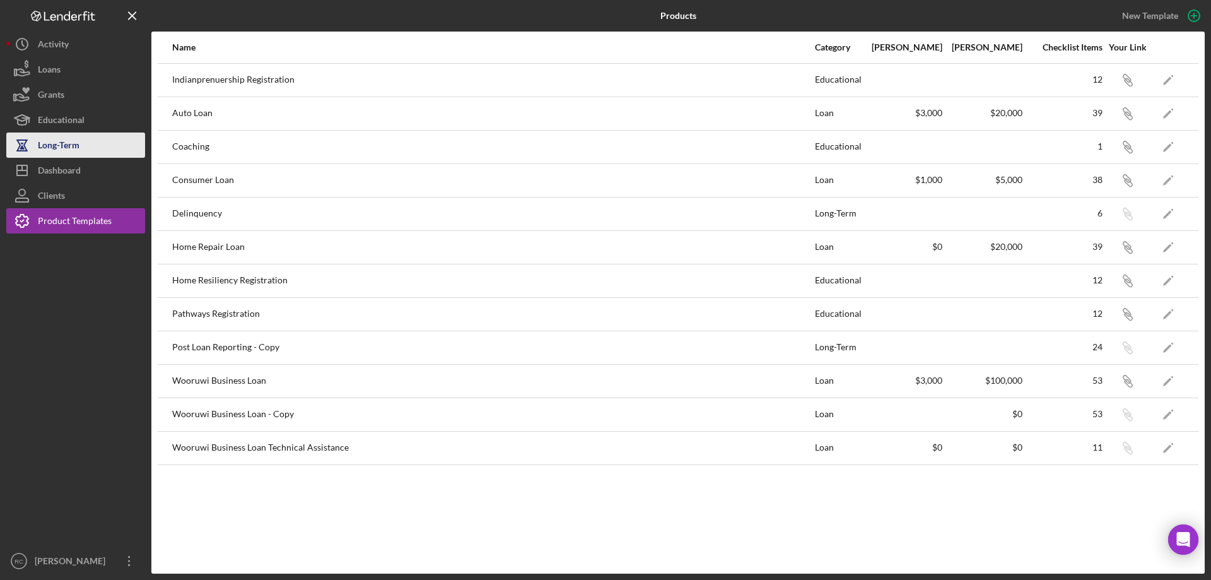
click at [59, 143] on div "Long-Term" at bounding box center [59, 146] width 42 height 28
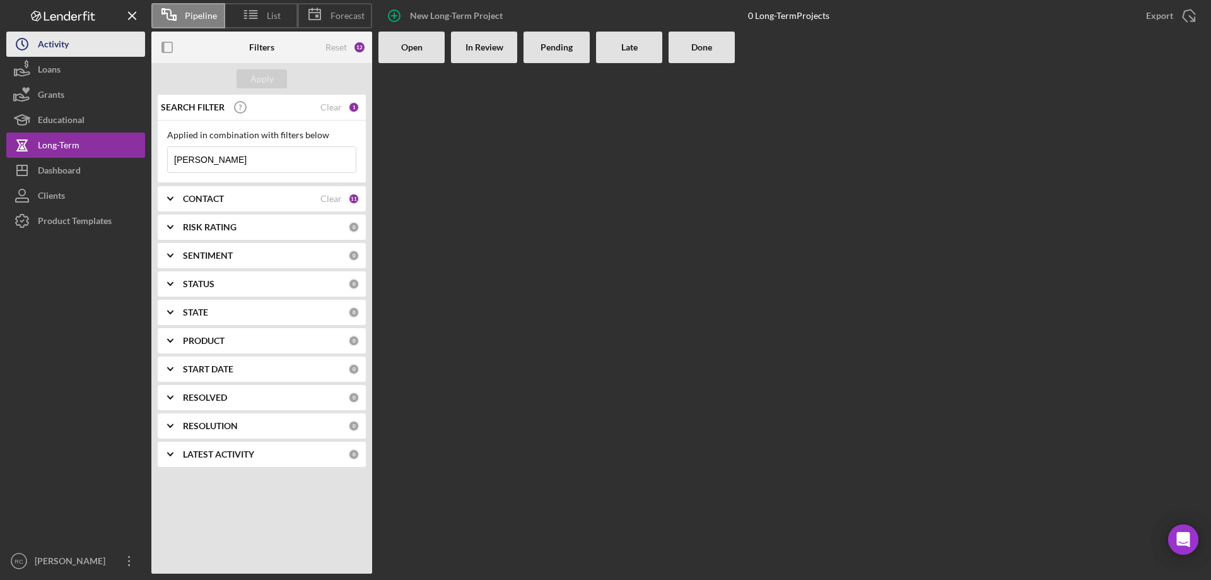
click at [52, 42] on div "Activity" at bounding box center [53, 46] width 31 height 28
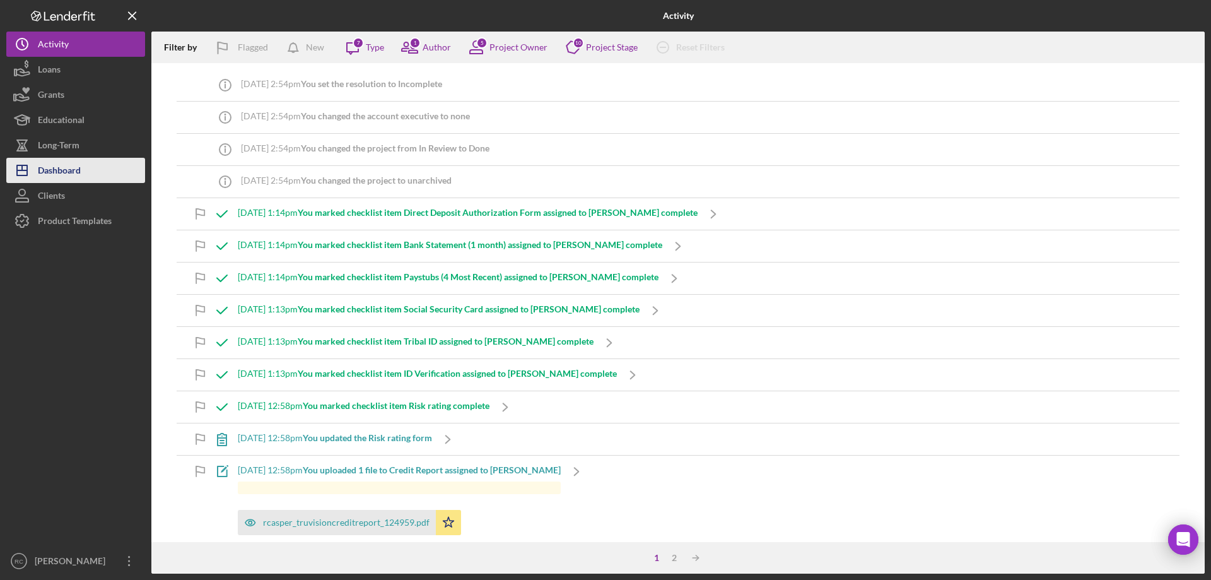
click at [55, 165] on div "Dashboard" at bounding box center [59, 172] width 43 height 28
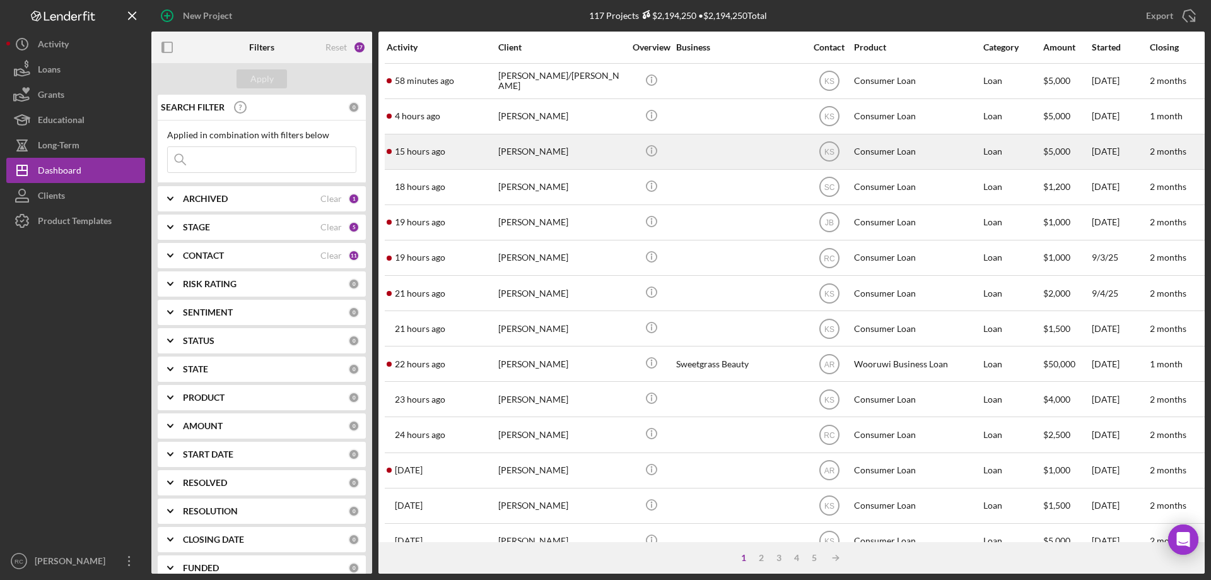
click at [514, 151] on div "[PERSON_NAME]" at bounding box center [561, 151] width 126 height 33
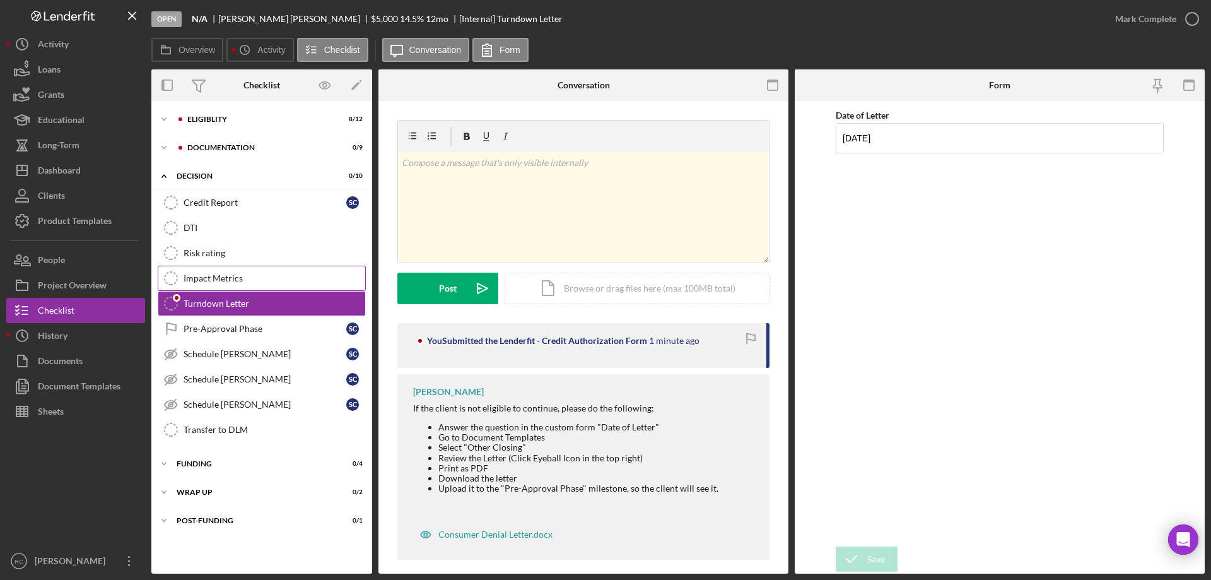
click at [217, 276] on div "Impact Metrics" at bounding box center [275, 278] width 182 height 10
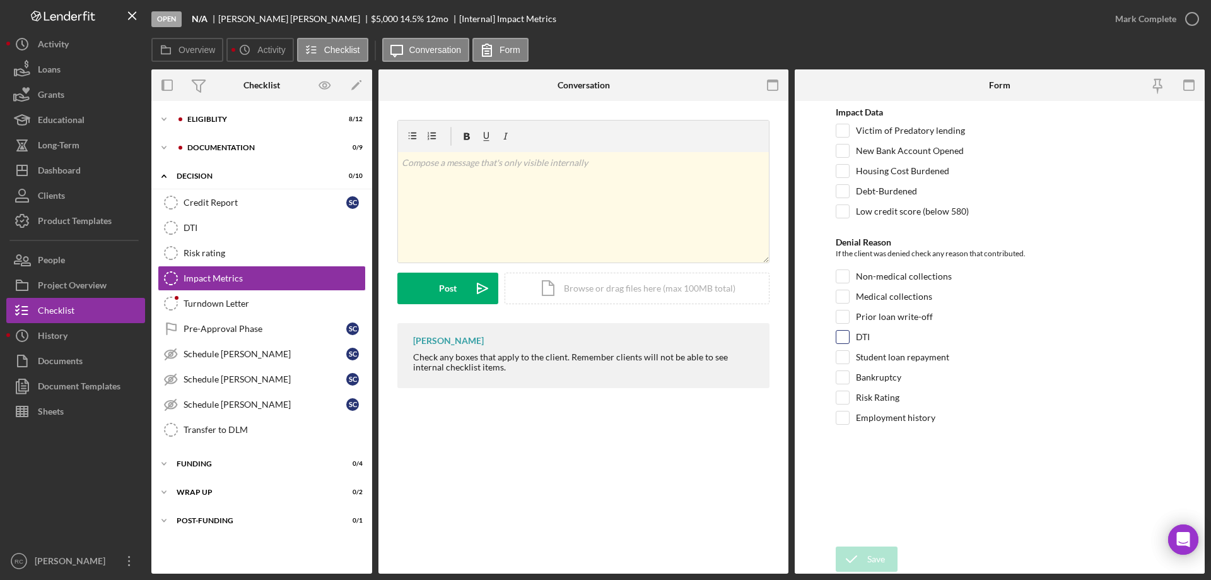
click at [843, 336] on input "DTI" at bounding box center [843, 337] width 13 height 13
checkbox input "true"
click at [878, 555] on div "Save" at bounding box center [877, 558] width 18 height 25
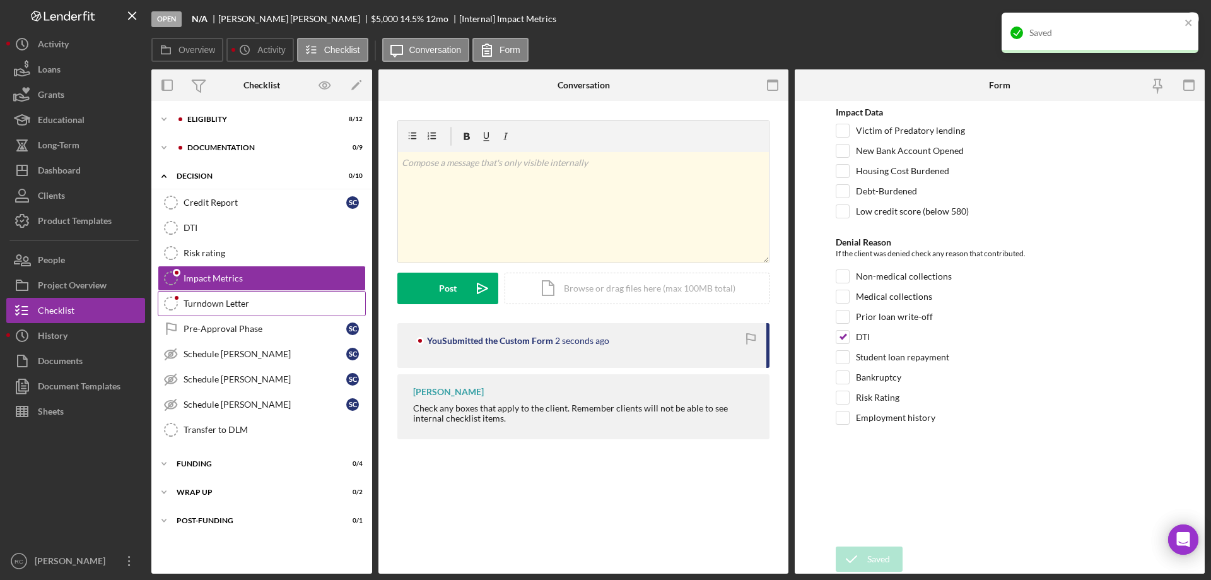
click at [228, 300] on div "Turndown Letter" at bounding box center [275, 303] width 182 height 10
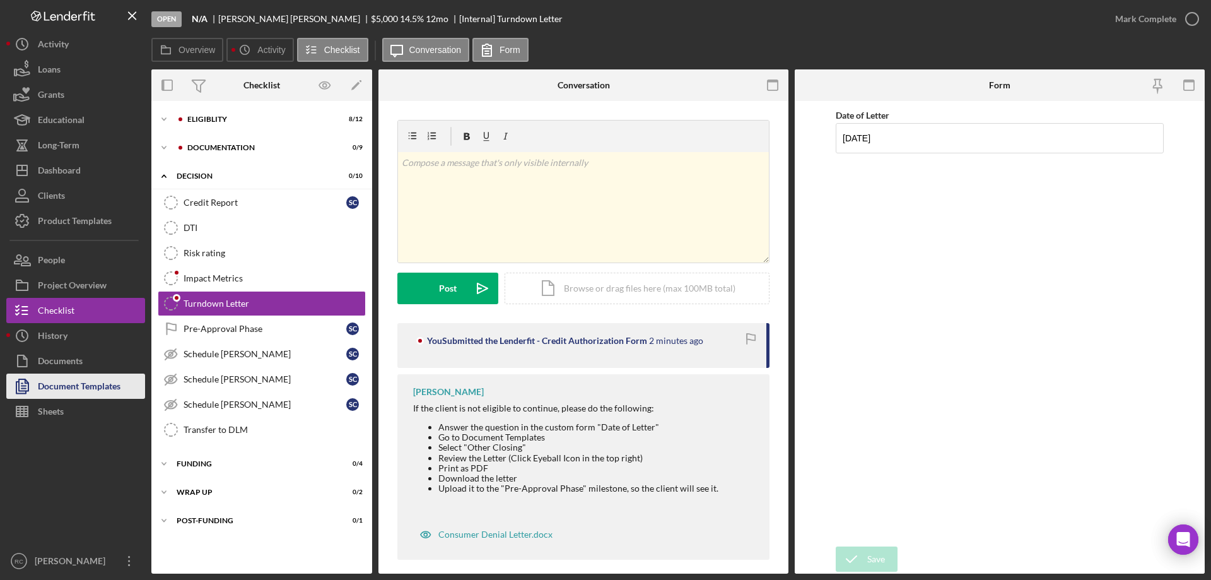
click at [81, 385] on div "Document Templates" at bounding box center [79, 388] width 83 height 28
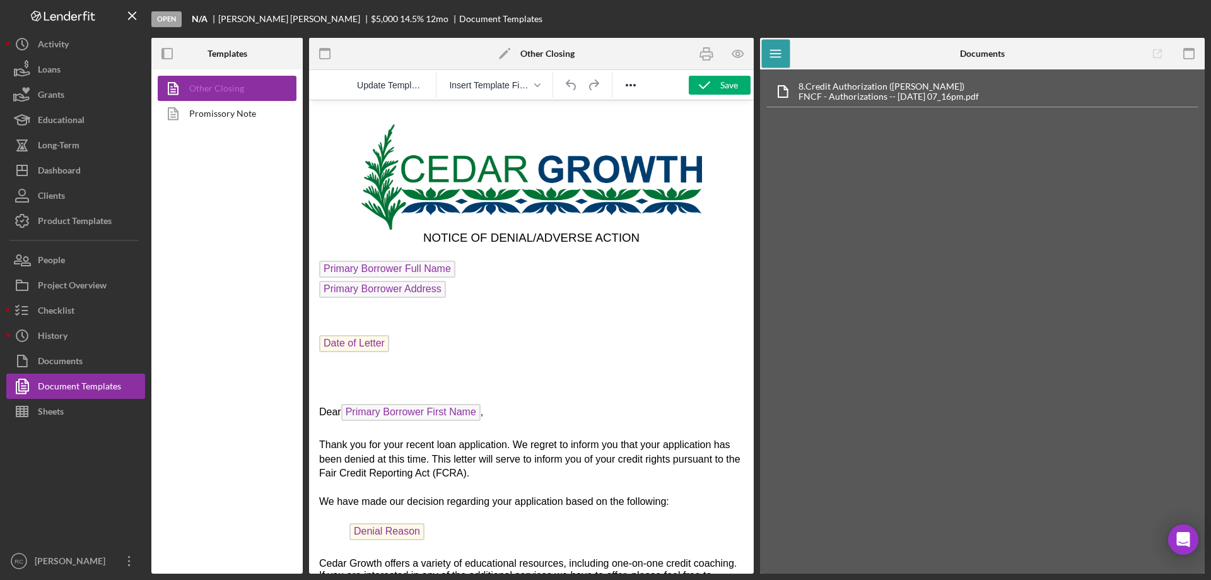
click at [224, 88] on link "Other Closing" at bounding box center [224, 88] width 132 height 25
click at [736, 52] on icon "button" at bounding box center [738, 54] width 4 height 4
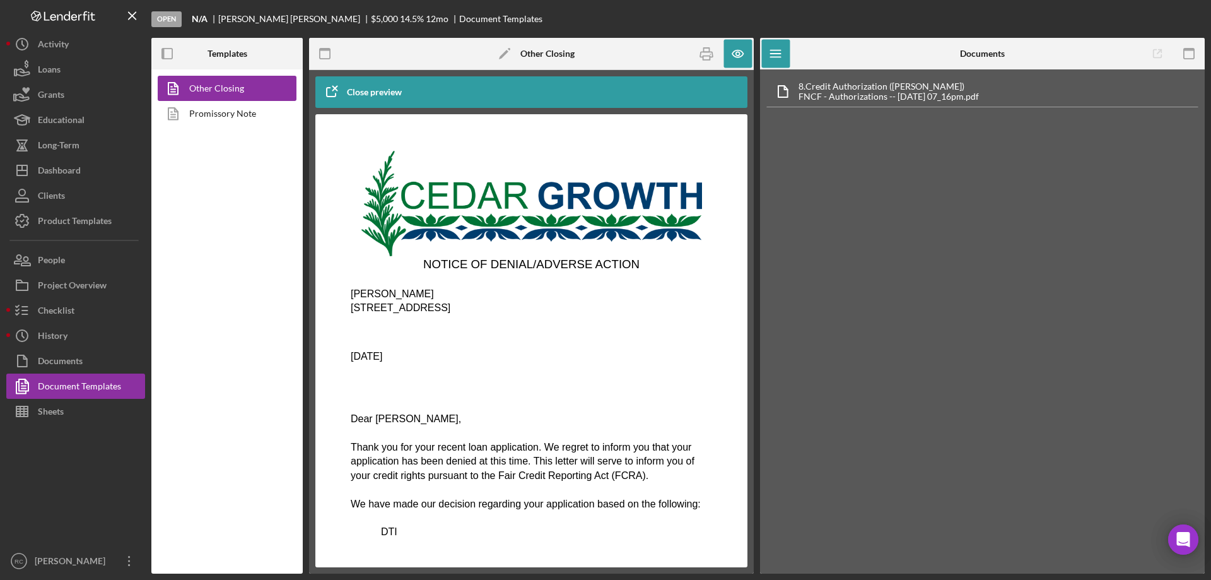
click at [431, 311] on span "[STREET_ADDRESS]" at bounding box center [401, 307] width 100 height 11
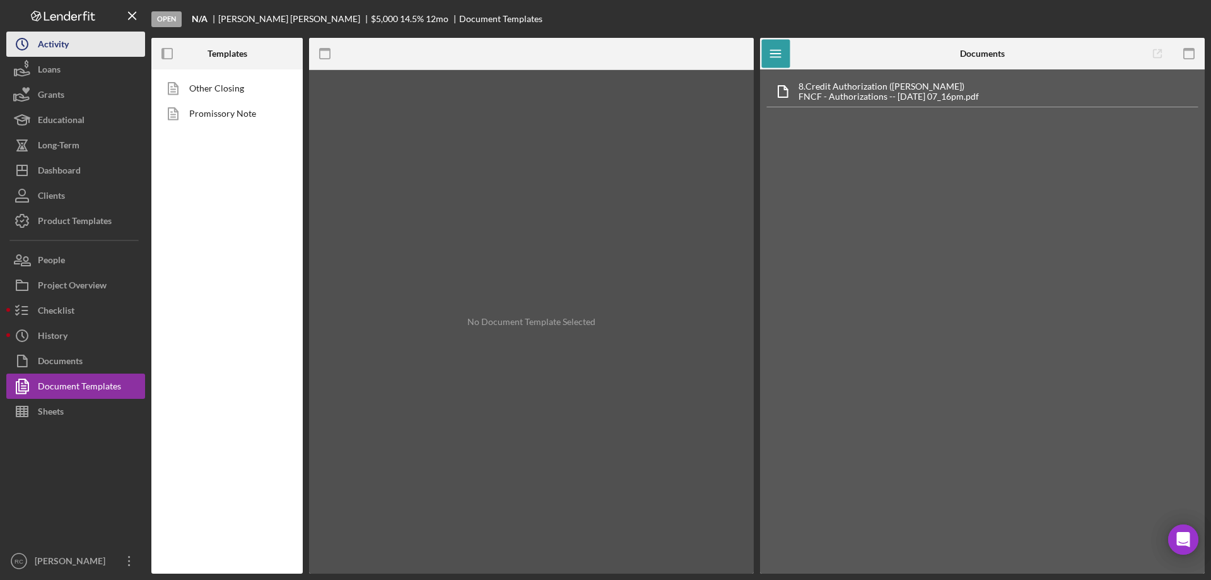
click at [56, 42] on div "Activity" at bounding box center [53, 46] width 31 height 28
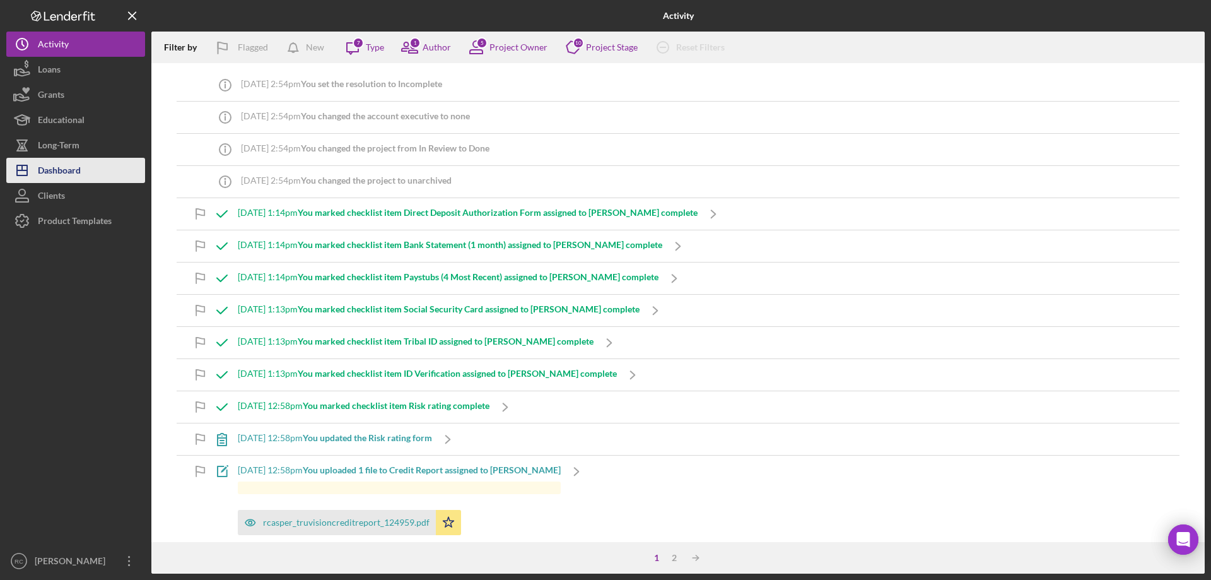
click at [54, 175] on div "Dashboard" at bounding box center [59, 172] width 43 height 28
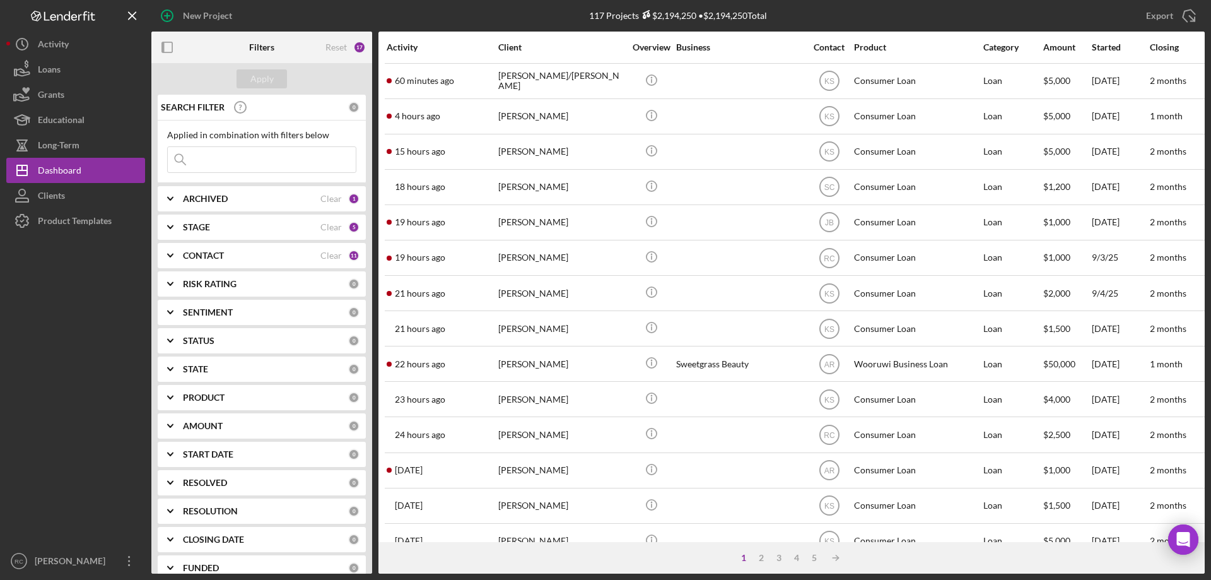
click at [204, 336] on b "STATUS" at bounding box center [199, 341] width 32 height 10
click at [209, 473] on div "STATE" at bounding box center [265, 472] width 165 height 10
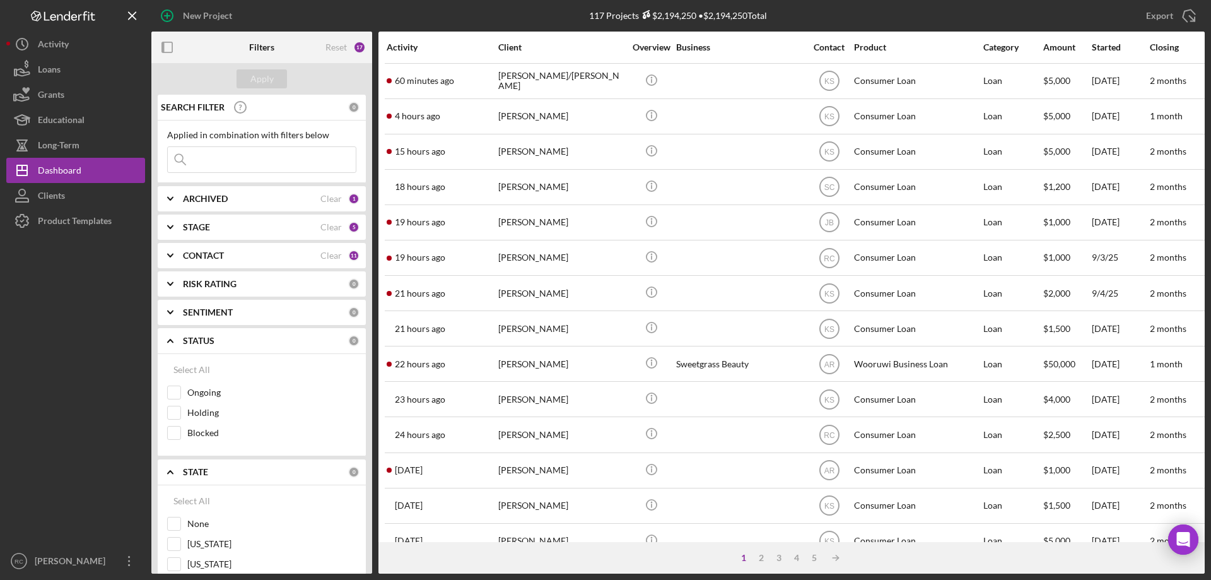
click at [180, 469] on icon "Icon/Expander" at bounding box center [171, 472] width 32 height 32
click at [167, 469] on icon "Icon/Expander" at bounding box center [171, 472] width 32 height 32
click at [214, 283] on b "RISK RATING" at bounding box center [210, 284] width 54 height 10
click at [214, 282] on b "RISK RATING" at bounding box center [210, 284] width 54 height 10
click at [171, 341] on polyline at bounding box center [170, 340] width 5 height 3
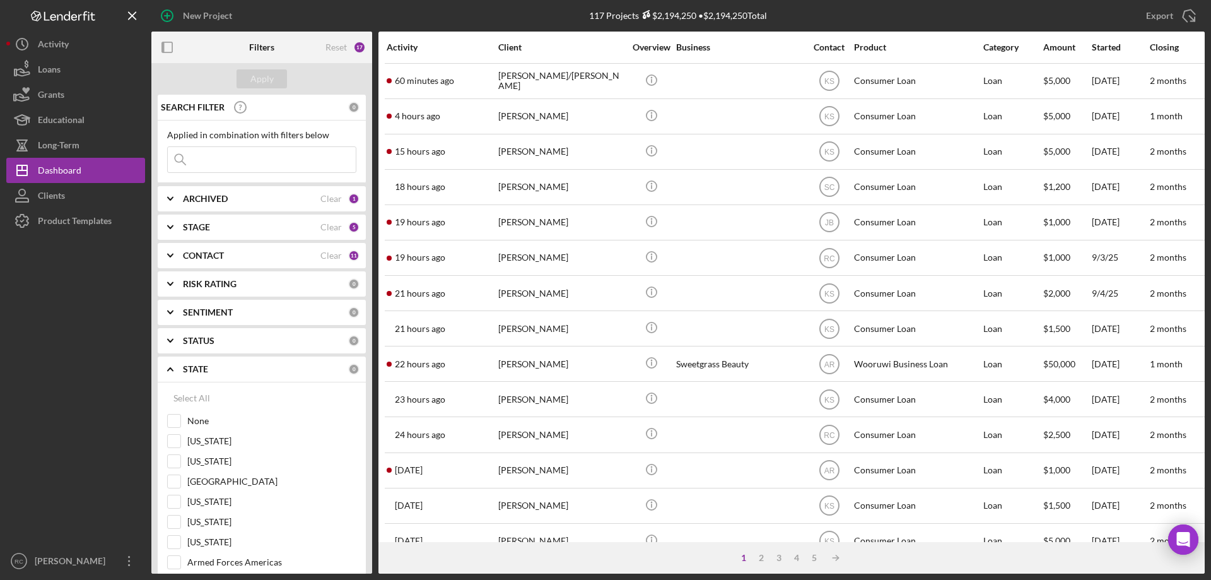
click at [170, 371] on icon "Icon/Expander" at bounding box center [171, 369] width 32 height 32
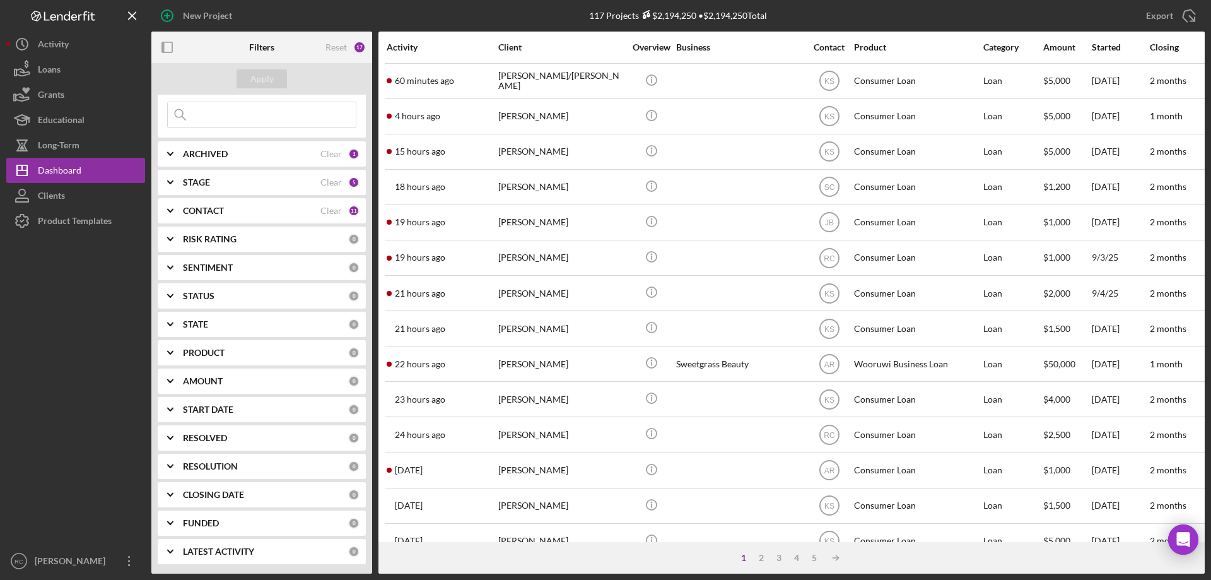
click at [216, 436] on b "RESOLVED" at bounding box center [205, 438] width 44 height 10
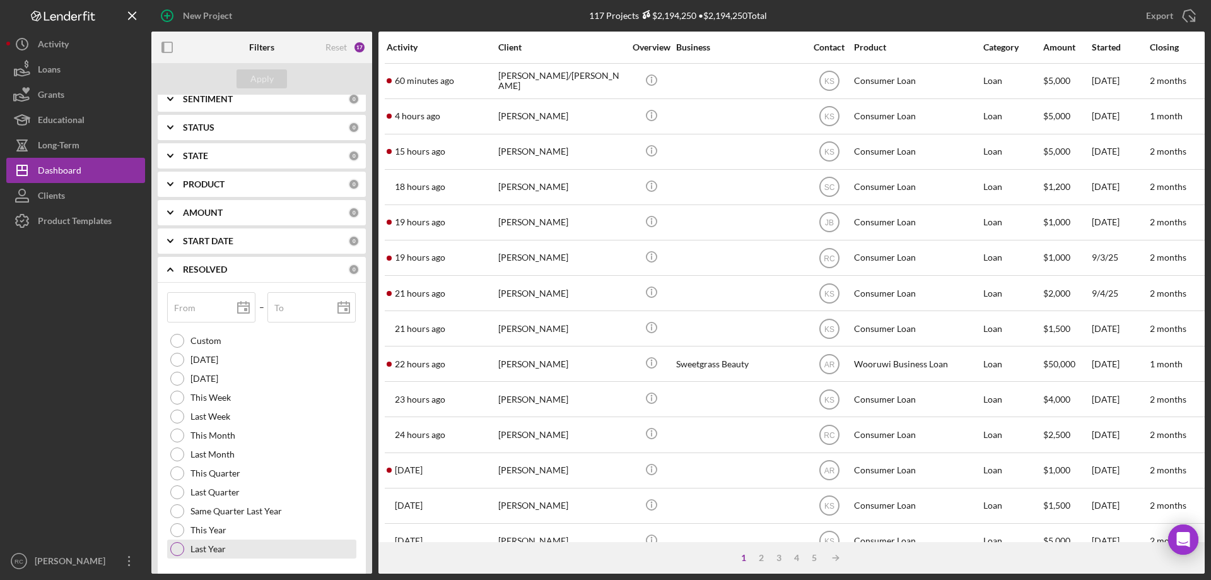
scroll to position [344, 0]
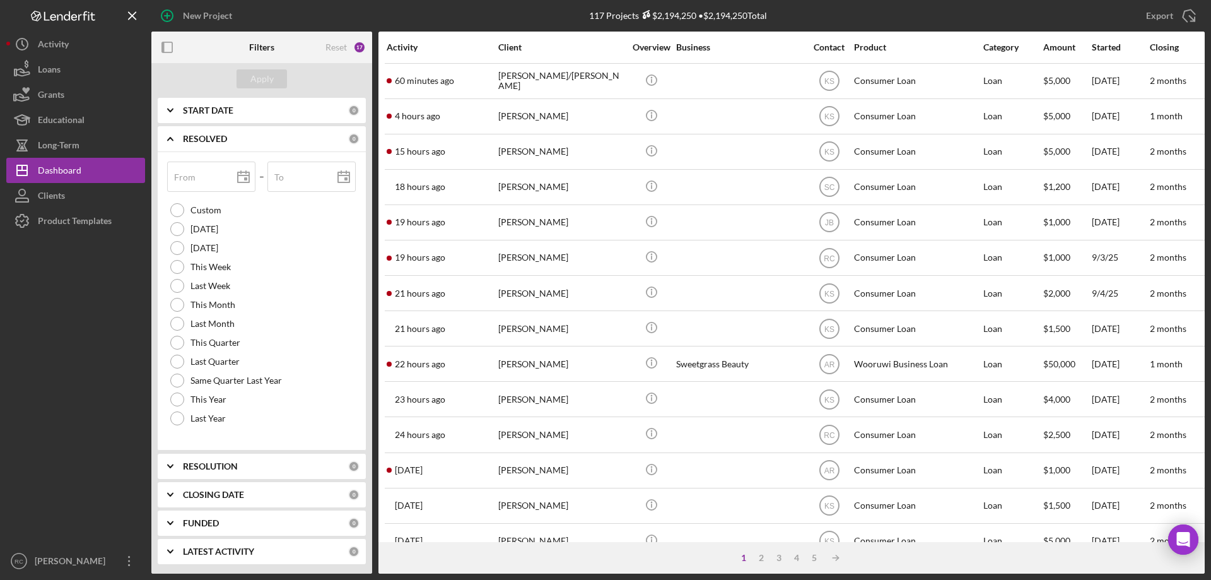
click at [225, 464] on b "RESOLUTION" at bounding box center [210, 466] width 55 height 10
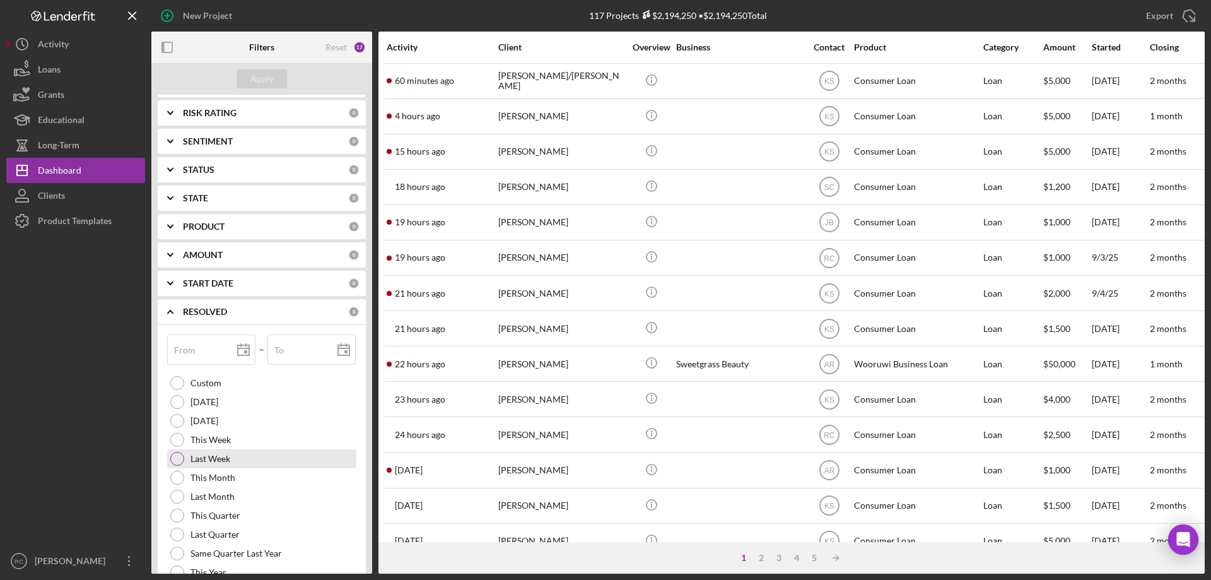
scroll to position [0, 0]
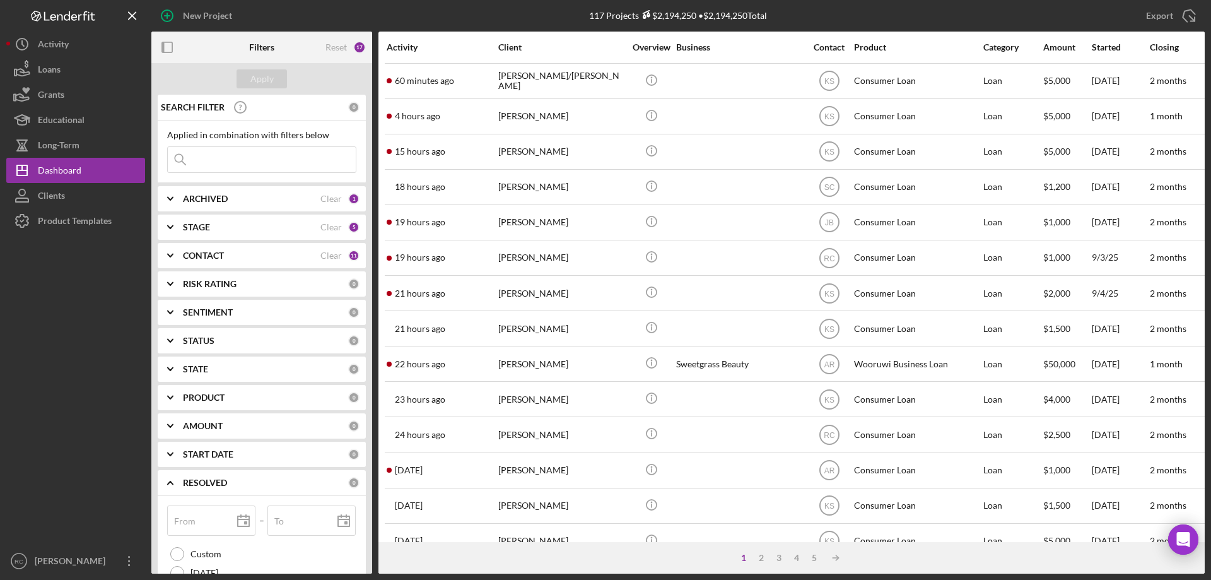
click at [218, 228] on div "STAGE" at bounding box center [252, 227] width 138 height 10
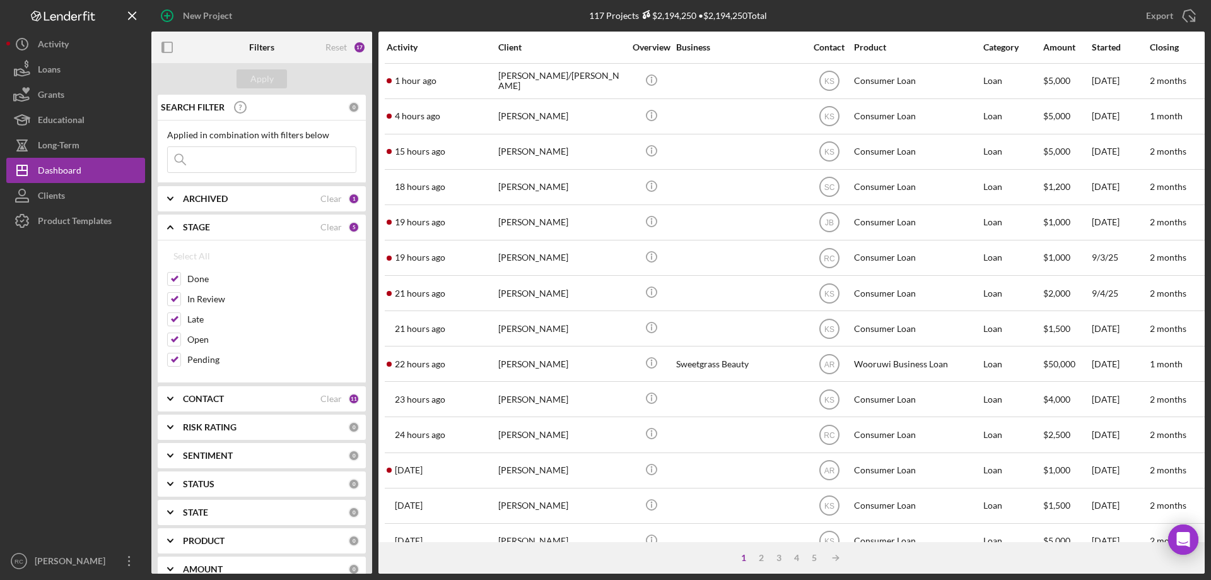
click at [254, 402] on div "CONTACT" at bounding box center [252, 399] width 138 height 10
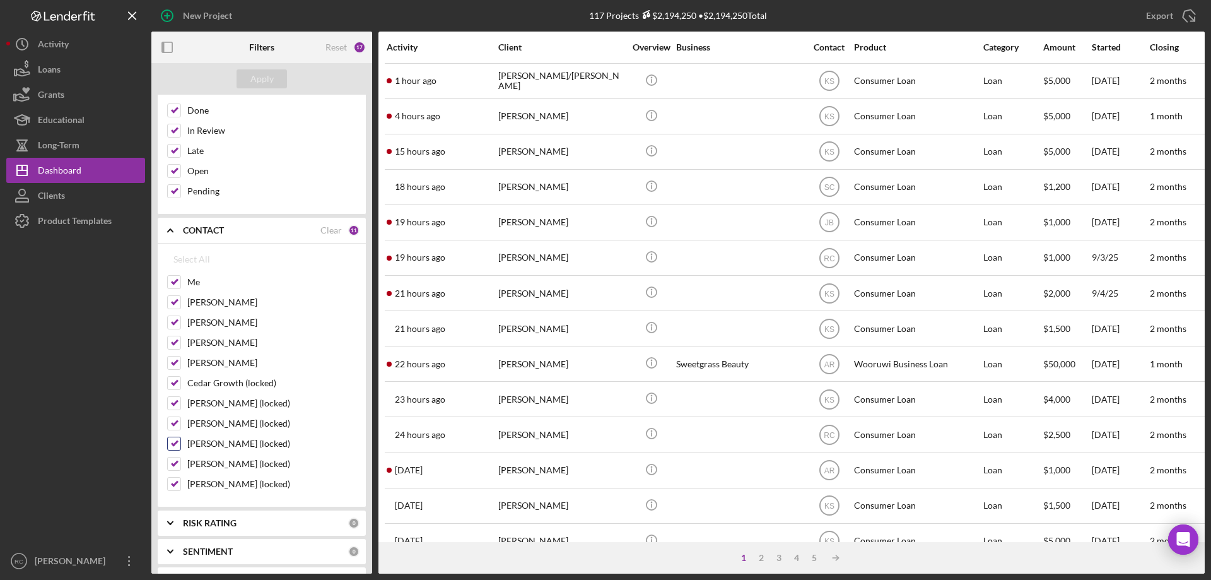
scroll to position [336, 0]
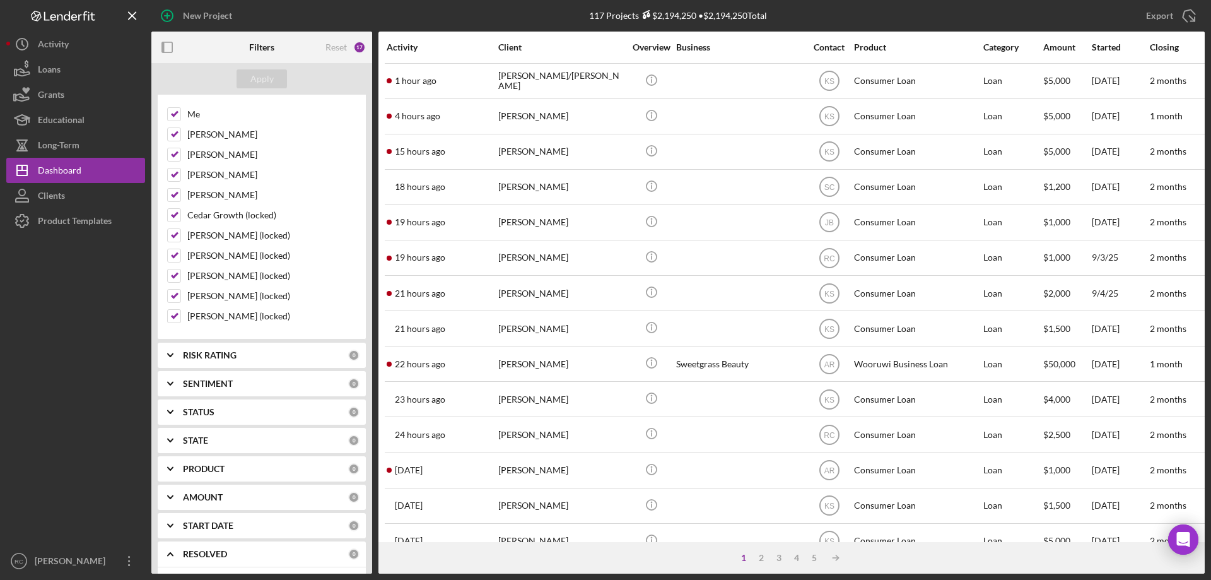
click at [255, 357] on div "RISK RATING" at bounding box center [265, 355] width 165 height 10
click at [275, 468] on div "SENTIMENT" at bounding box center [265, 466] width 165 height 10
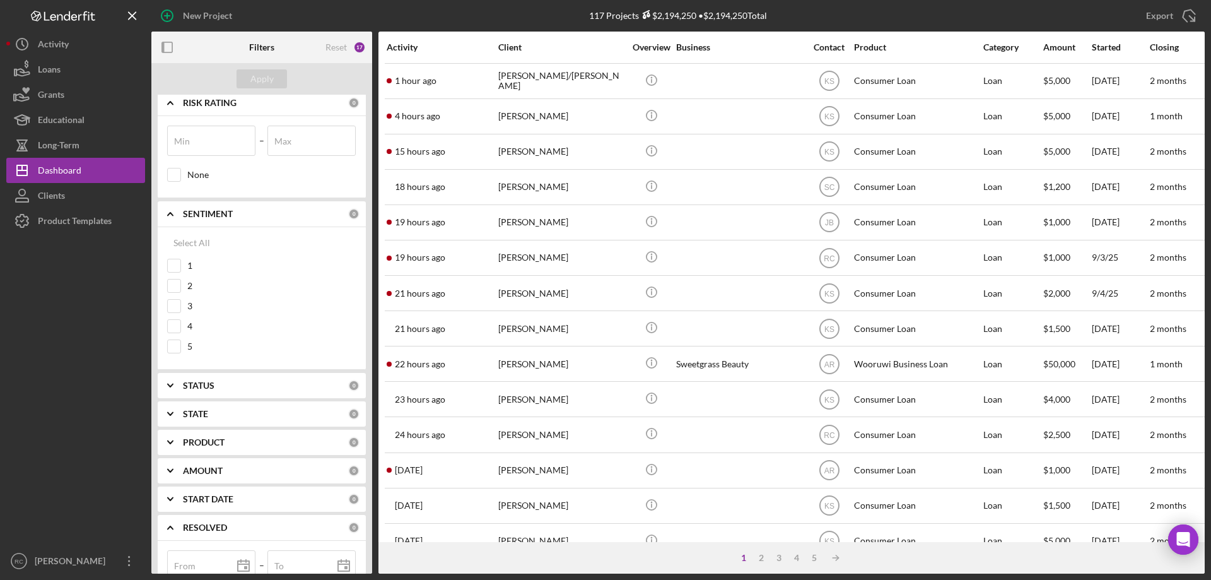
click at [259, 384] on div "STATUS" at bounding box center [265, 385] width 165 height 10
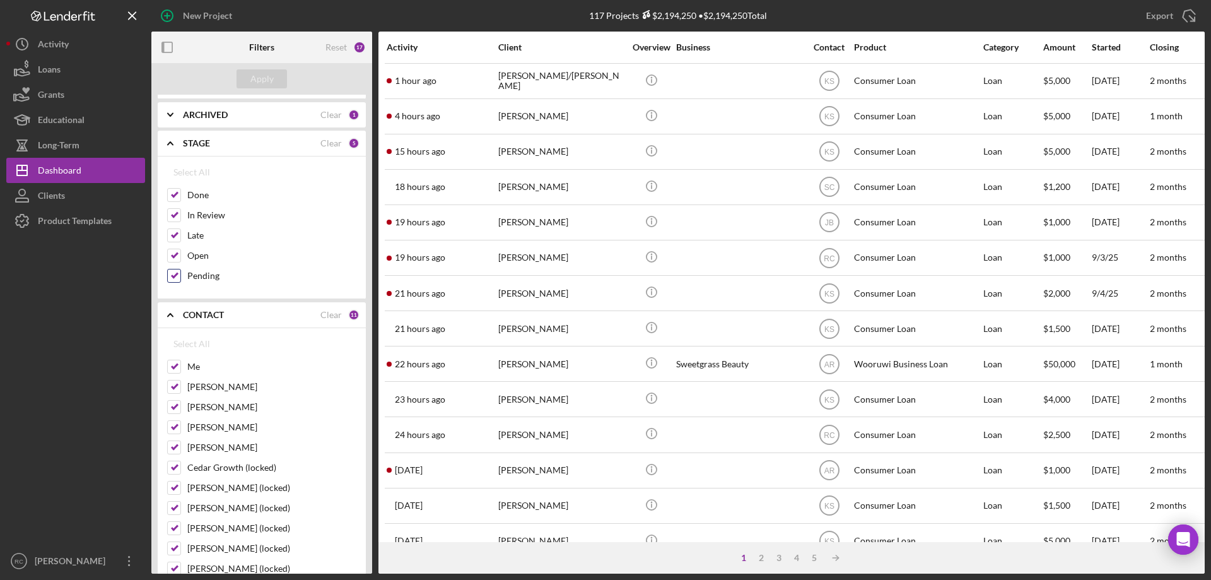
scroll to position [0, 0]
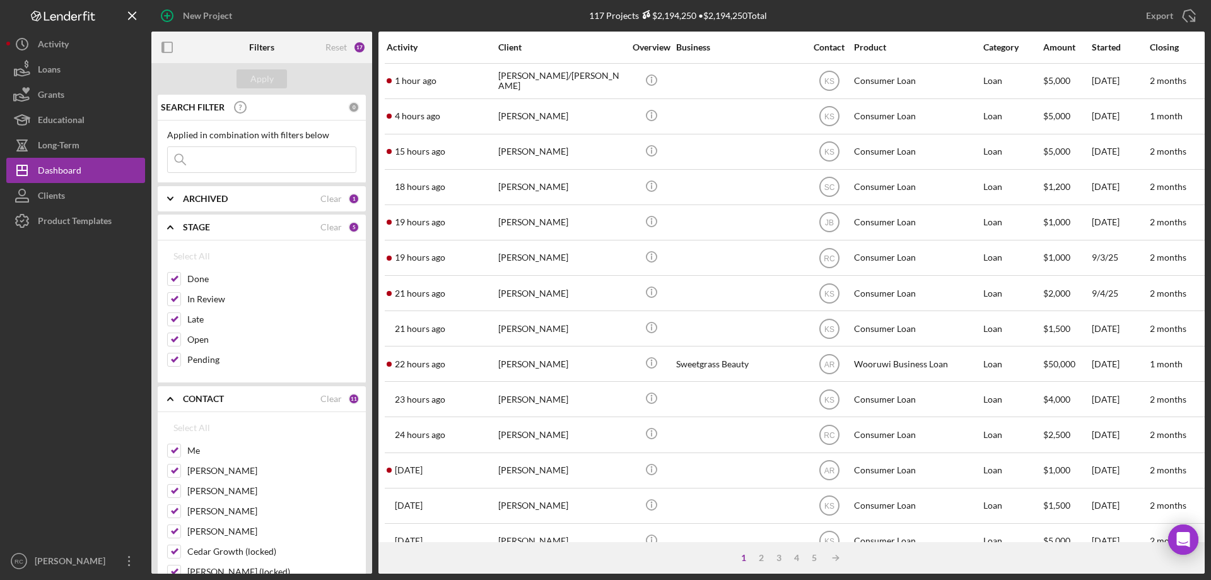
click at [228, 198] on div "ARCHIVED" at bounding box center [252, 199] width 138 height 10
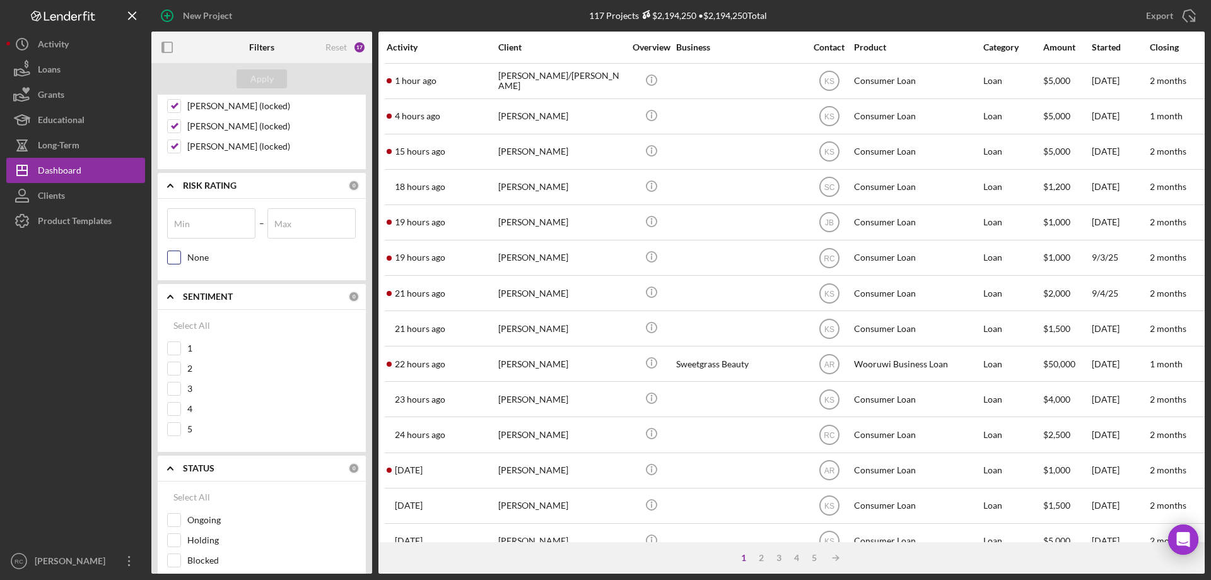
scroll to position [757, 0]
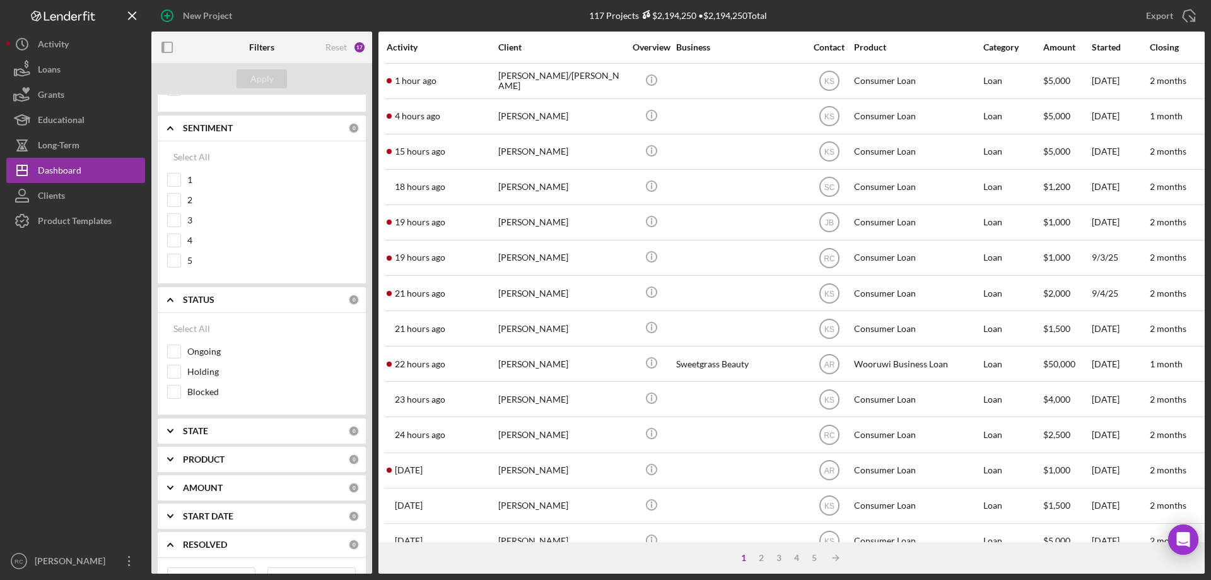
click at [264, 458] on div "PRODUCT" at bounding box center [265, 459] width 165 height 10
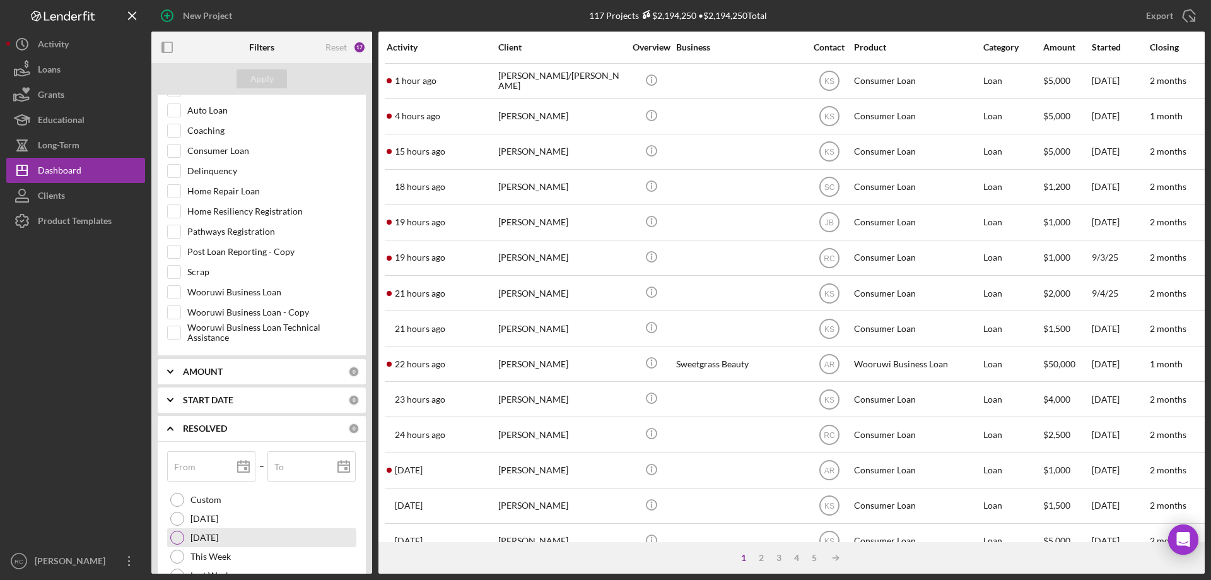
scroll to position [1346, 0]
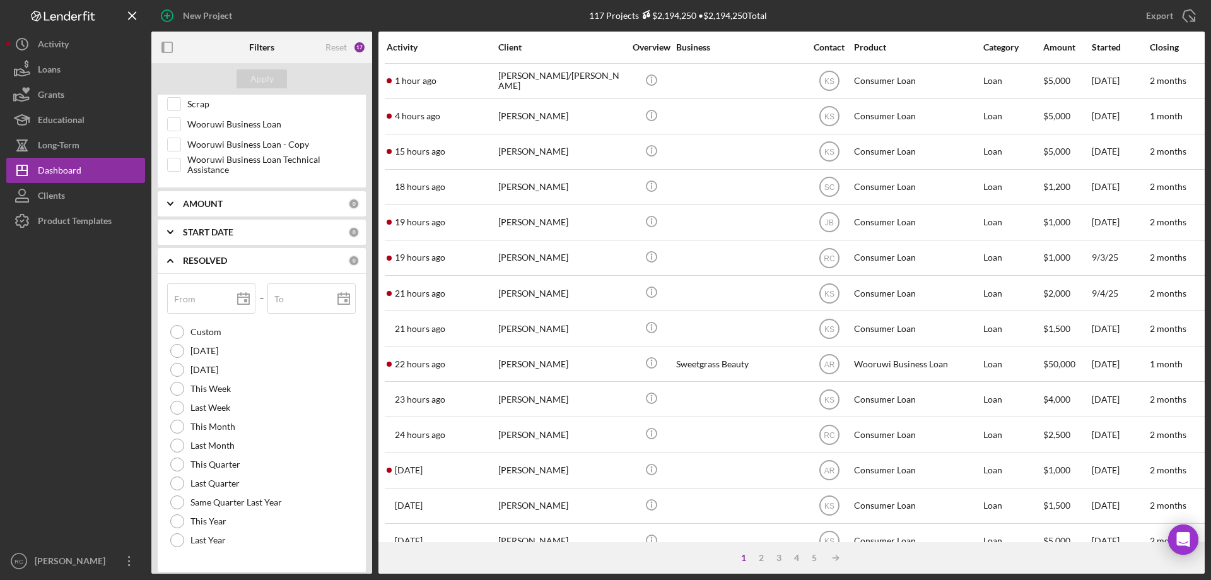
click at [254, 206] on div "AMOUNT" at bounding box center [265, 204] width 165 height 10
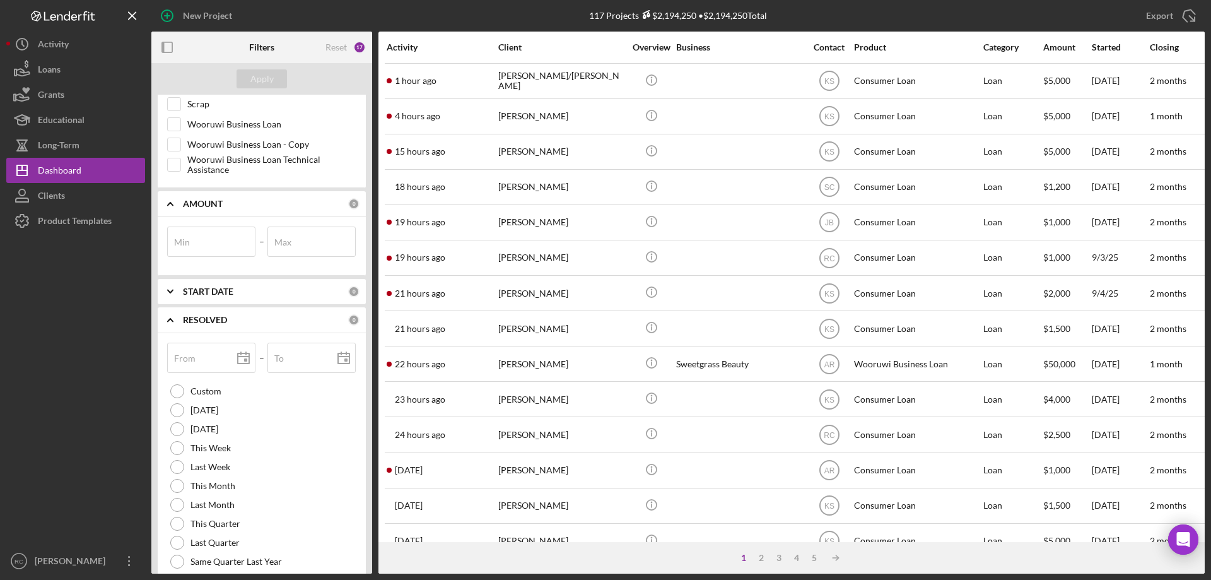
click at [231, 293] on b "START DATE" at bounding box center [208, 291] width 50 height 10
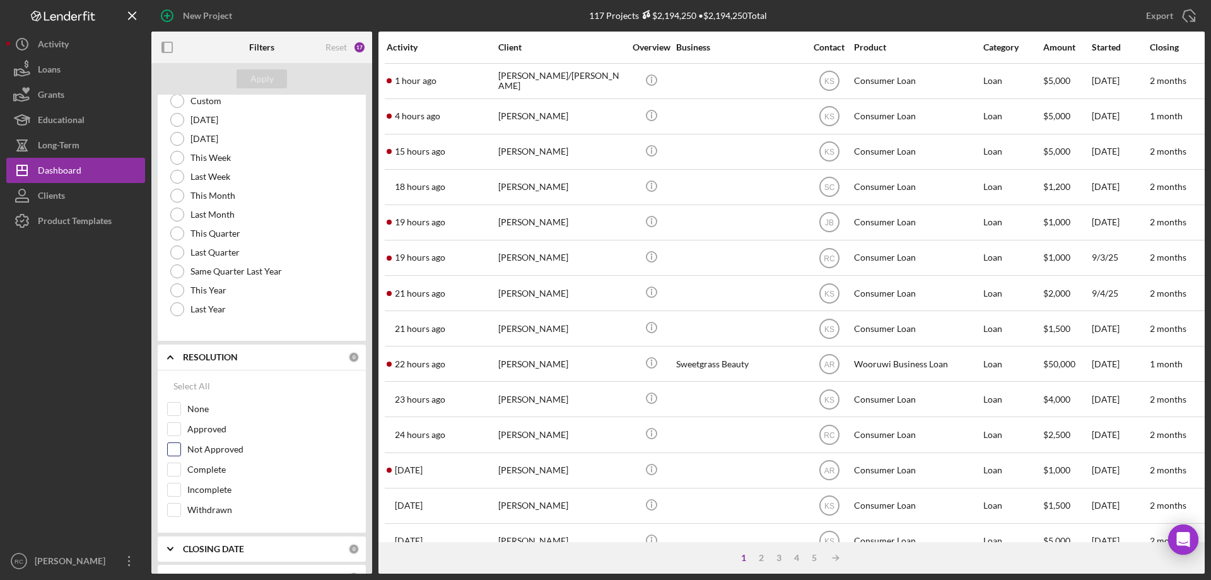
scroll to position [1989, 0]
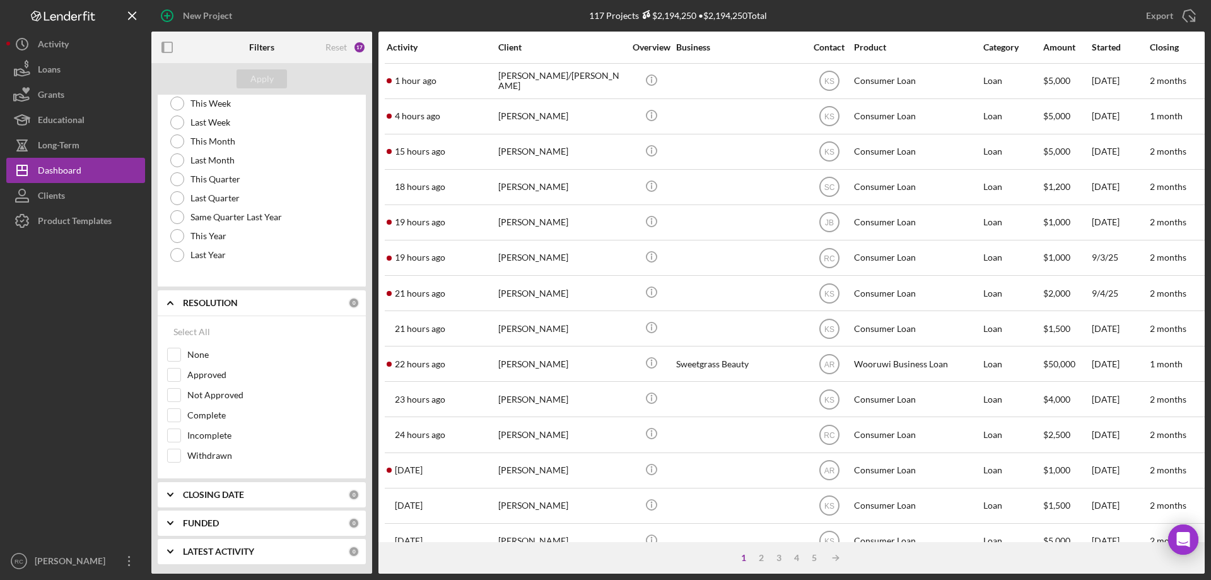
click at [241, 494] on b "CLOSING DATE" at bounding box center [213, 495] width 61 height 10
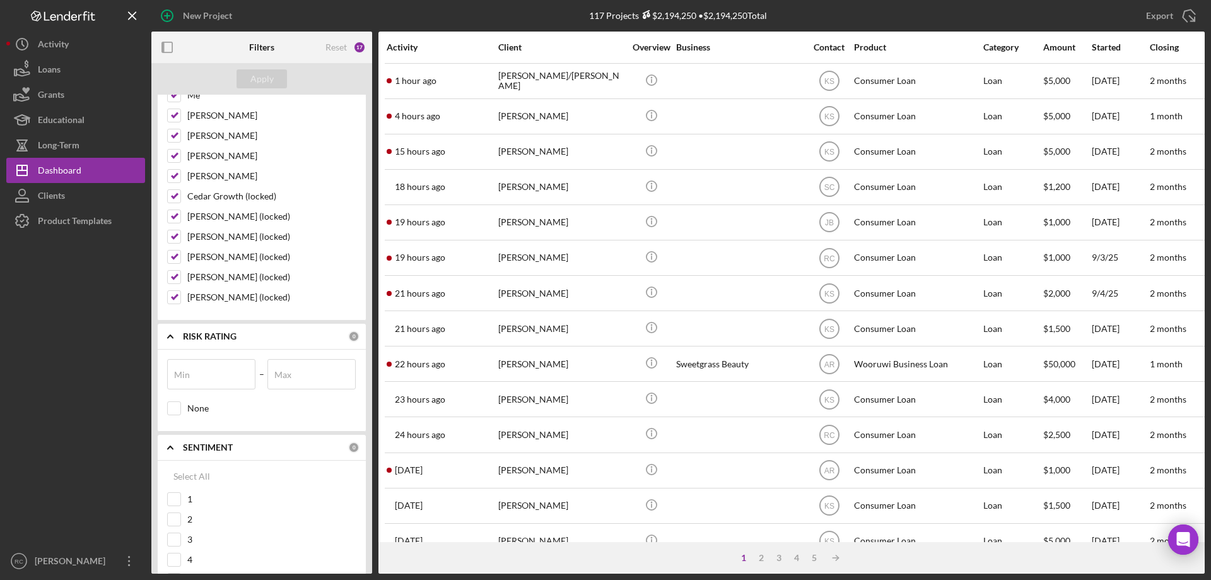
scroll to position [269, 0]
